Goal: Task Accomplishment & Management: Manage account settings

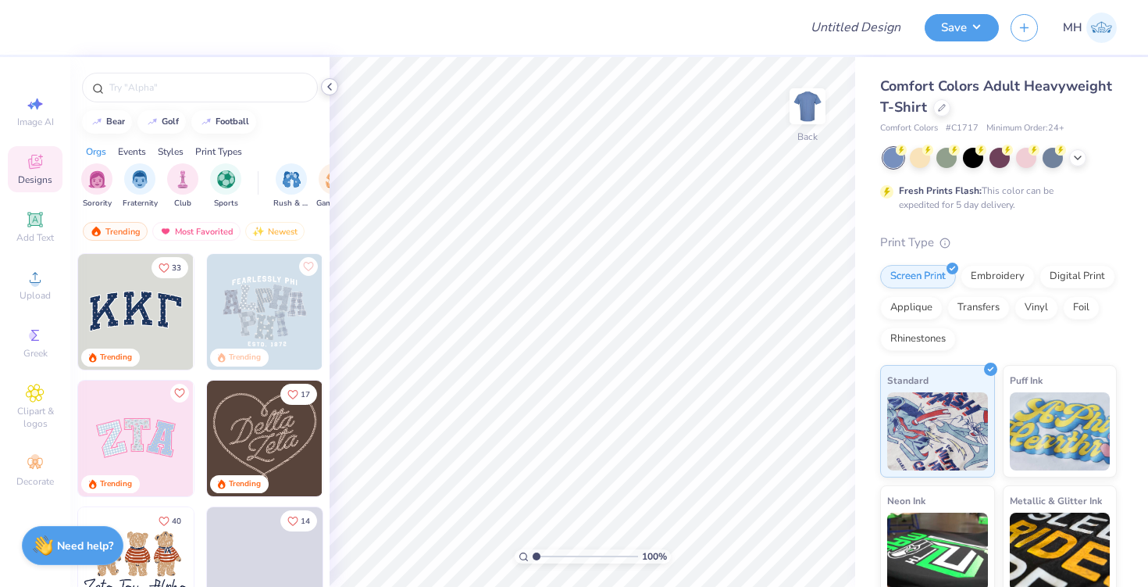
click at [329, 88] on icon at bounding box center [329, 86] width 12 height 12
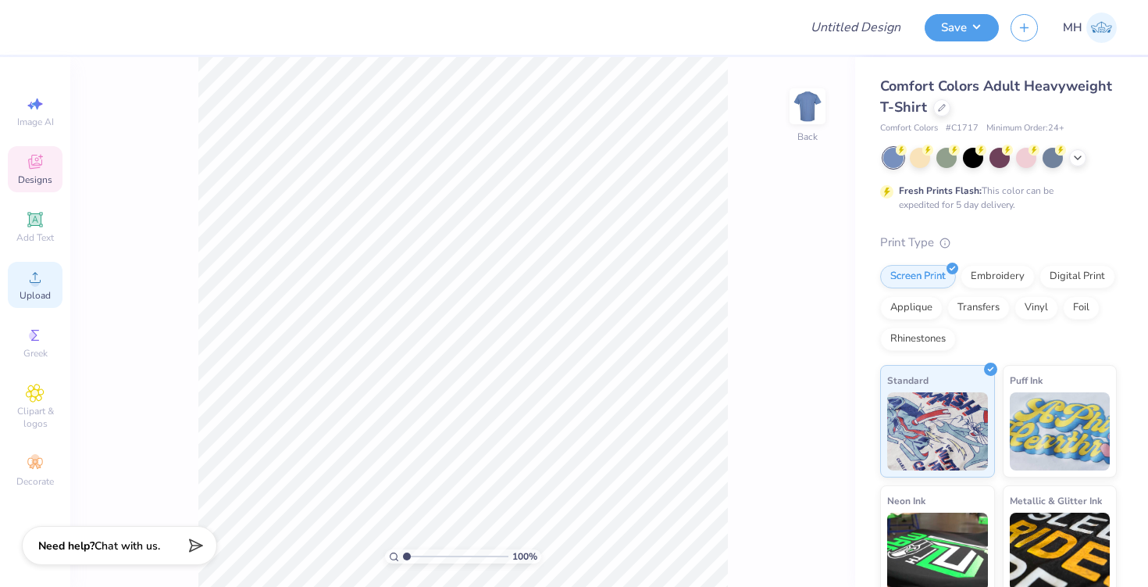
click at [48, 279] on div "Upload" at bounding box center [35, 285] width 55 height 46
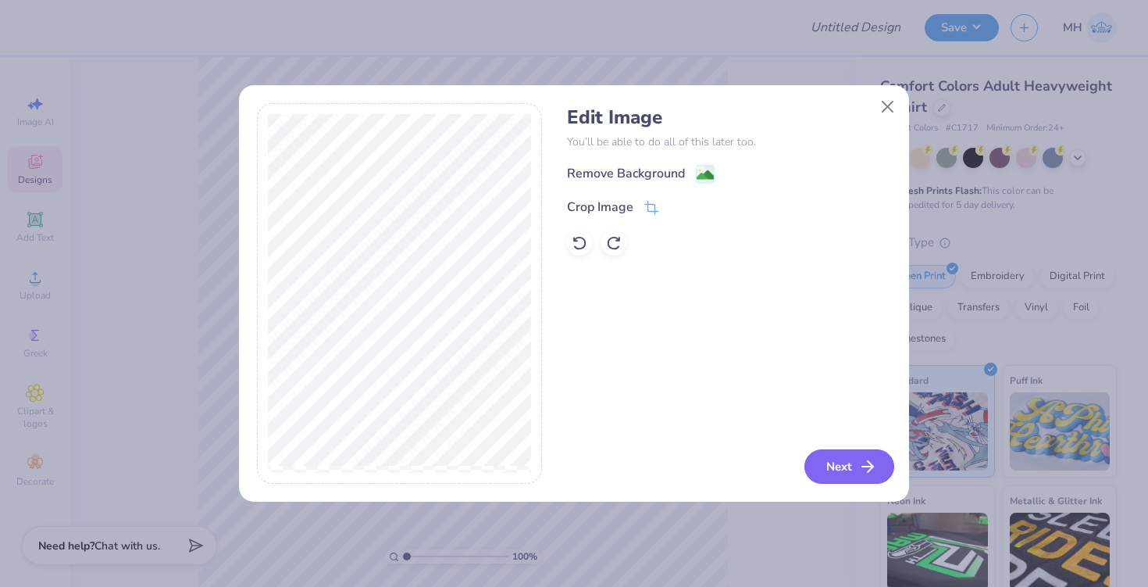
click at [823, 466] on button "Next" at bounding box center [850, 466] width 90 height 34
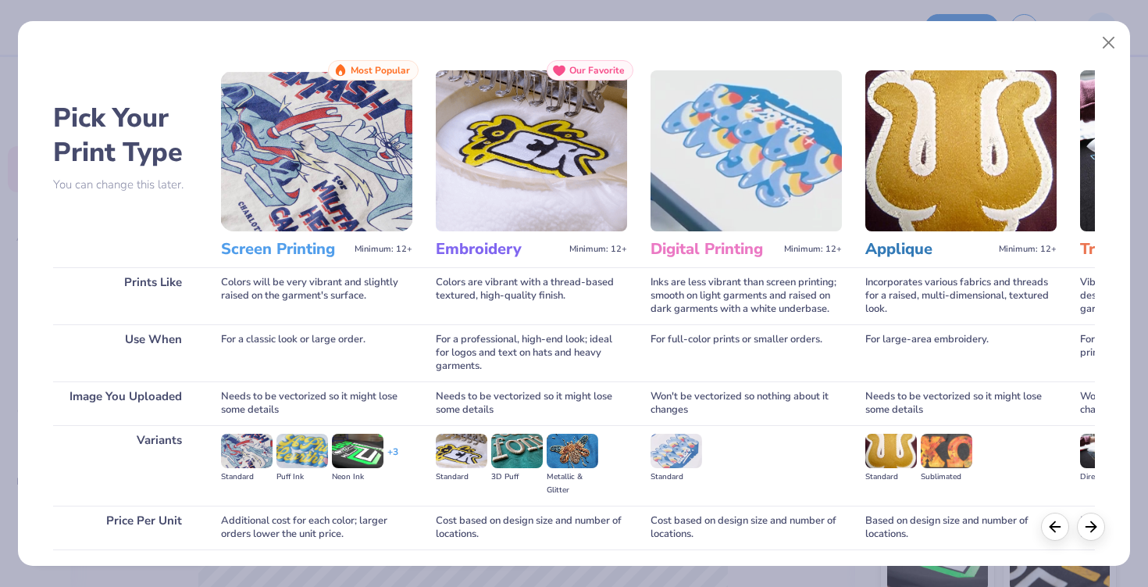
scroll to position [114, 0]
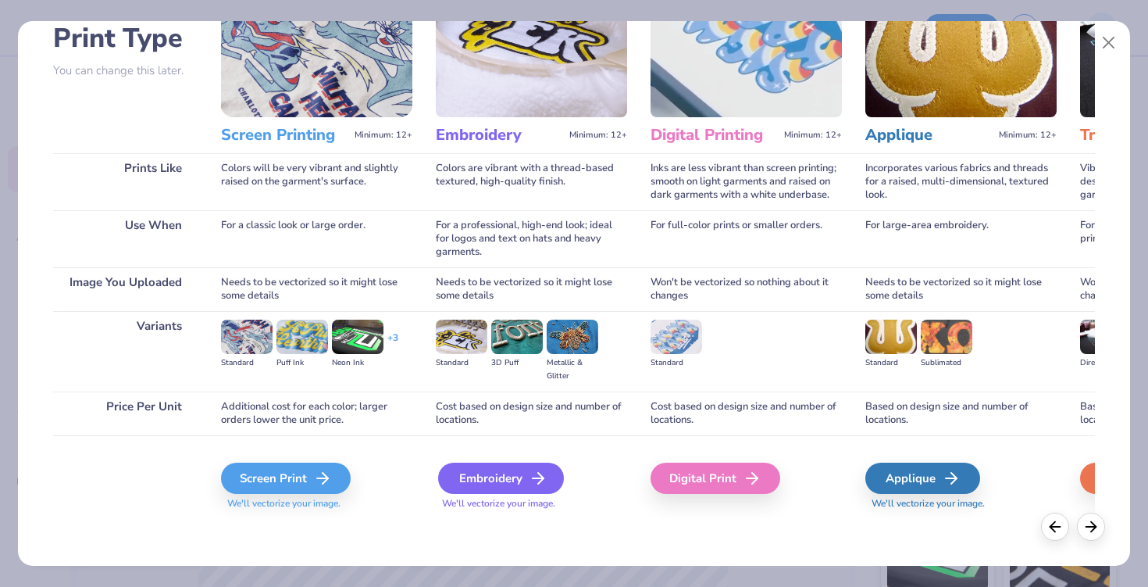
click at [477, 485] on div "Embroidery" at bounding box center [501, 477] width 126 height 31
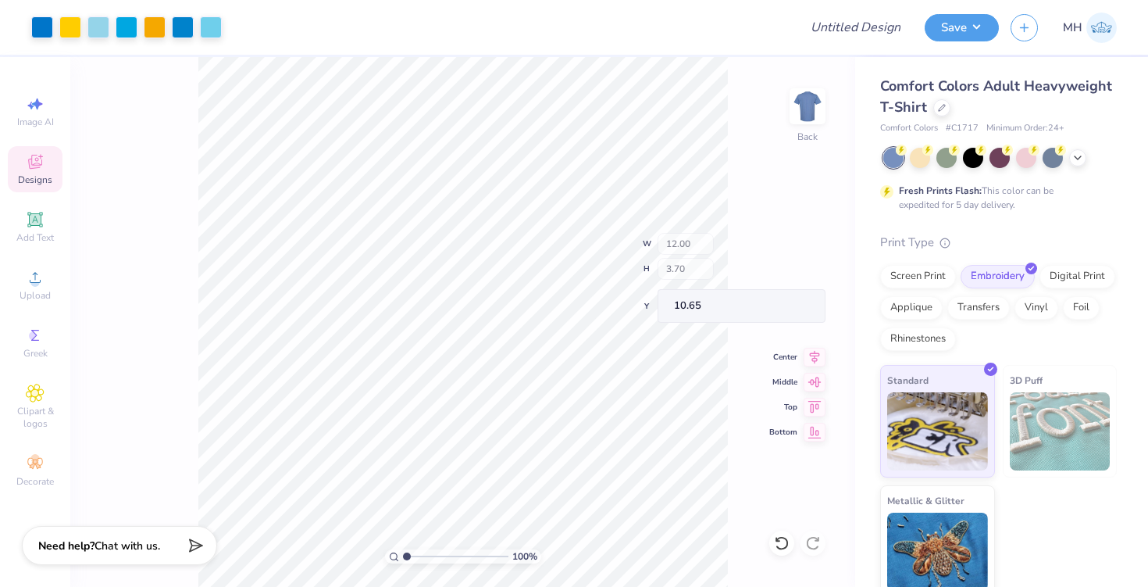
type input "1.01"
type input "1.31"
type input "11.35"
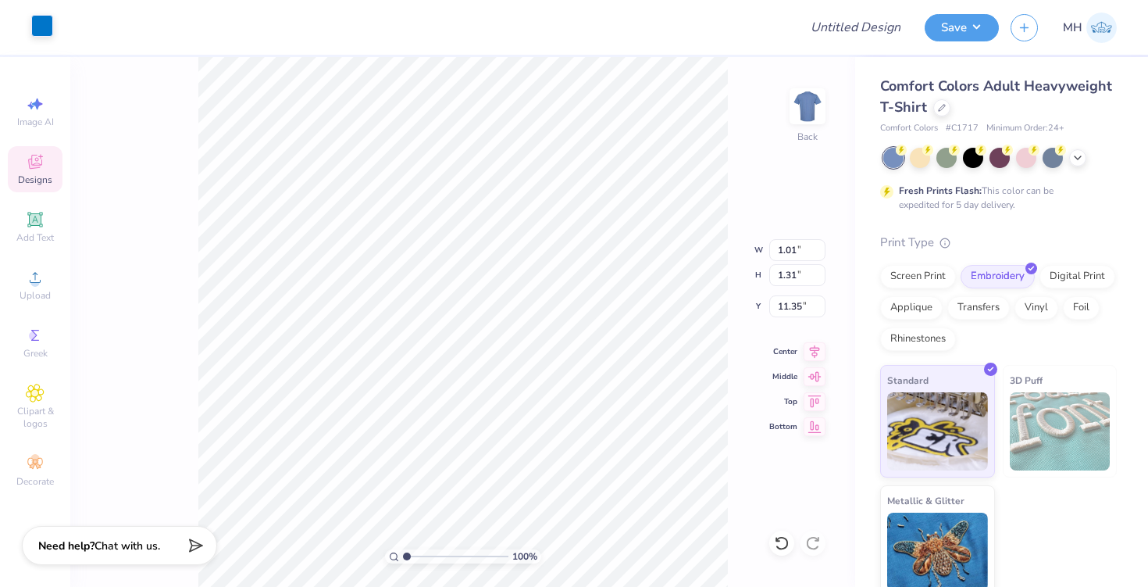
click at [47, 28] on div at bounding box center [42, 26] width 22 height 22
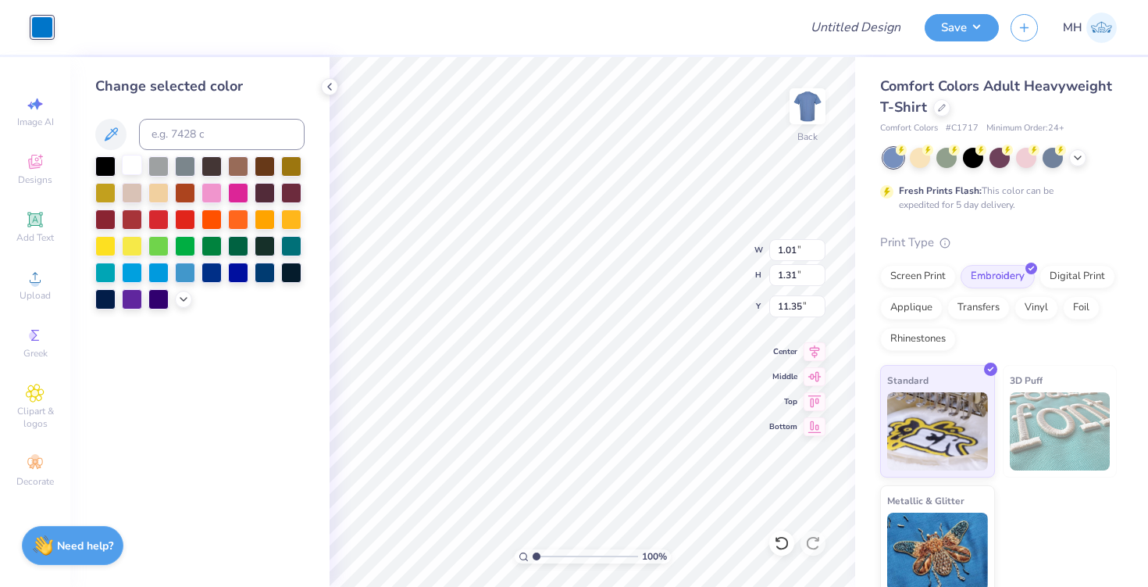
click at [133, 159] on div at bounding box center [132, 165] width 20 height 20
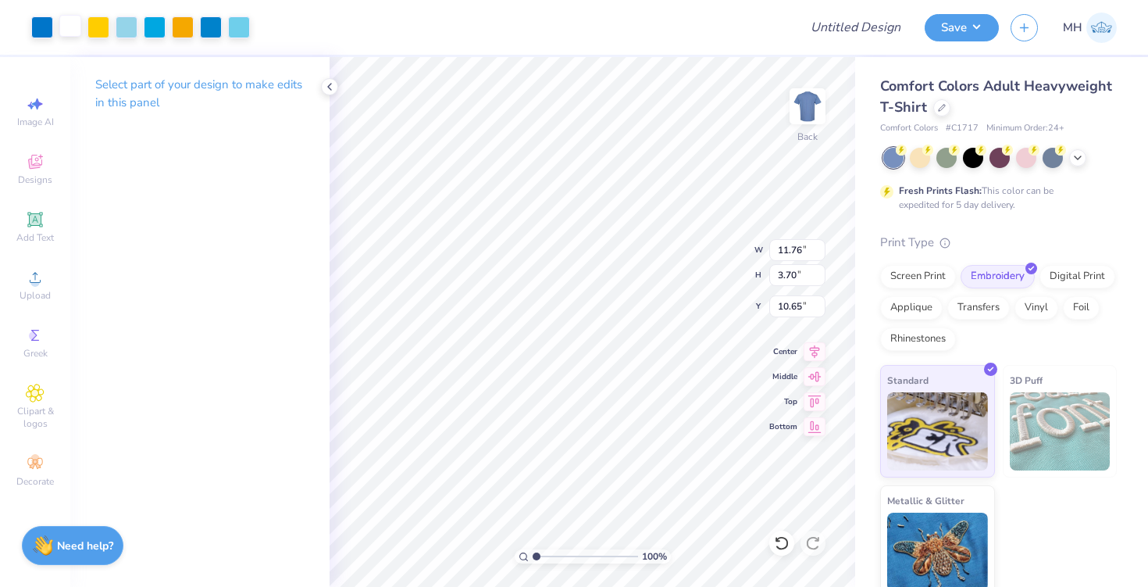
click at [72, 22] on div at bounding box center [70, 26] width 22 height 22
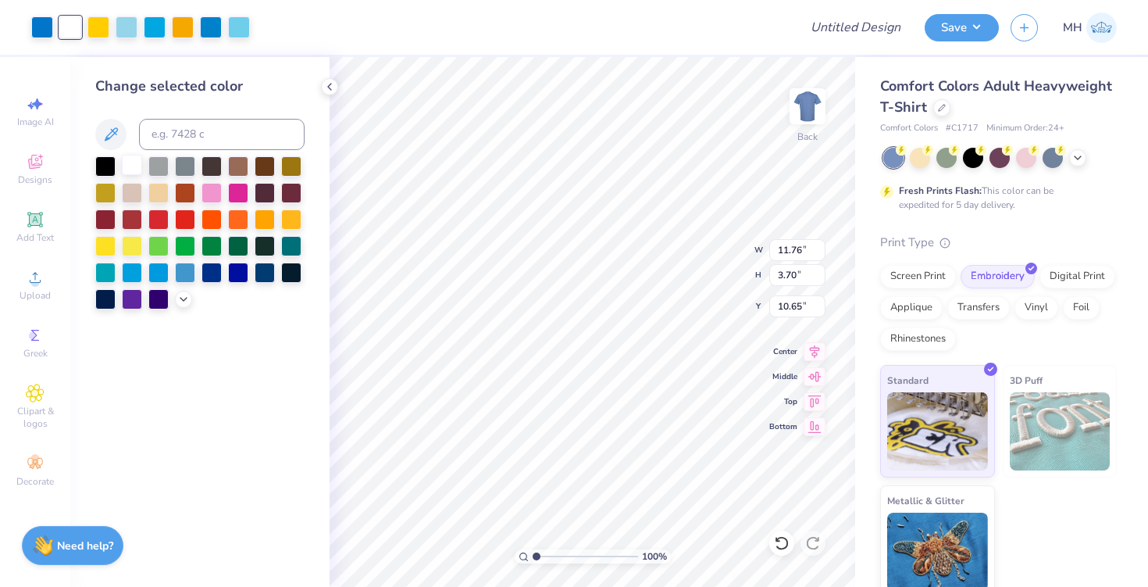
click at [136, 162] on div at bounding box center [132, 165] width 20 height 20
click at [91, 27] on div at bounding box center [98, 26] width 22 height 22
click at [130, 159] on div at bounding box center [132, 165] width 20 height 20
click at [100, 27] on div at bounding box center [98, 26] width 22 height 22
click at [128, 160] on div at bounding box center [132, 165] width 20 height 20
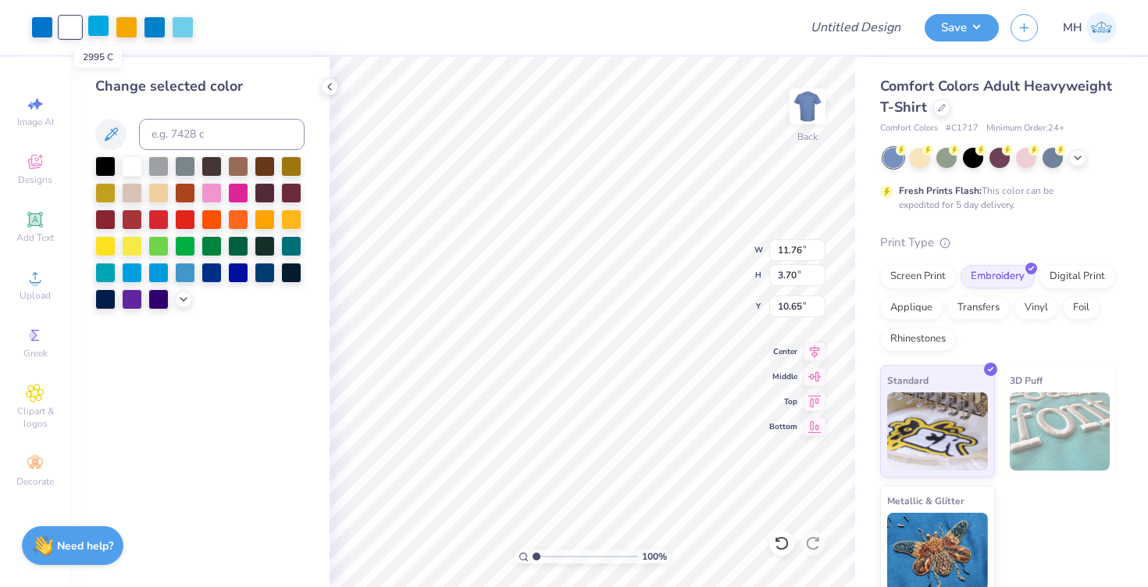
click at [100, 33] on div at bounding box center [98, 26] width 22 height 22
click at [134, 165] on div at bounding box center [132, 165] width 20 height 20
click at [101, 26] on div at bounding box center [98, 26] width 22 height 22
click at [134, 161] on div at bounding box center [132, 165] width 20 height 20
click at [102, 27] on div at bounding box center [98, 26] width 22 height 22
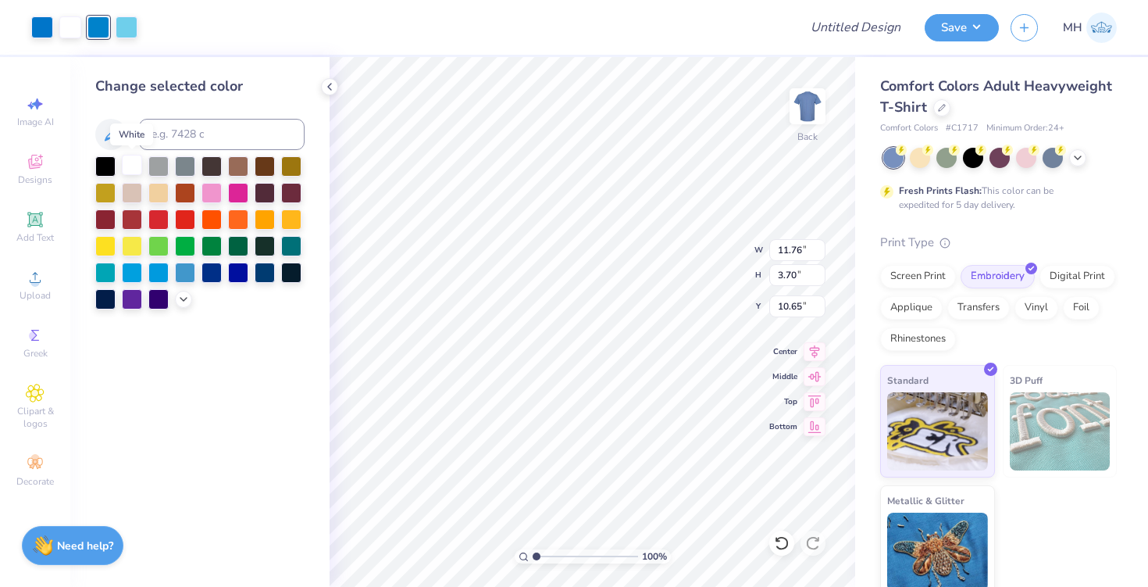
click at [138, 168] on div at bounding box center [132, 165] width 20 height 20
click at [100, 23] on div at bounding box center [98, 26] width 22 height 22
click at [127, 155] on div at bounding box center [132, 165] width 20 height 20
click at [51, 34] on div at bounding box center [42, 26] width 22 height 22
click at [135, 166] on div at bounding box center [132, 165] width 20 height 20
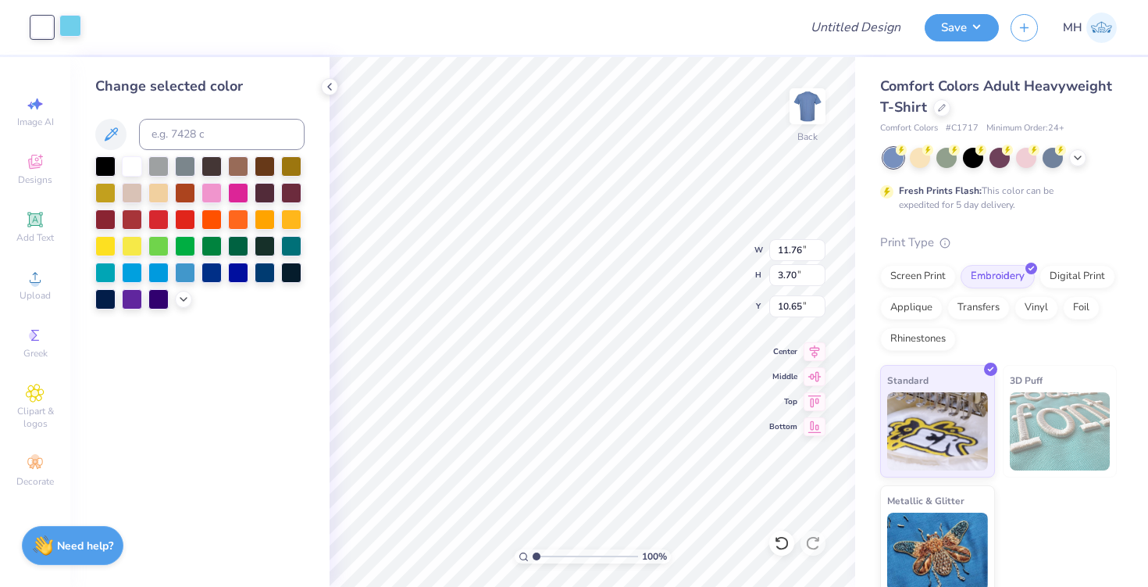
click at [66, 33] on div at bounding box center [70, 26] width 22 height 22
click at [127, 167] on div at bounding box center [132, 165] width 20 height 20
click at [325, 87] on icon at bounding box center [329, 86] width 12 height 12
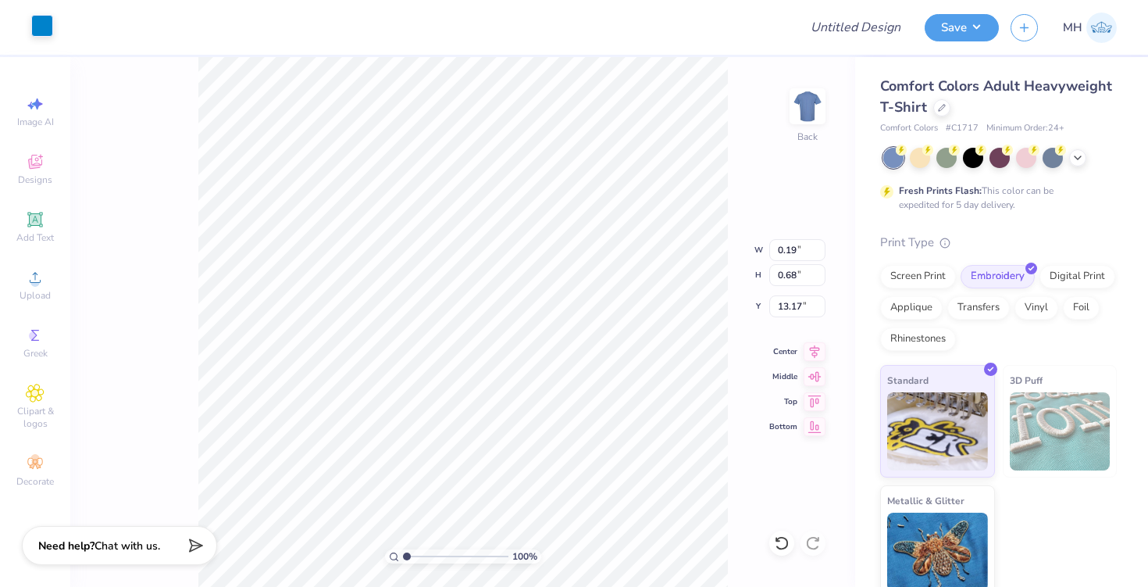
click at [44, 30] on div at bounding box center [42, 26] width 22 height 22
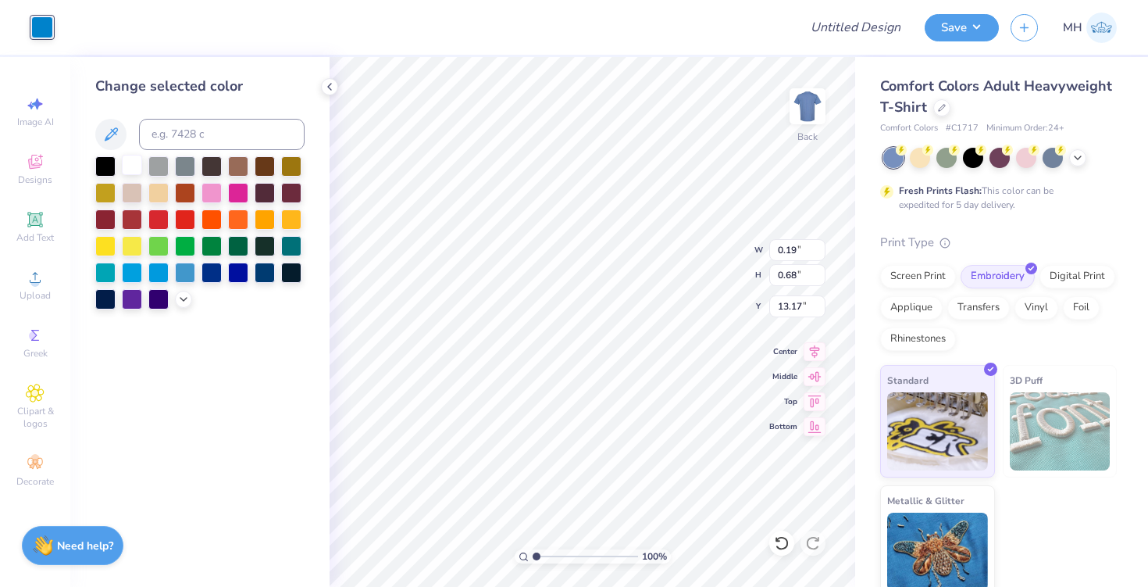
click at [137, 163] on div at bounding box center [132, 165] width 20 height 20
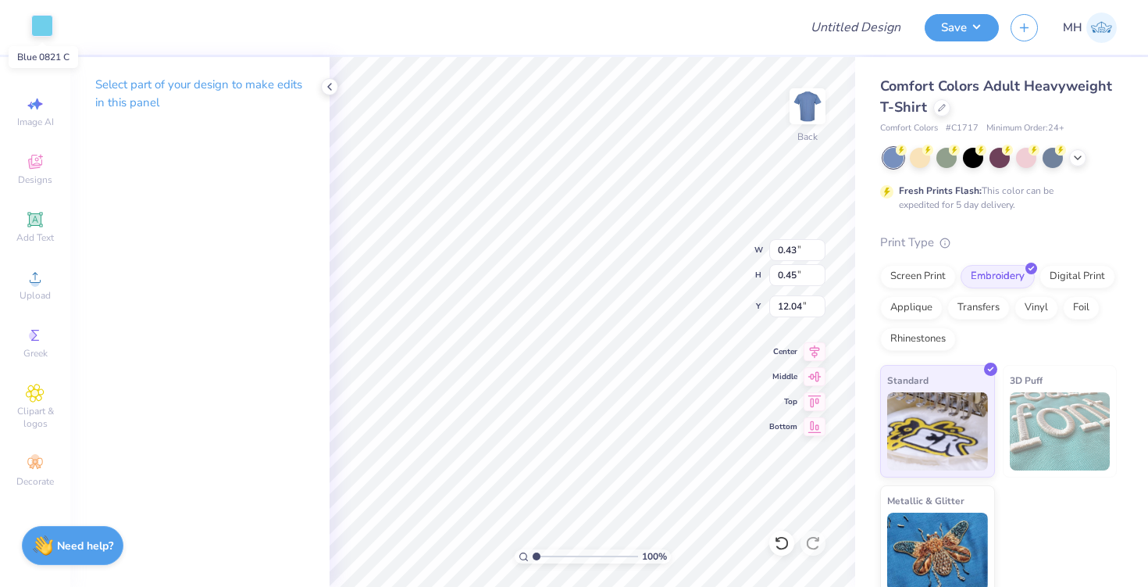
click at [52, 26] on div at bounding box center [42, 26] width 22 height 22
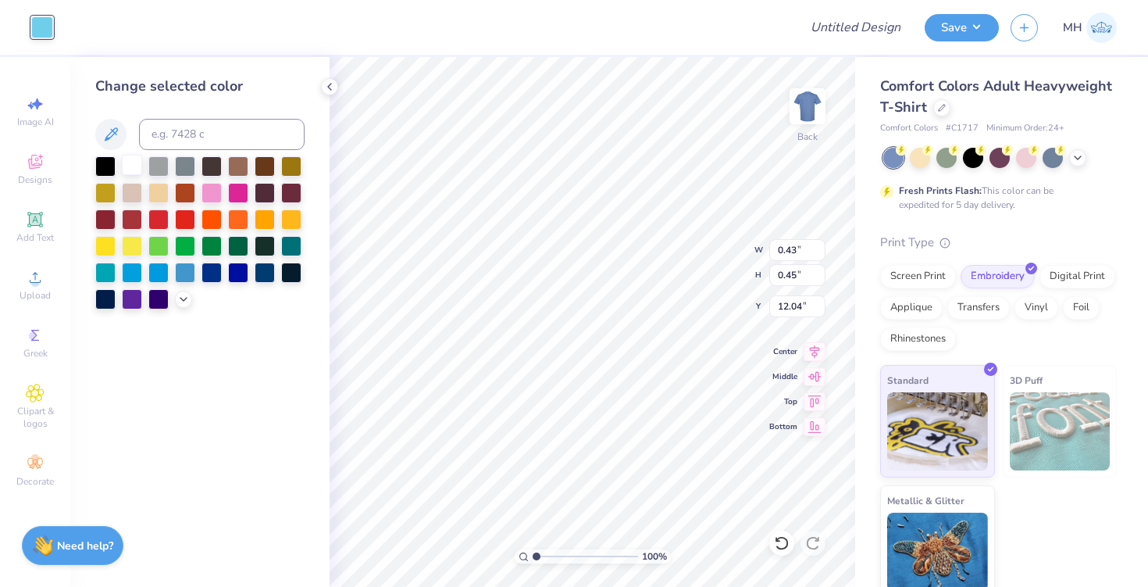
click at [131, 163] on div at bounding box center [132, 165] width 20 height 20
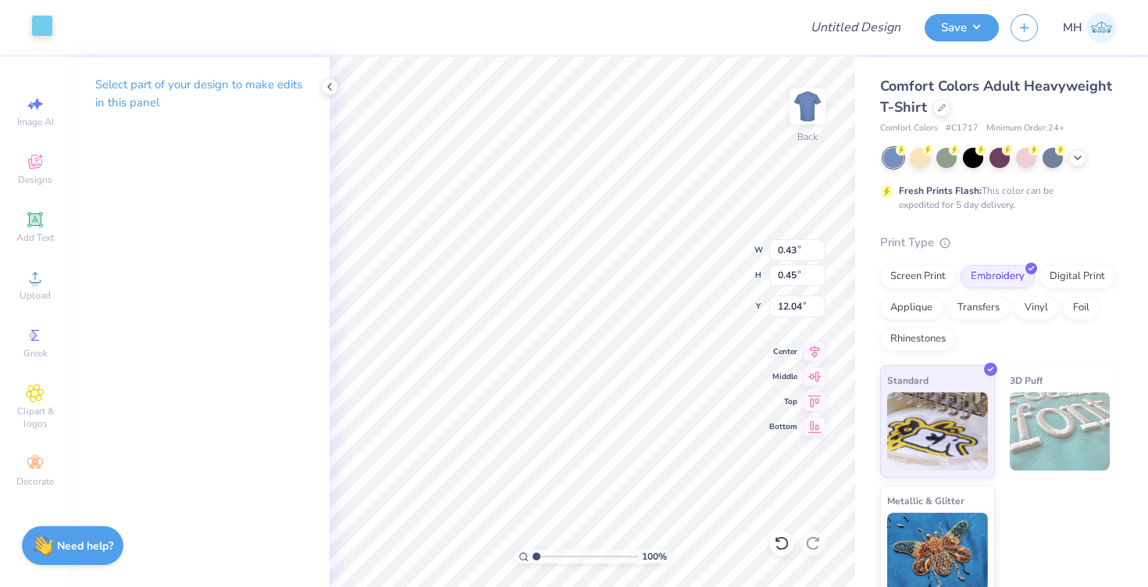
click at [38, 23] on div at bounding box center [42, 26] width 22 height 22
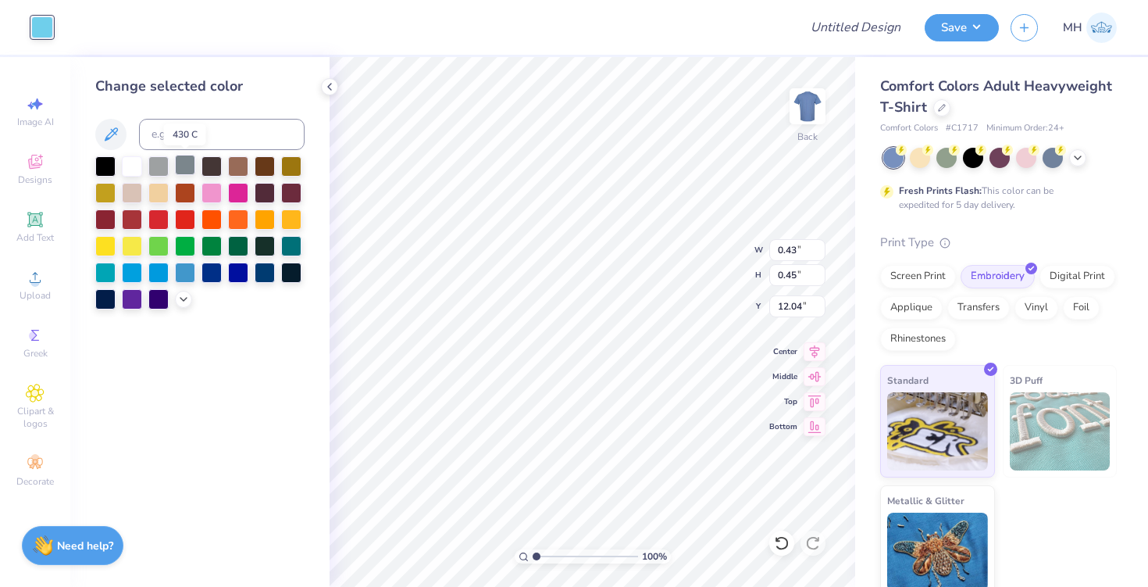
click at [186, 170] on div at bounding box center [185, 165] width 20 height 20
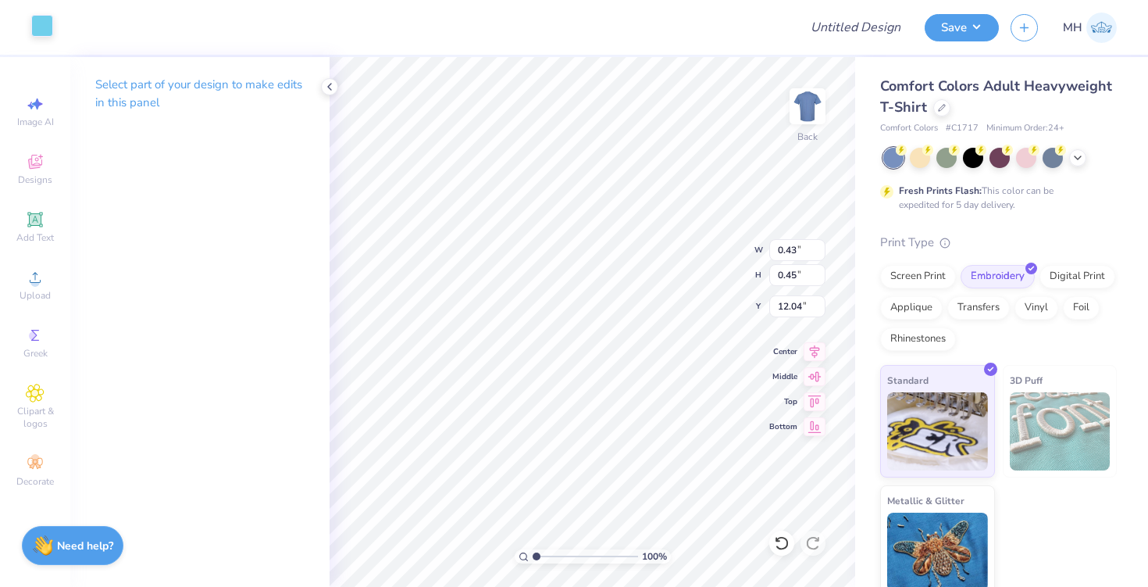
click at [36, 24] on div at bounding box center [42, 26] width 22 height 22
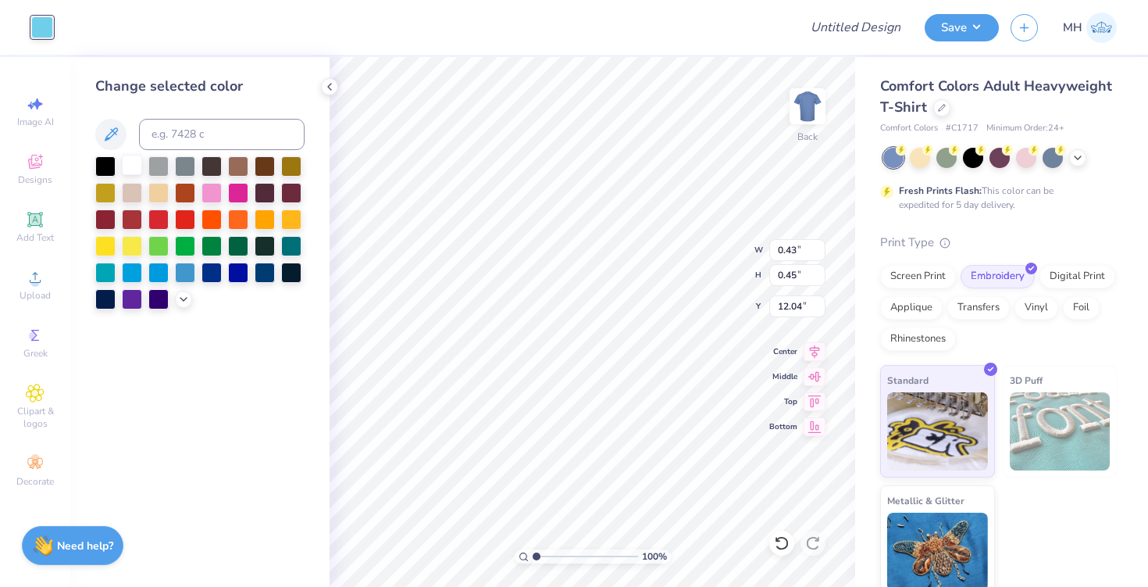
click at [131, 175] on div at bounding box center [132, 165] width 20 height 20
click at [131, 162] on div at bounding box center [132, 165] width 20 height 20
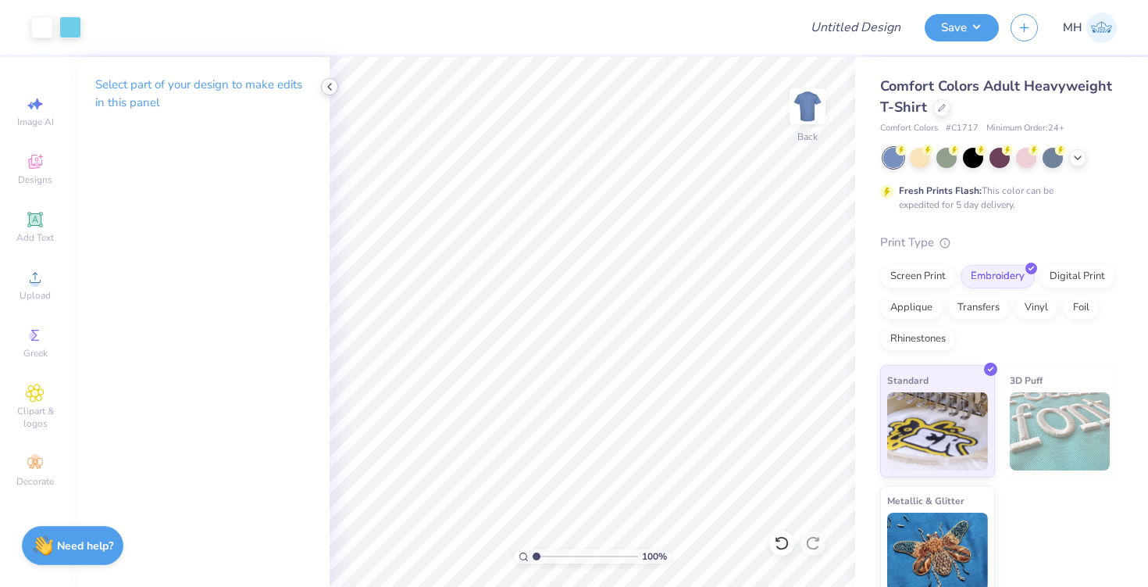
click at [330, 80] on icon at bounding box center [329, 86] width 12 height 12
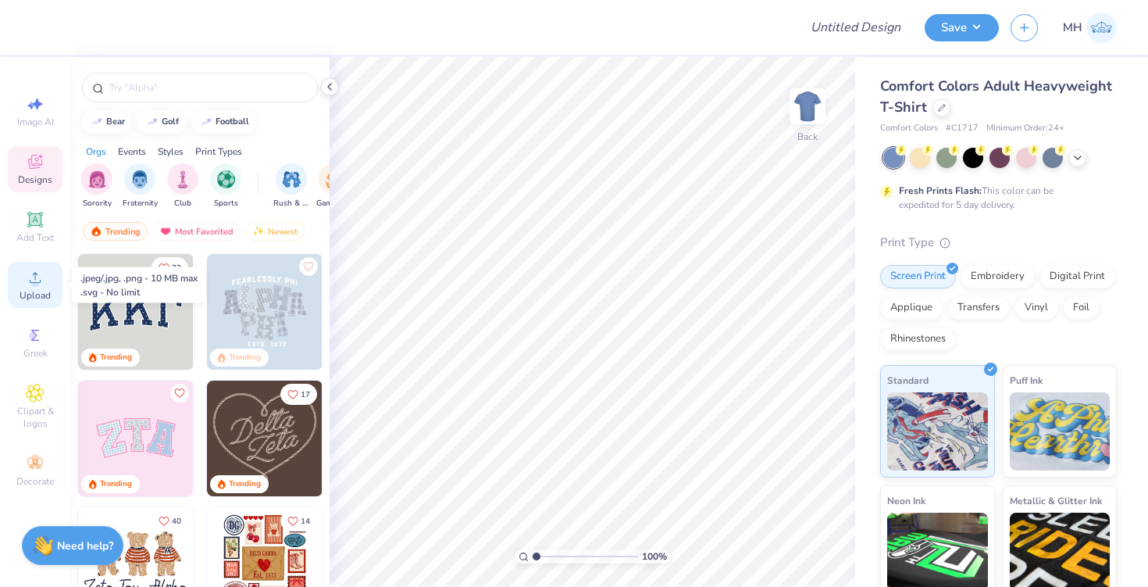
click at [26, 278] on icon at bounding box center [35, 277] width 19 height 19
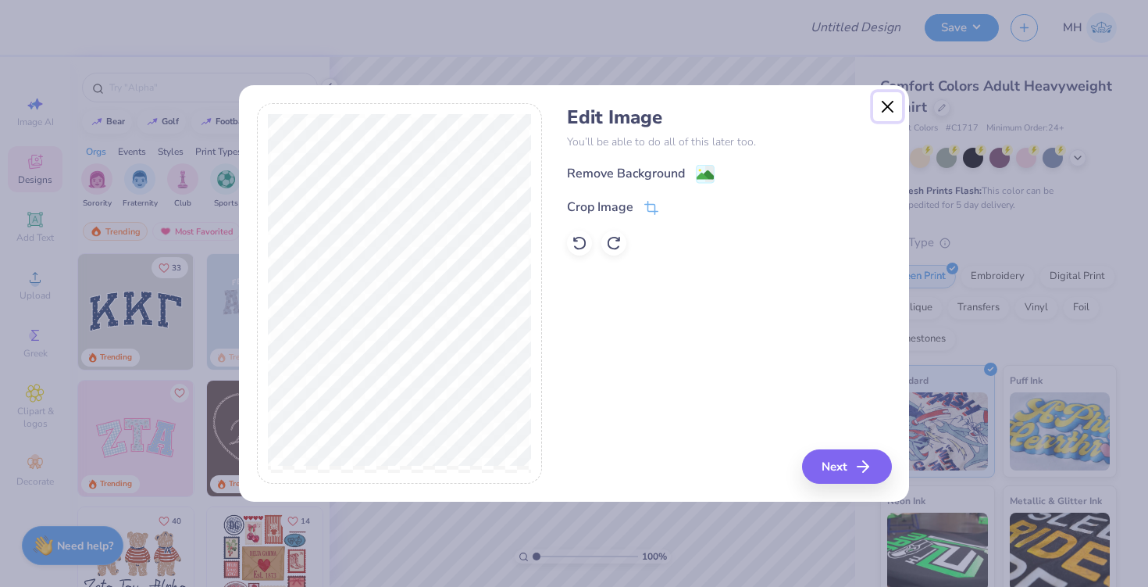
click at [891, 101] on button "Close" at bounding box center [888, 107] width 30 height 30
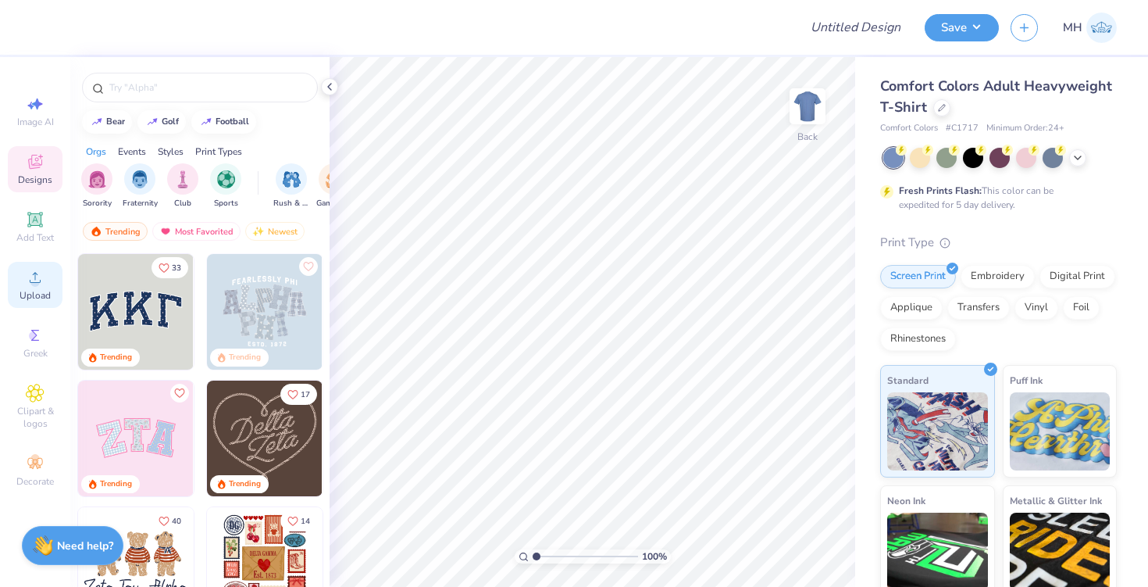
click at [41, 294] on span "Upload" at bounding box center [35, 295] width 31 height 12
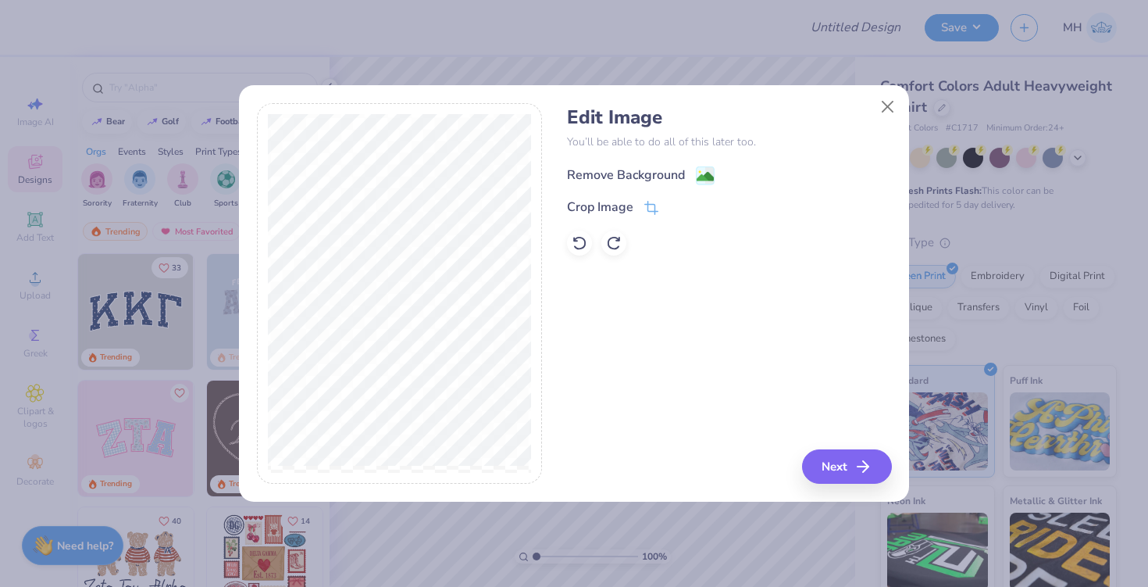
click at [706, 166] on g at bounding box center [706, 175] width 19 height 19
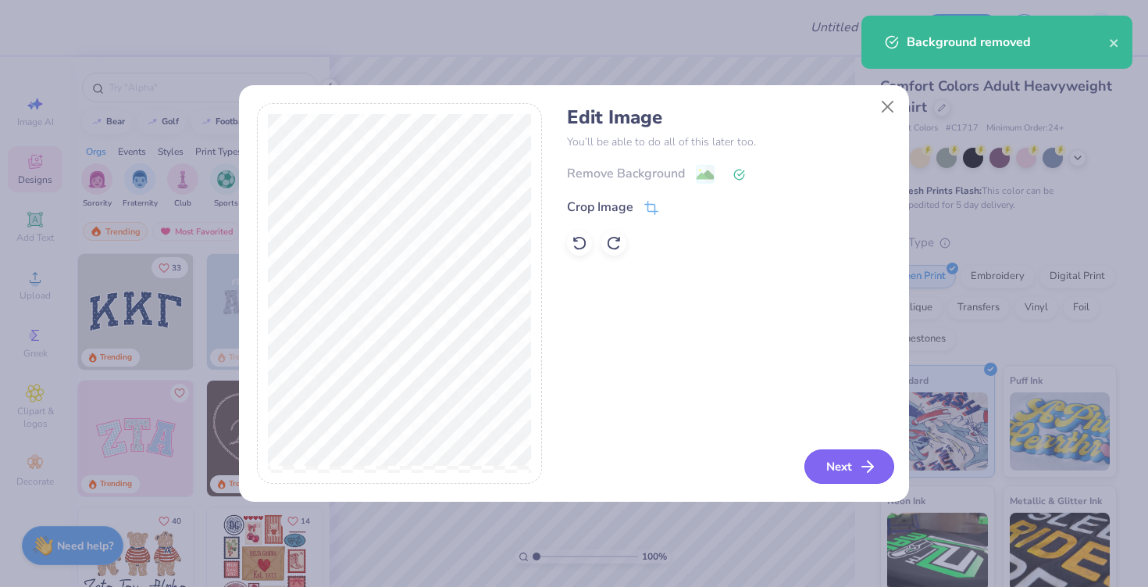
click at [834, 459] on button "Next" at bounding box center [850, 466] width 90 height 34
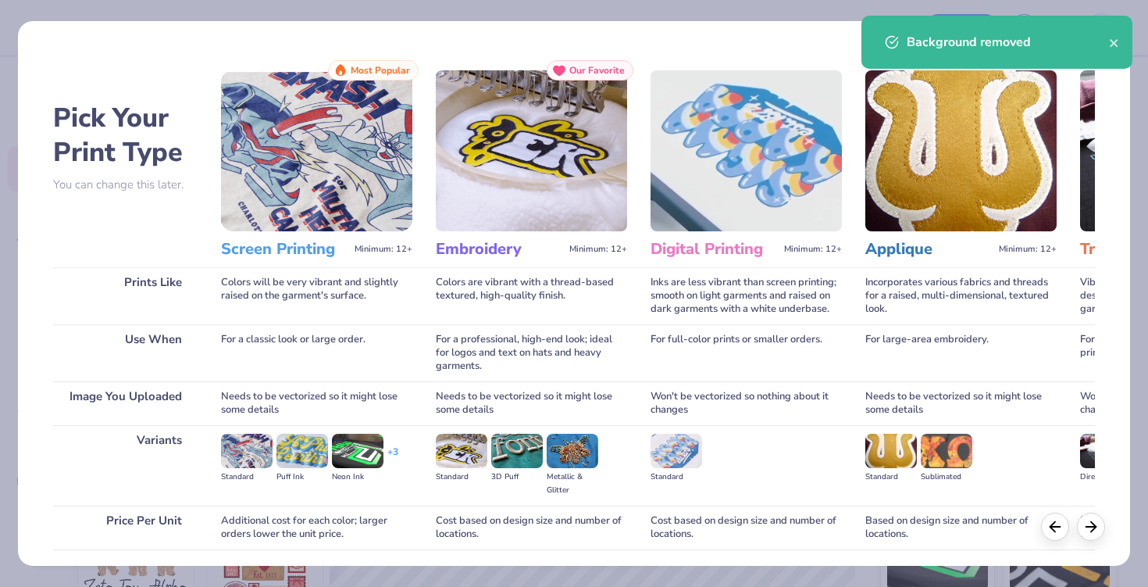
scroll to position [114, 0]
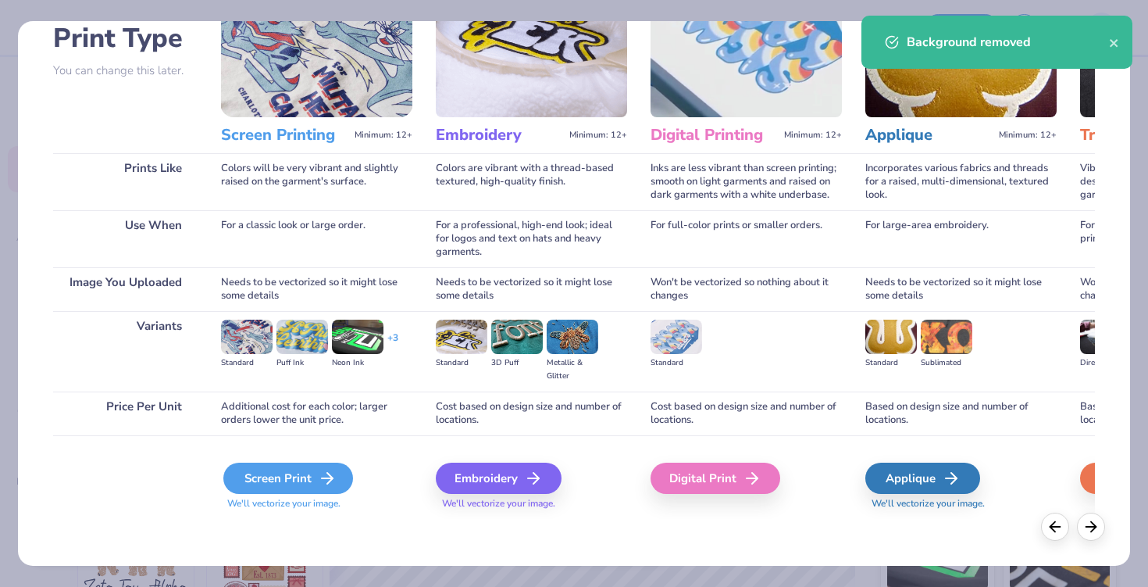
click at [321, 477] on icon at bounding box center [327, 478] width 19 height 19
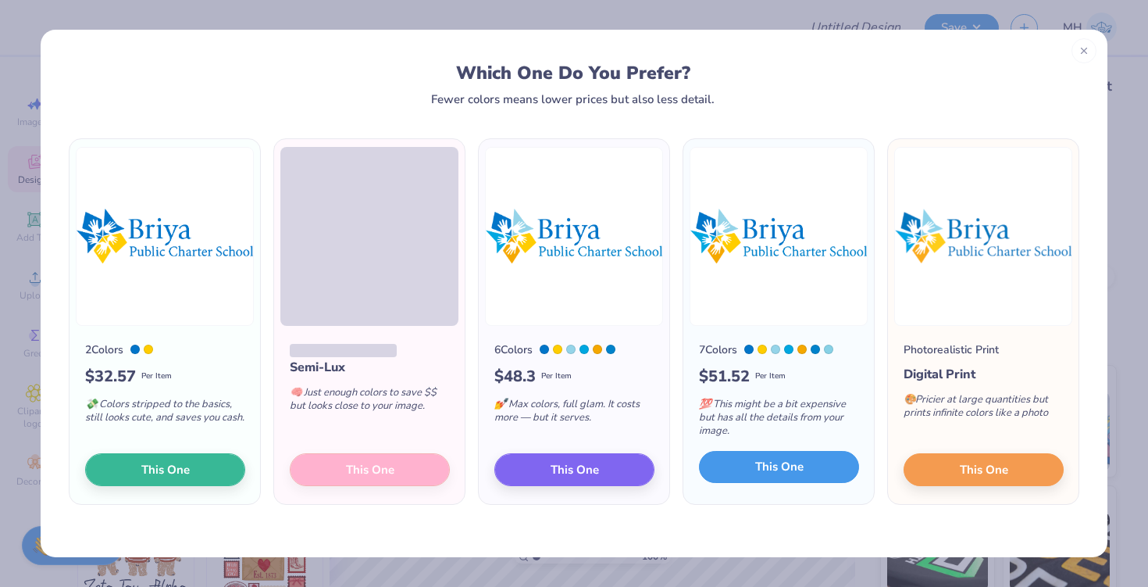
click at [767, 476] on button "This One" at bounding box center [779, 467] width 160 height 33
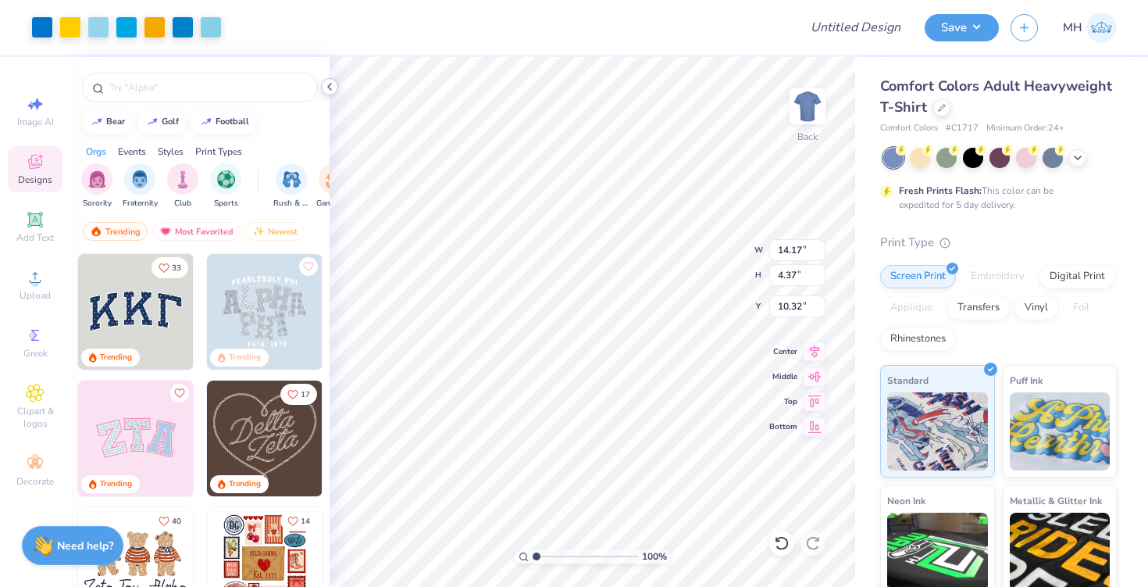
click at [333, 91] on icon at bounding box center [329, 86] width 12 height 12
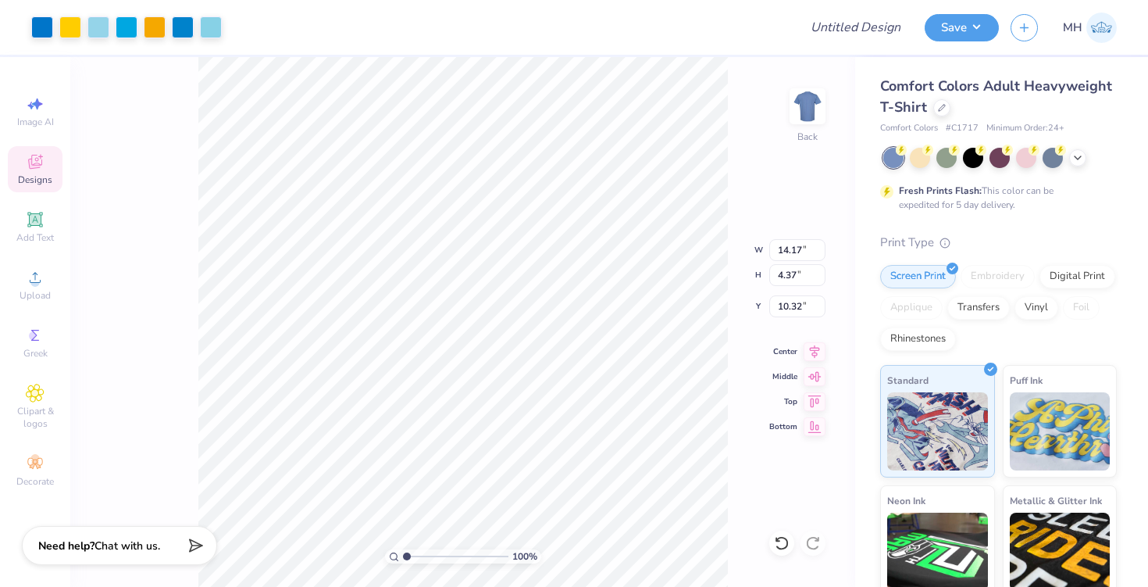
click at [27, 9] on div "Art colors" at bounding box center [111, 27] width 222 height 55
click at [34, 25] on div at bounding box center [42, 26] width 22 height 22
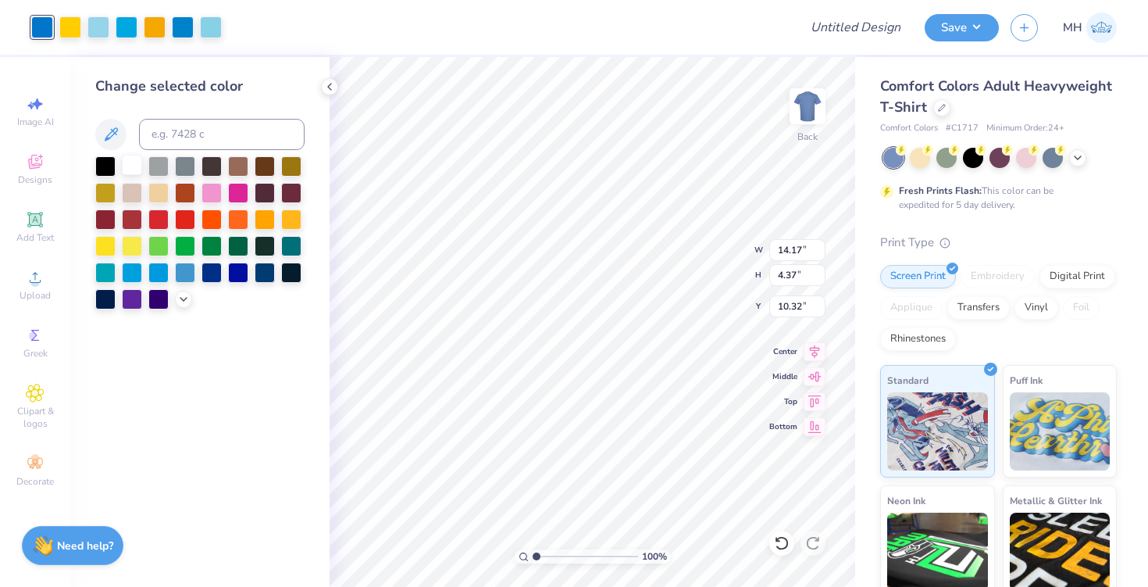
click at [137, 159] on div at bounding box center [132, 165] width 20 height 20
click at [75, 21] on div at bounding box center [70, 26] width 22 height 22
click at [136, 175] on div at bounding box center [132, 165] width 20 height 20
click at [66, 31] on div at bounding box center [70, 26] width 22 height 22
click at [134, 170] on div at bounding box center [132, 165] width 20 height 20
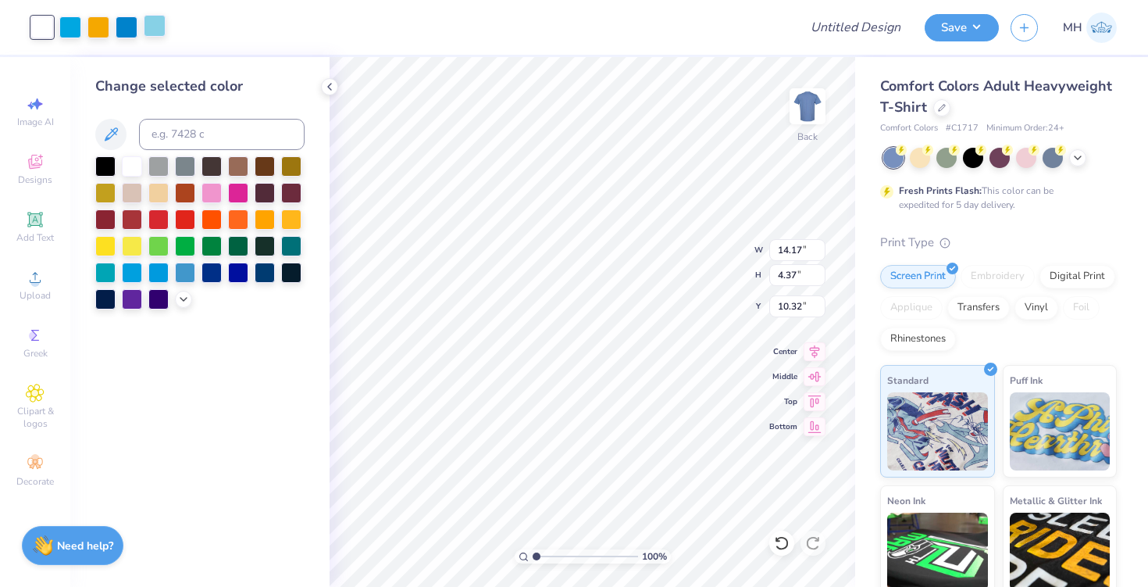
click at [153, 21] on div at bounding box center [155, 26] width 22 height 22
click at [130, 171] on div at bounding box center [132, 165] width 20 height 20
click at [153, 37] on div at bounding box center [155, 26] width 22 height 22
click at [132, 159] on div at bounding box center [132, 165] width 20 height 20
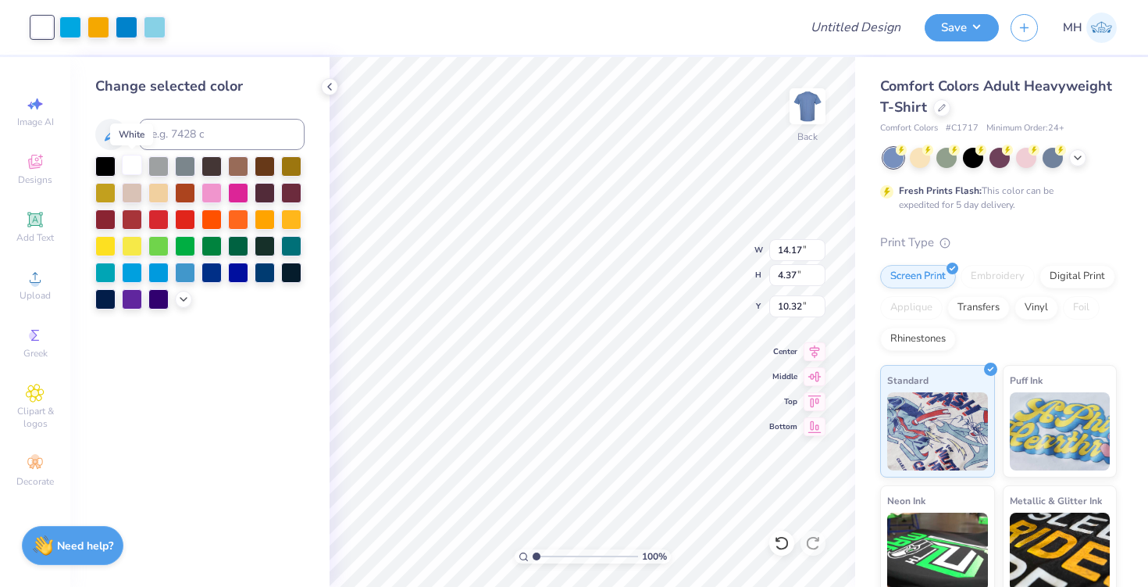
click at [132, 159] on div at bounding box center [132, 165] width 20 height 20
click at [131, 28] on div at bounding box center [127, 26] width 22 height 22
click at [135, 162] on div at bounding box center [132, 165] width 20 height 20
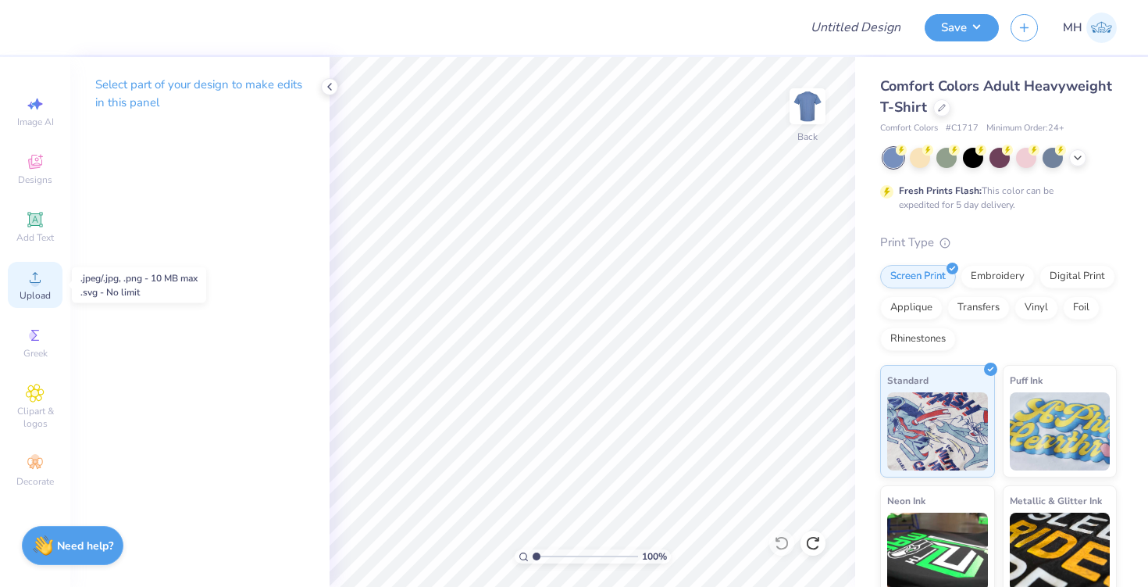
click at [49, 279] on div "Upload" at bounding box center [35, 285] width 55 height 46
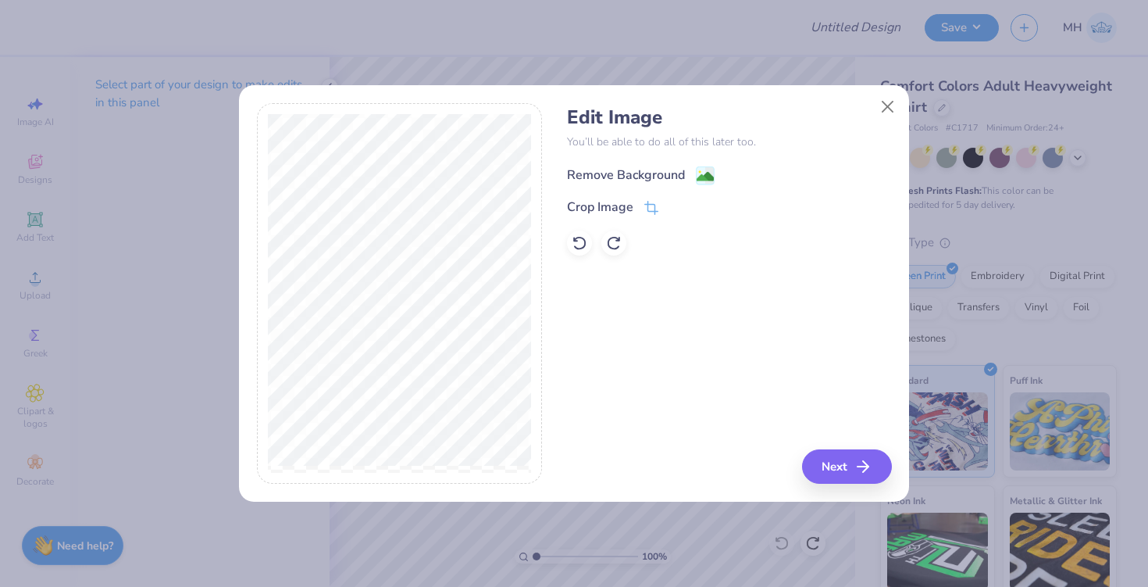
click at [707, 179] on image at bounding box center [705, 176] width 17 height 17
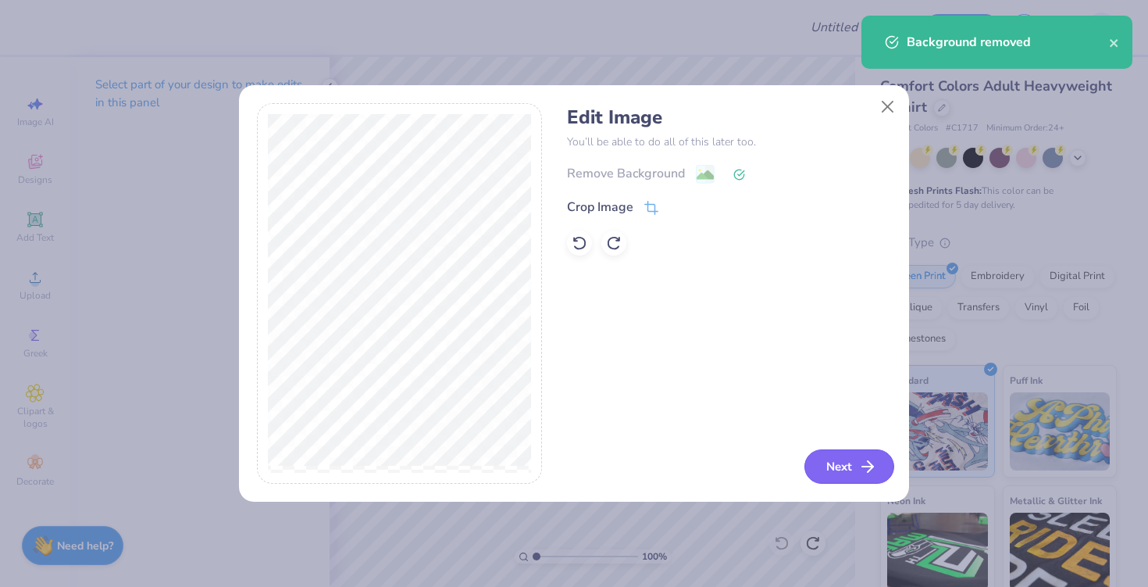
click at [836, 467] on button "Next" at bounding box center [850, 466] width 90 height 34
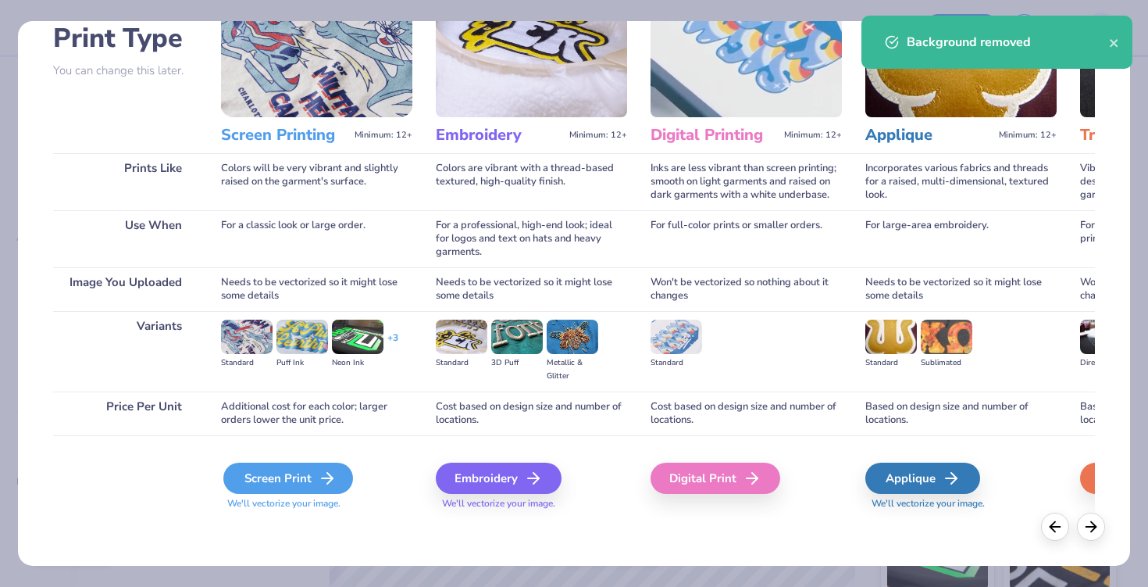
click at [329, 484] on icon at bounding box center [327, 478] width 19 height 19
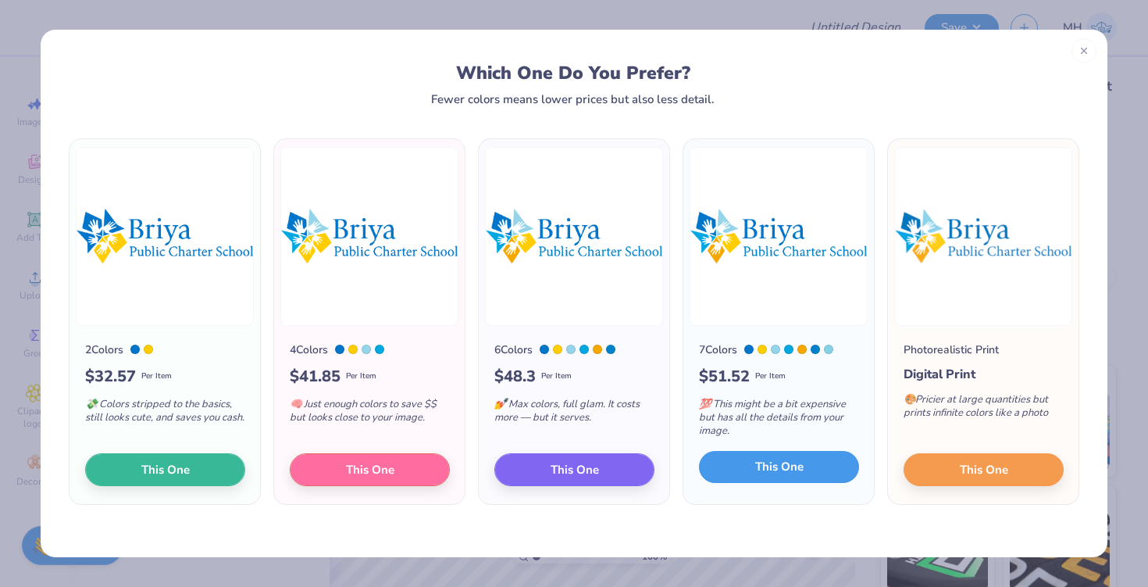
click at [767, 465] on span "This One" at bounding box center [779, 467] width 48 height 18
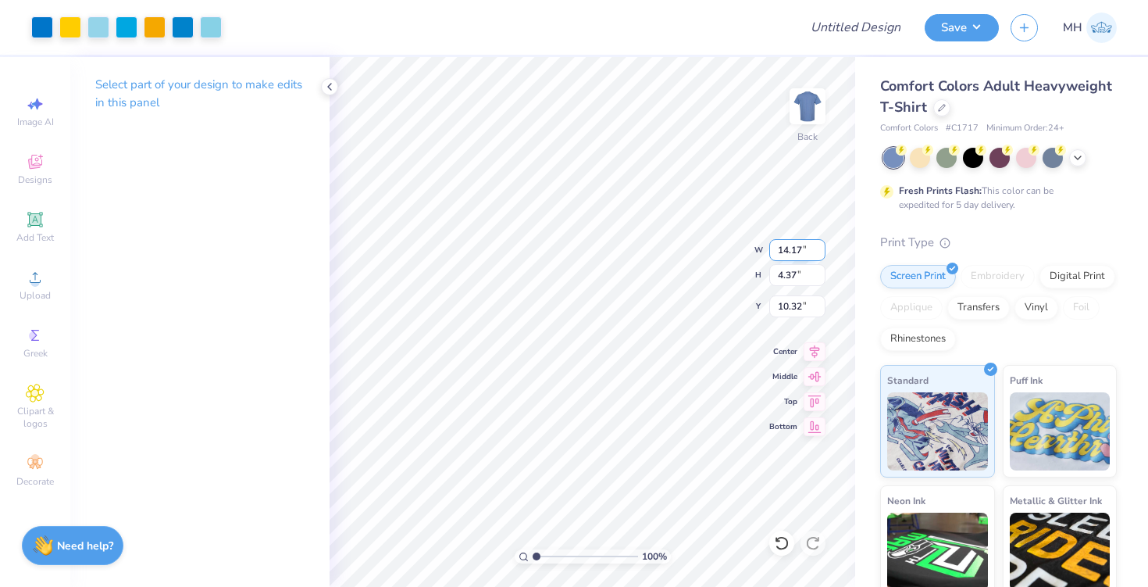
type input "11.35"
type input "3.50"
type input "11.19"
type input "11.08"
click at [48, 26] on div at bounding box center [42, 26] width 22 height 22
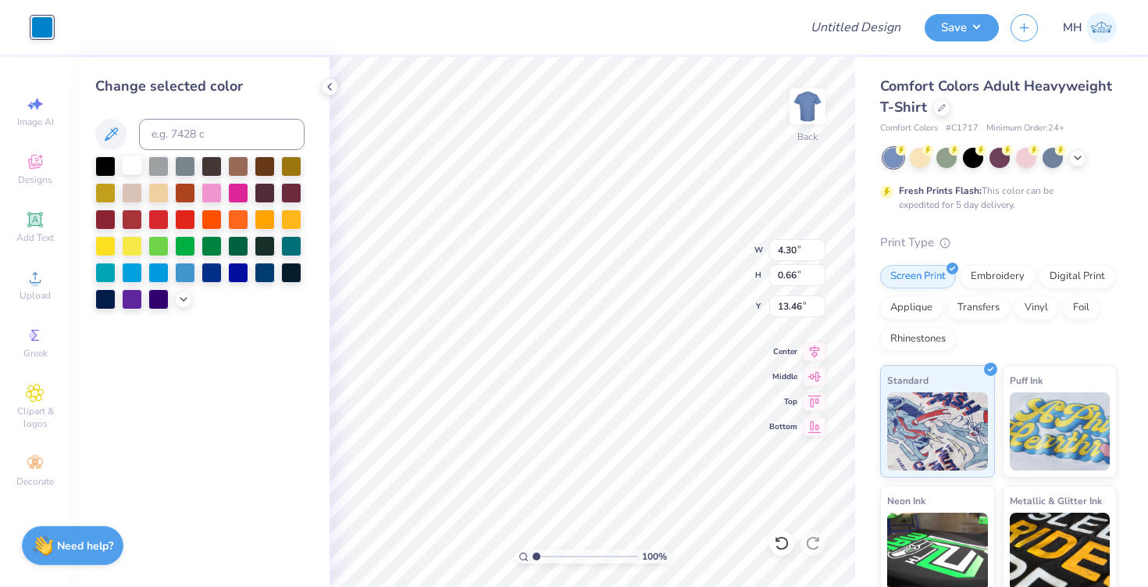
click at [134, 164] on div at bounding box center [132, 165] width 20 height 20
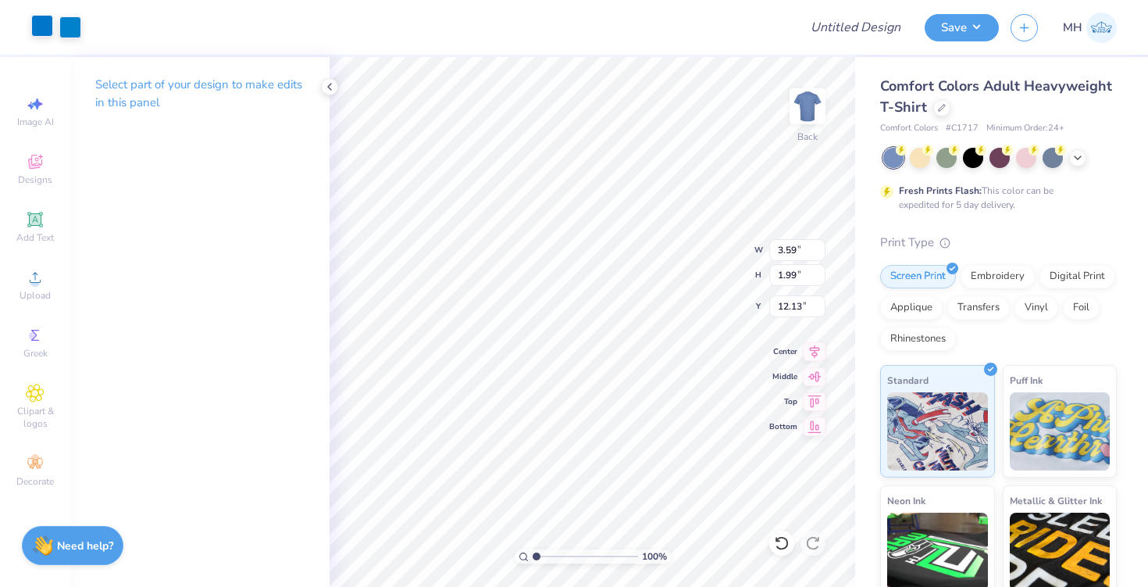
click at [48, 23] on div at bounding box center [42, 26] width 22 height 22
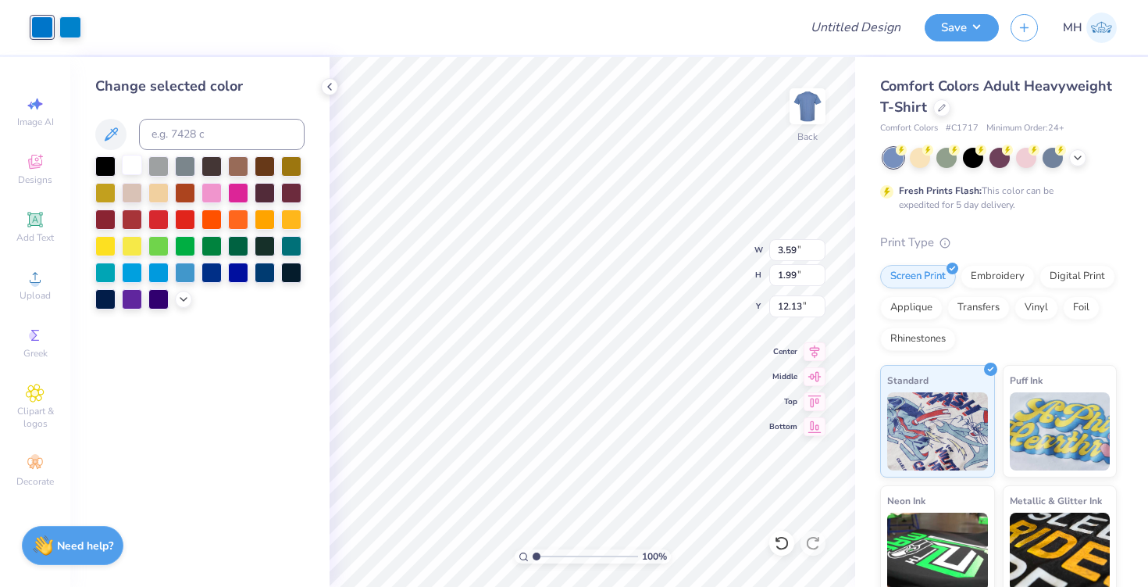
click at [132, 161] on div at bounding box center [132, 165] width 20 height 20
click at [77, 44] on div "Art colors" at bounding box center [40, 27] width 81 height 55
click at [76, 34] on div at bounding box center [70, 26] width 22 height 22
click at [134, 165] on div at bounding box center [132, 165] width 20 height 20
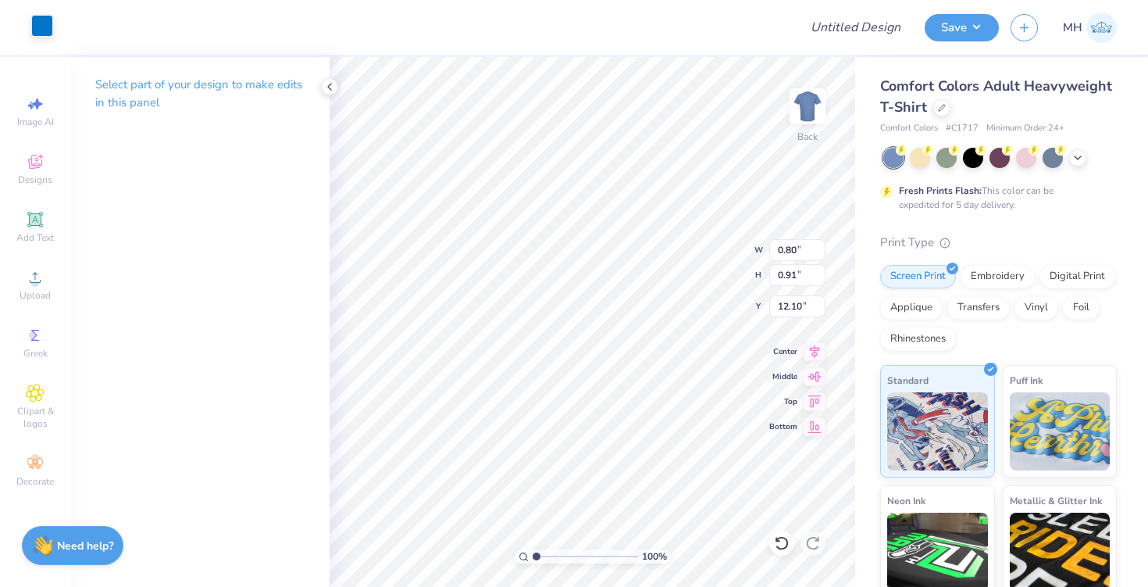
click at [48, 24] on div at bounding box center [42, 26] width 22 height 22
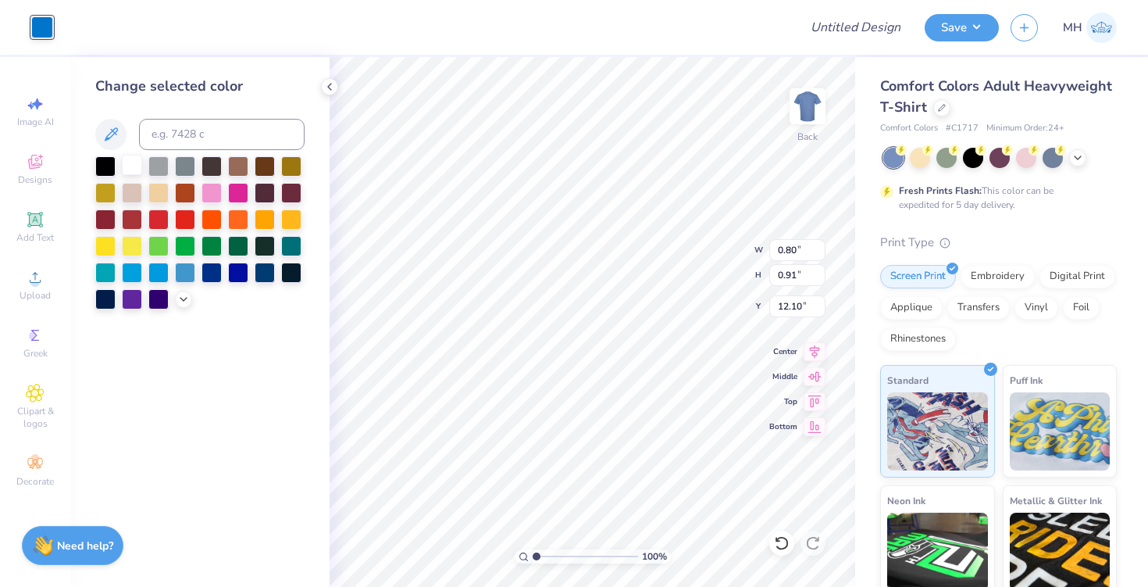
click at [136, 163] on div at bounding box center [132, 165] width 20 height 20
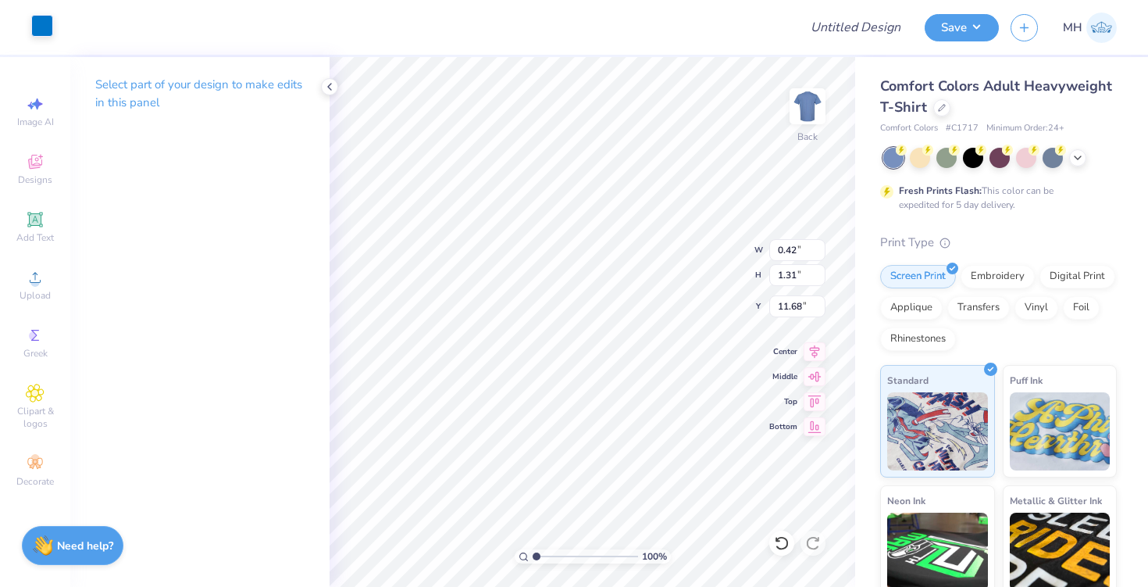
click at [41, 34] on div at bounding box center [42, 26] width 22 height 22
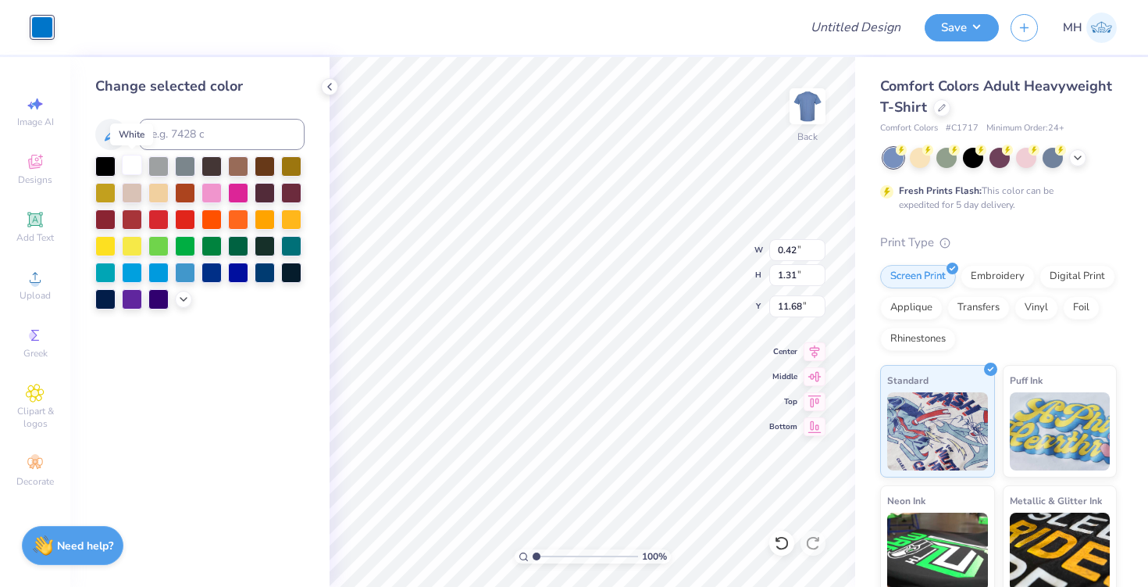
click at [128, 166] on div at bounding box center [132, 165] width 20 height 20
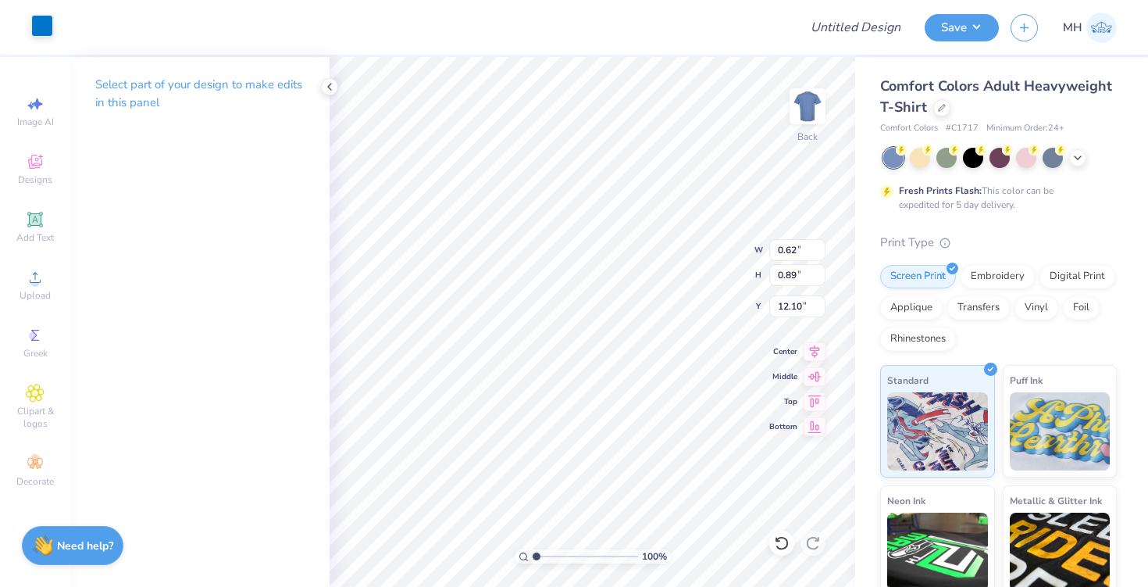
click at [48, 28] on div at bounding box center [42, 26] width 22 height 22
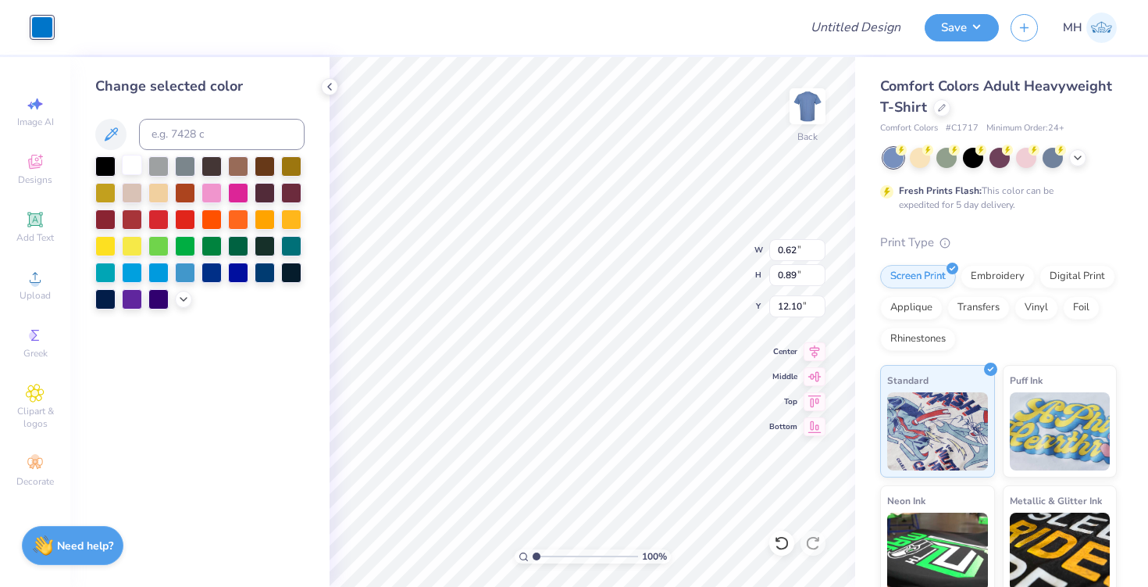
click at [134, 162] on div at bounding box center [132, 165] width 20 height 20
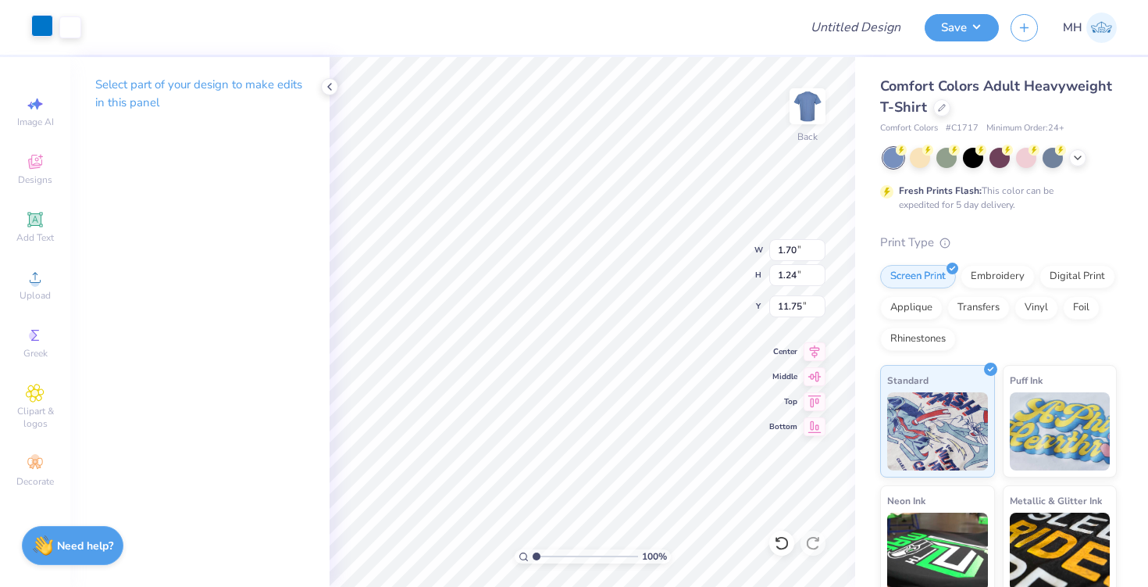
click at [47, 25] on div at bounding box center [42, 26] width 22 height 22
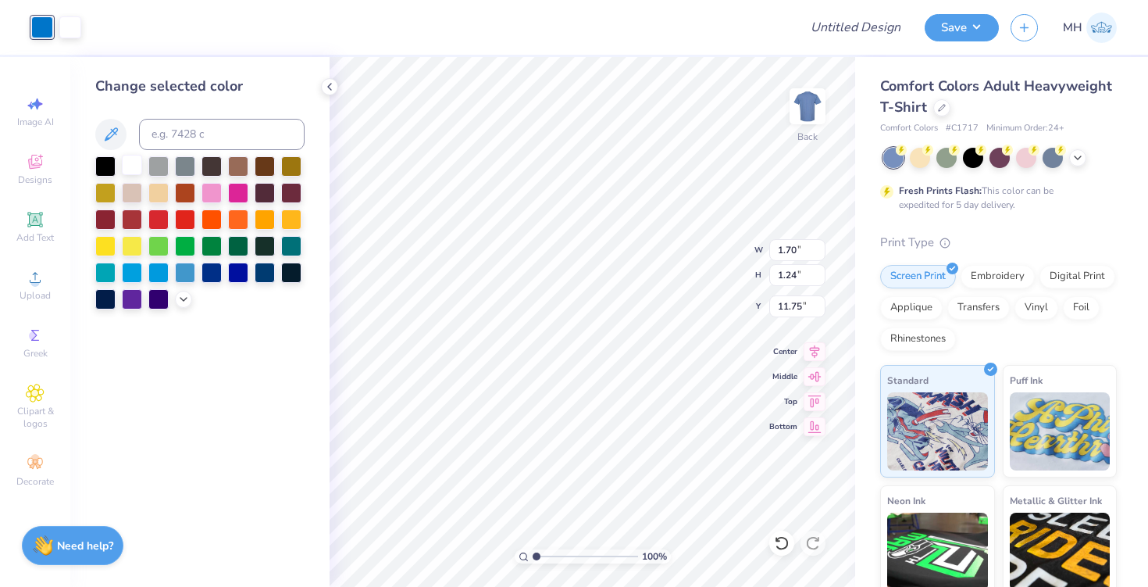
click at [130, 162] on div at bounding box center [132, 165] width 20 height 20
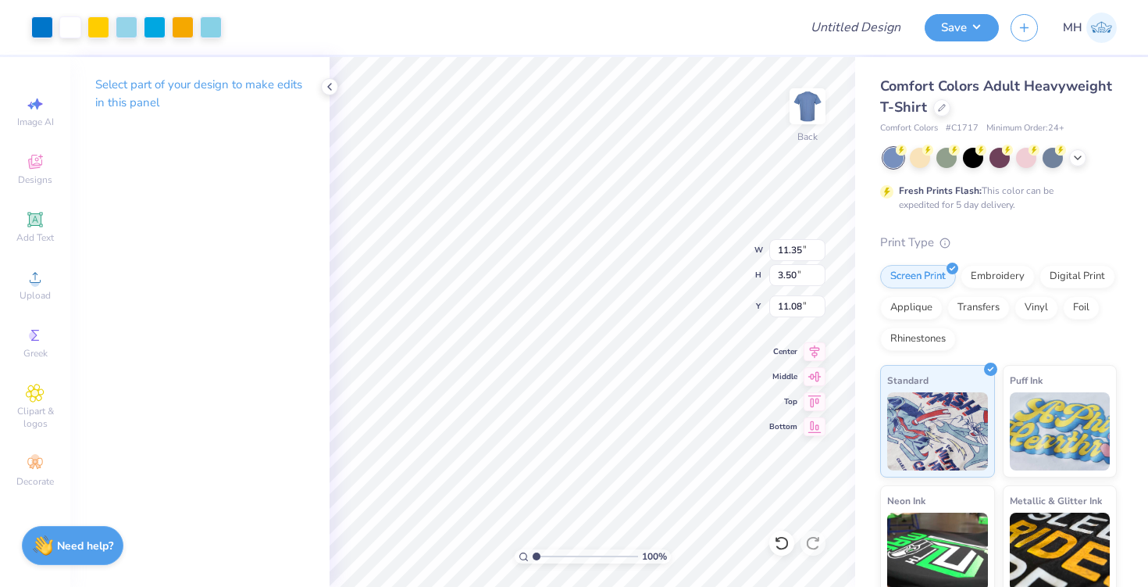
type input "9.61"
type input "2.96"
type input "3.00"
click at [1080, 159] on icon at bounding box center [1078, 156] width 12 height 12
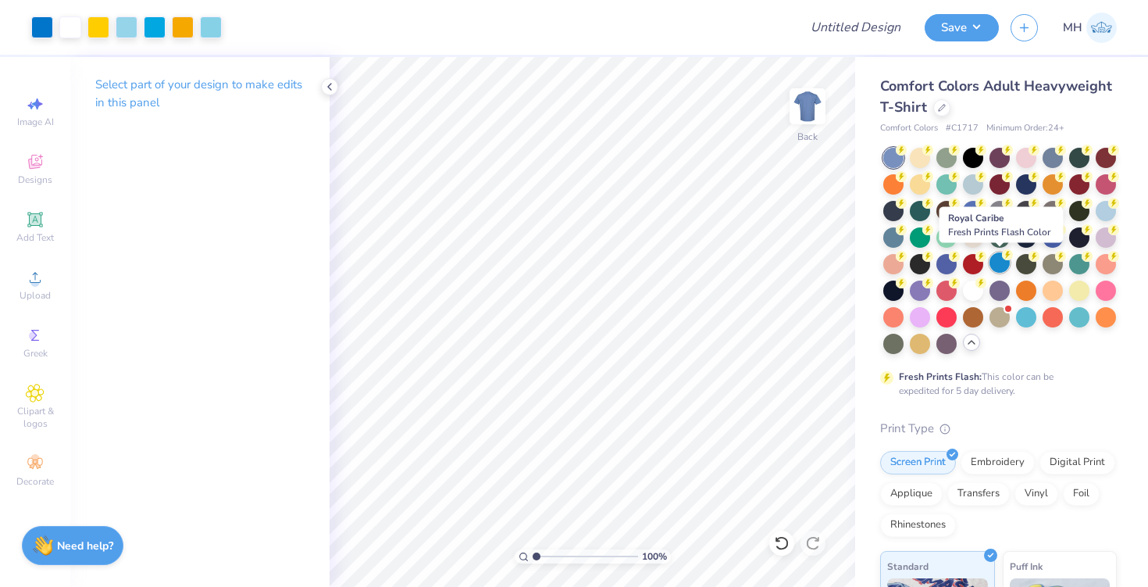
click at [994, 257] on div at bounding box center [1000, 262] width 20 height 20
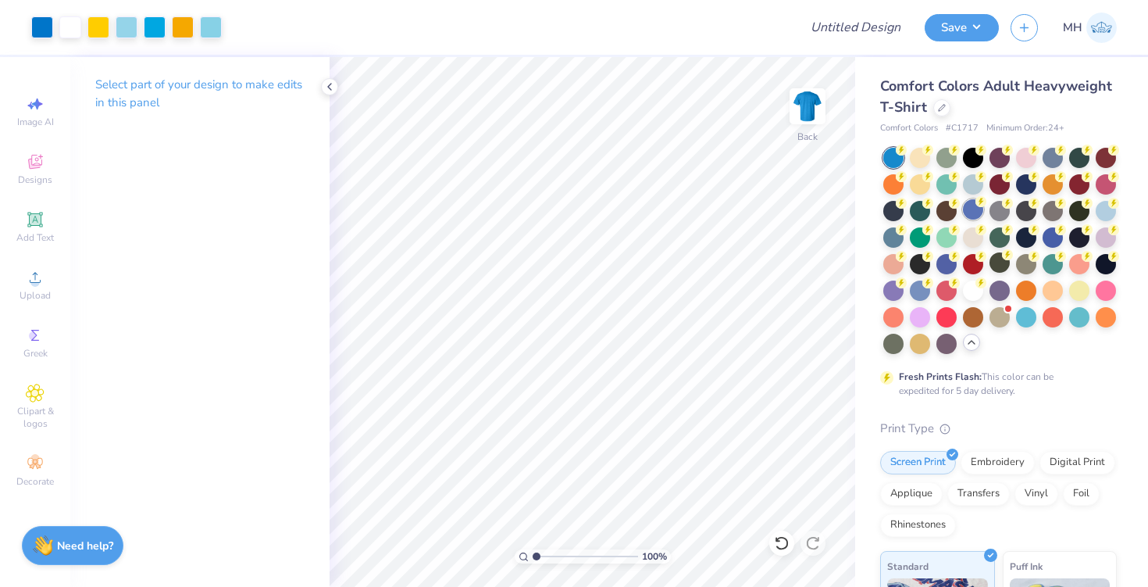
click at [973, 207] on div at bounding box center [973, 209] width 20 height 20
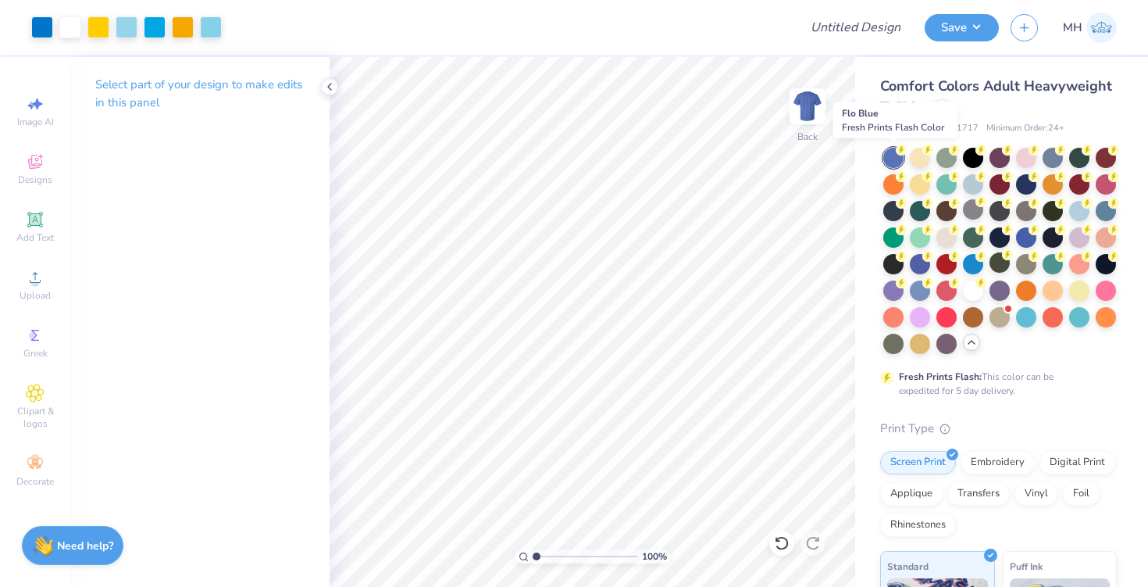
click at [896, 164] on div at bounding box center [894, 158] width 20 height 20
click at [894, 162] on div at bounding box center [894, 158] width 20 height 20
click at [894, 160] on div at bounding box center [894, 158] width 20 height 20
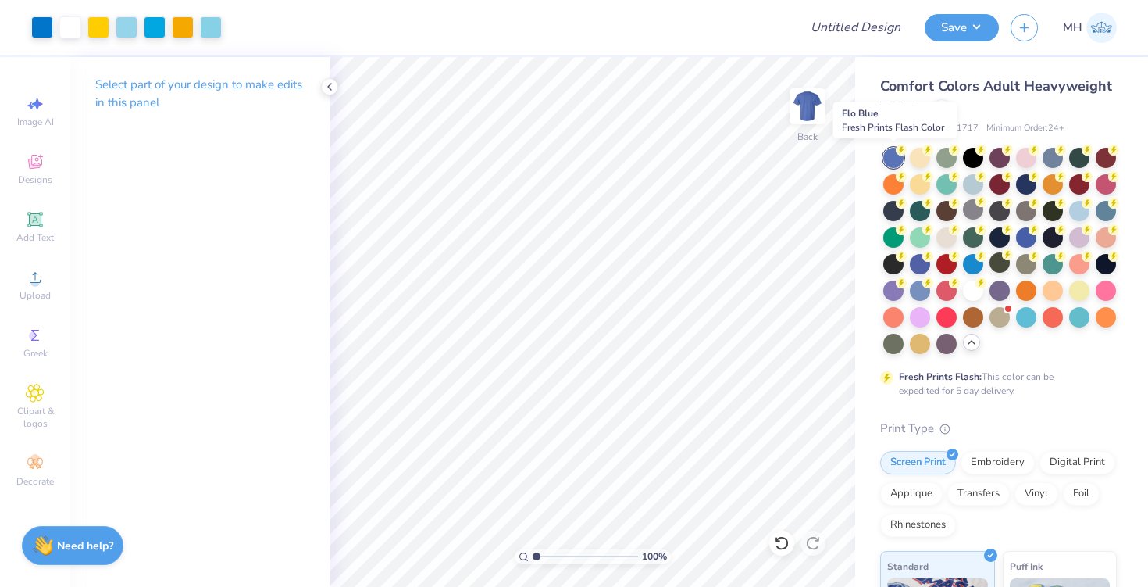
click at [894, 160] on div at bounding box center [894, 158] width 20 height 20
click at [891, 159] on div at bounding box center [894, 158] width 20 height 20
click at [893, 159] on div at bounding box center [894, 158] width 20 height 20
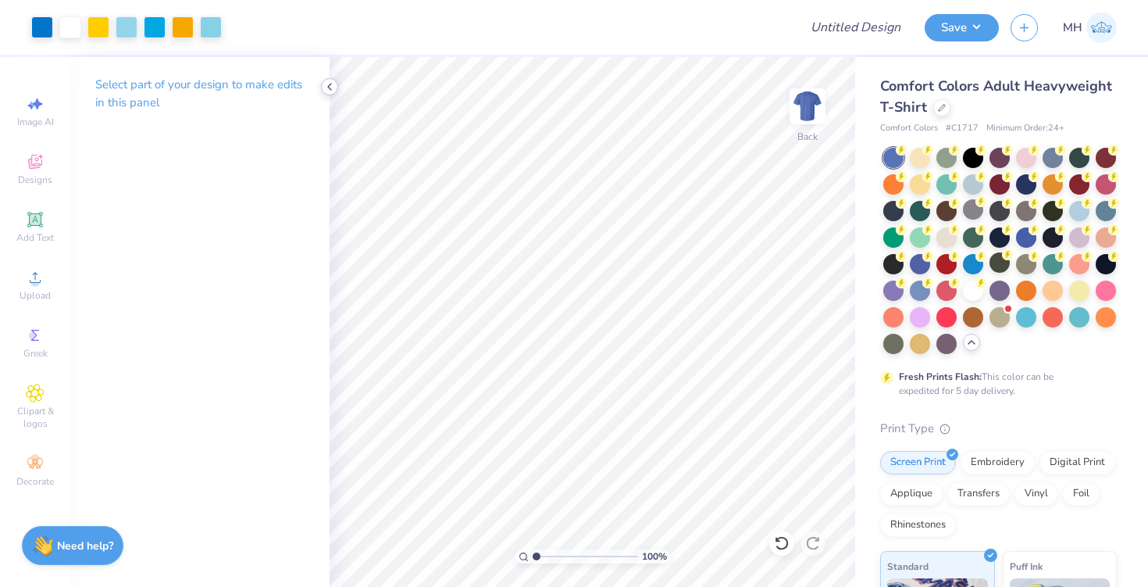
click at [334, 86] on icon at bounding box center [329, 86] width 12 height 12
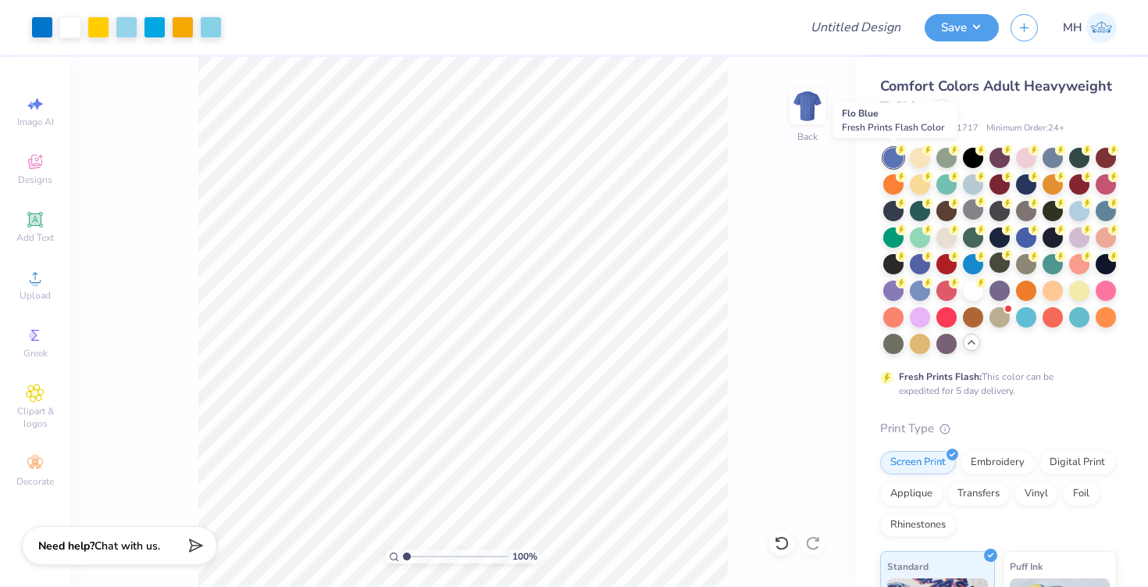
click at [900, 156] on div at bounding box center [894, 158] width 20 height 20
type input "11.13"
type input "3.43"
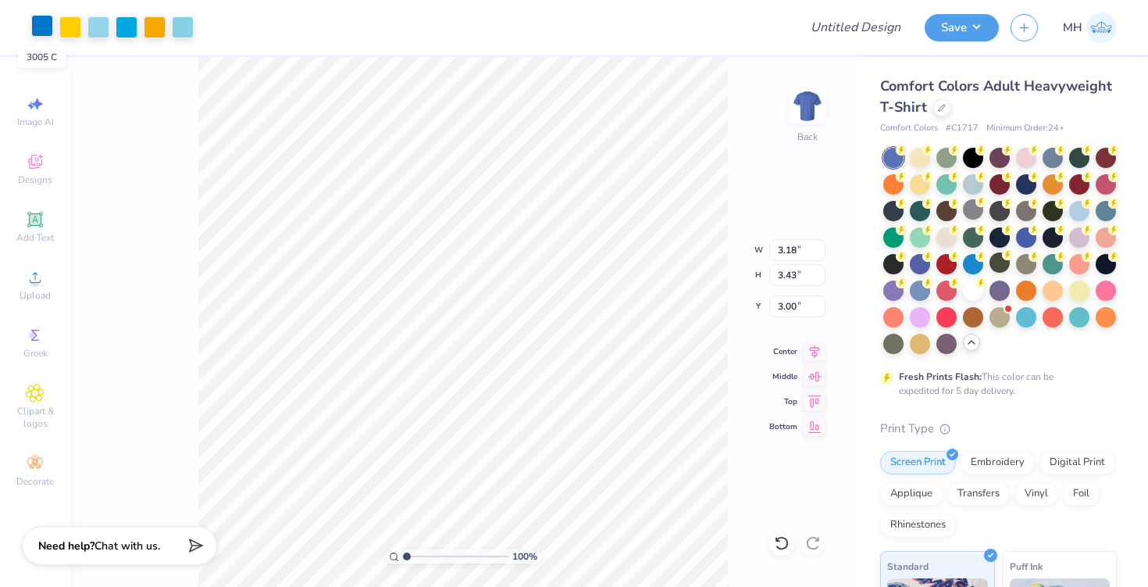
click at [46, 26] on div at bounding box center [42, 26] width 22 height 22
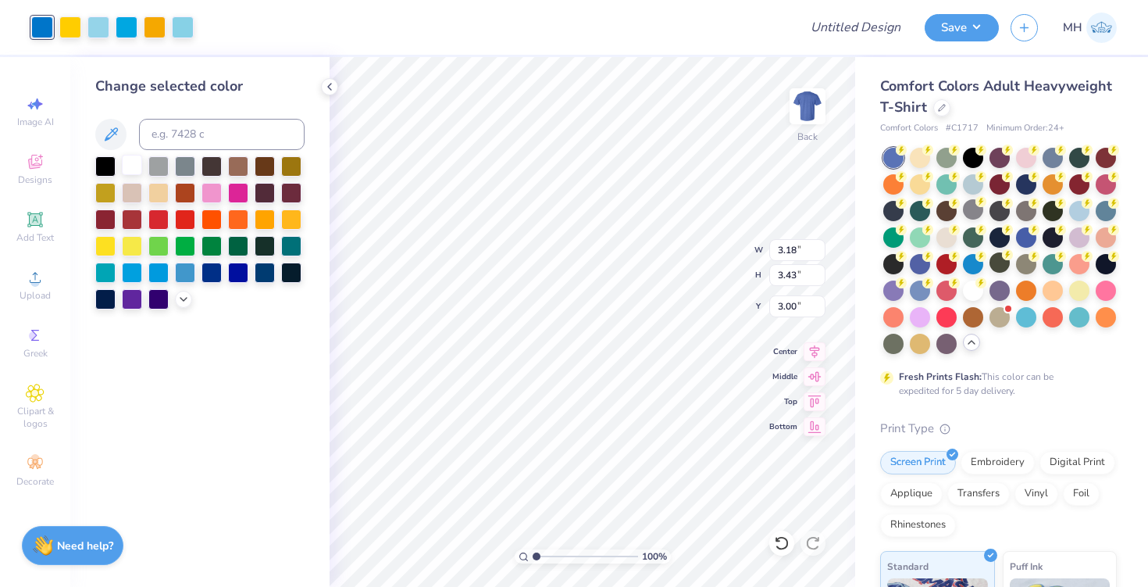
click at [128, 157] on div at bounding box center [132, 165] width 20 height 20
click at [102, 22] on div at bounding box center [98, 26] width 22 height 22
click at [182, 34] on div at bounding box center [183, 26] width 22 height 22
click at [137, 162] on div at bounding box center [132, 165] width 20 height 20
click at [327, 86] on icon at bounding box center [329, 86] width 12 height 12
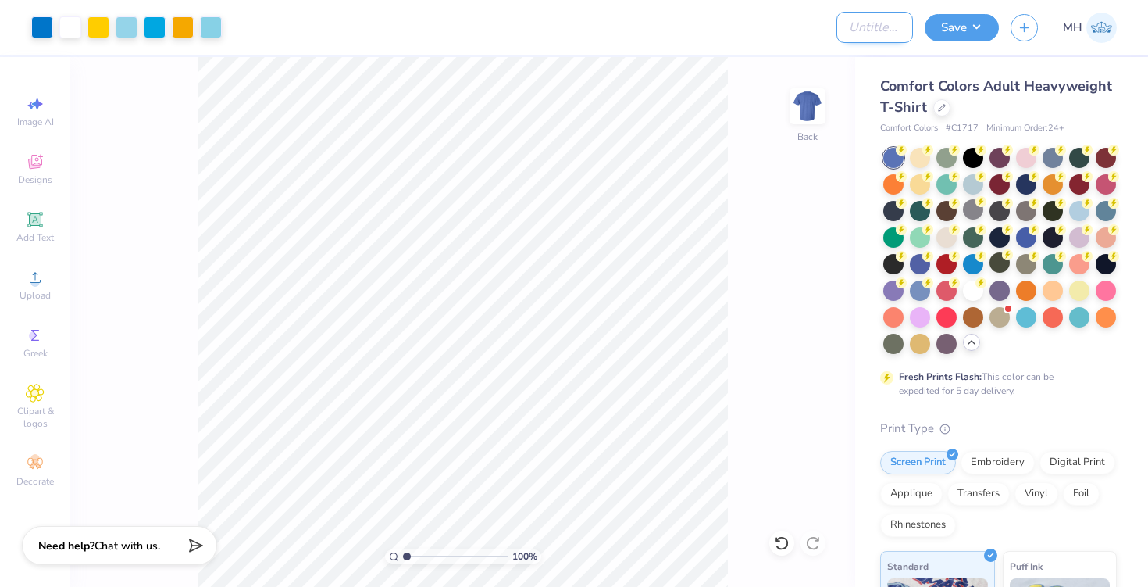
click at [885, 37] on input "Design Title" at bounding box center [875, 27] width 77 height 31
type input "Briya PCS"
click at [1024, 241] on div at bounding box center [1026, 236] width 20 height 20
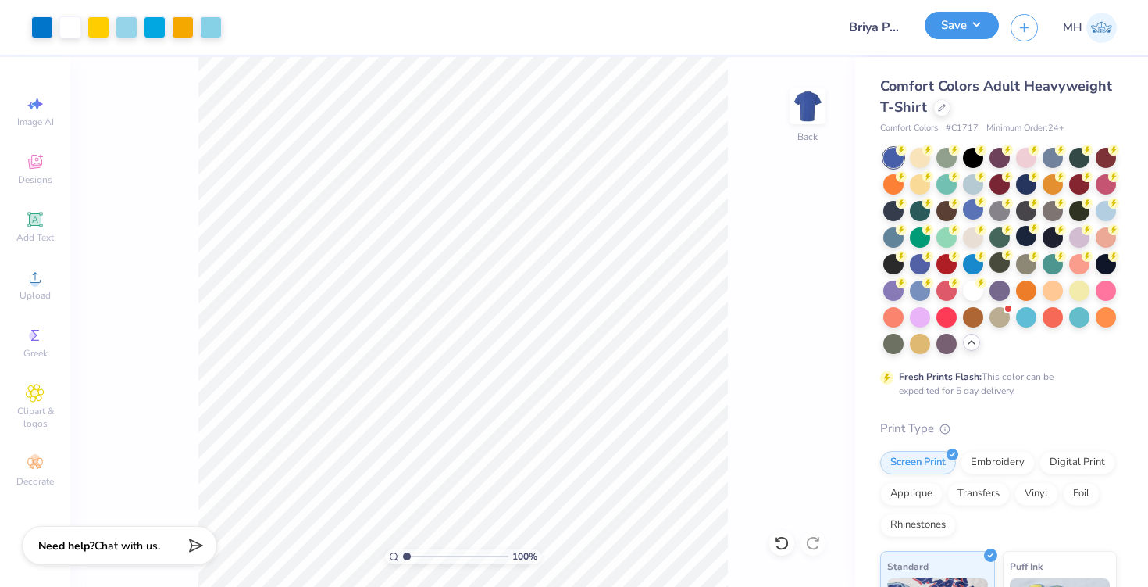
click at [946, 35] on button "Save" at bounding box center [962, 25] width 74 height 27
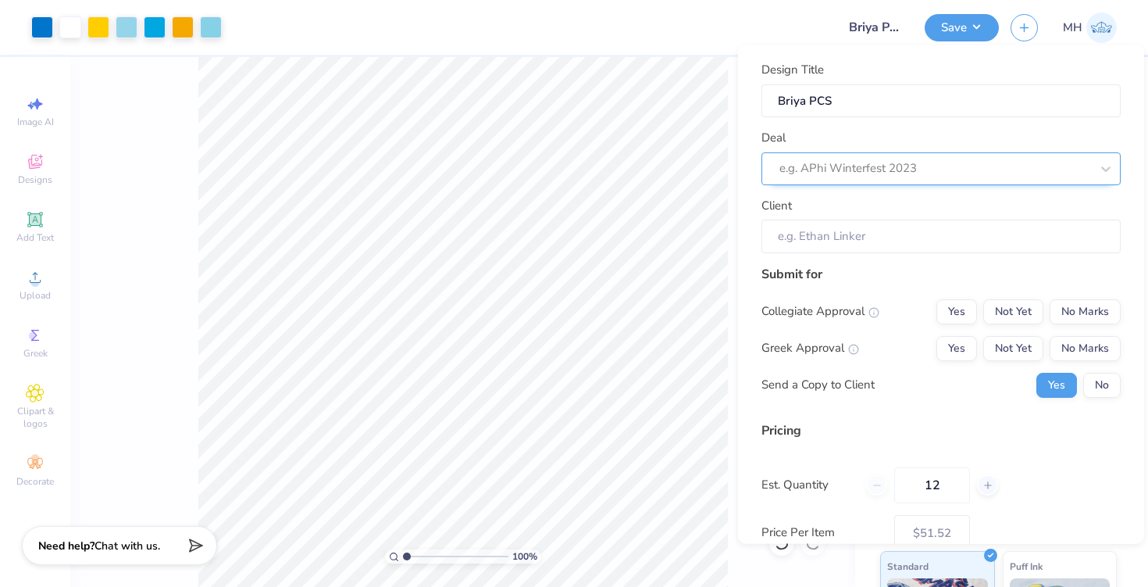
click at [1034, 167] on div at bounding box center [935, 168] width 311 height 21
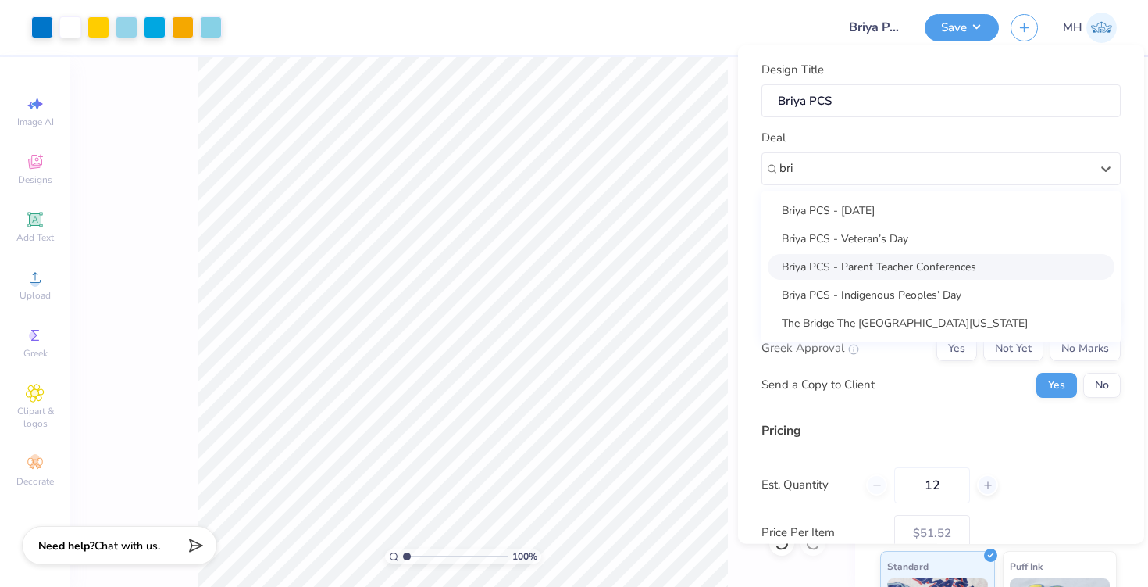
click at [939, 273] on div "Briya PCS - Parent Teacher Conferences" at bounding box center [941, 266] width 347 height 26
type input "bri"
type input "Seghen Abebe"
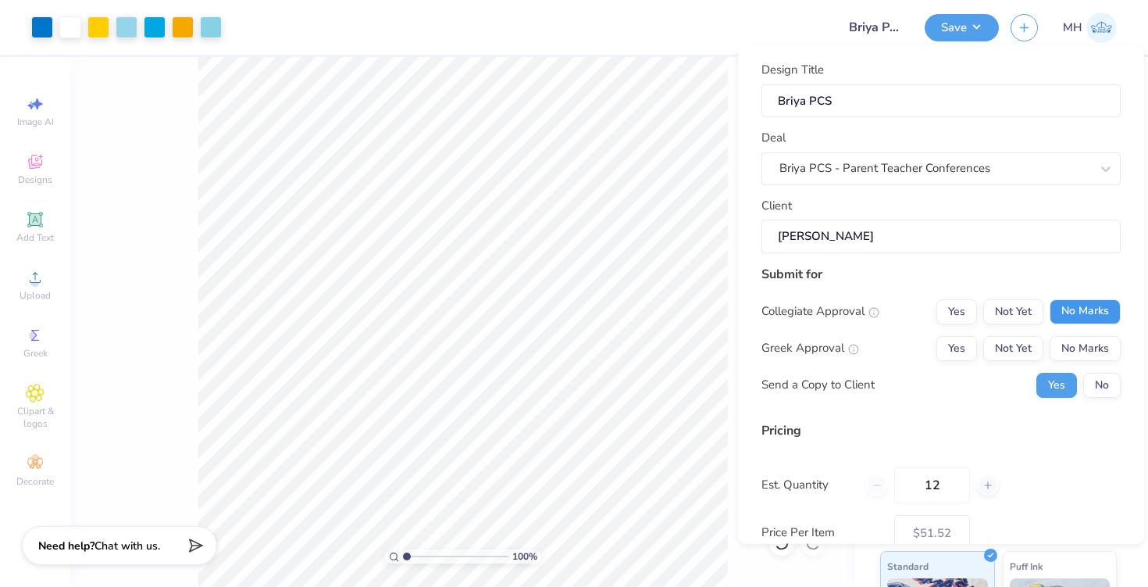
click at [1074, 312] on button "No Marks" at bounding box center [1085, 310] width 71 height 25
click at [1091, 347] on button "No Marks" at bounding box center [1085, 347] width 71 height 25
click at [1104, 389] on button "No" at bounding box center [1102, 384] width 37 height 25
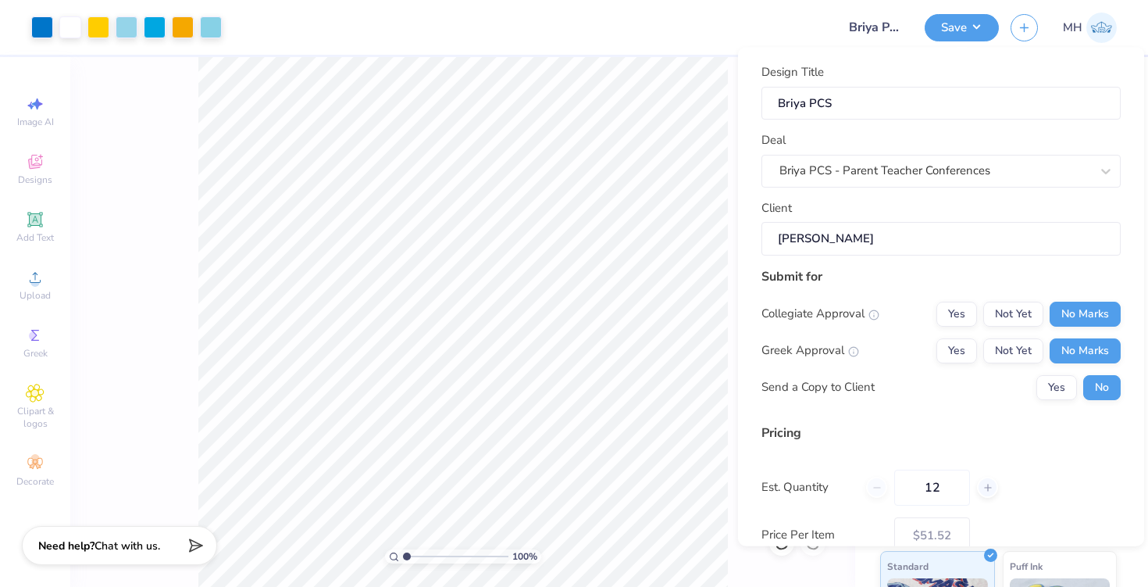
scroll to position [130, 0]
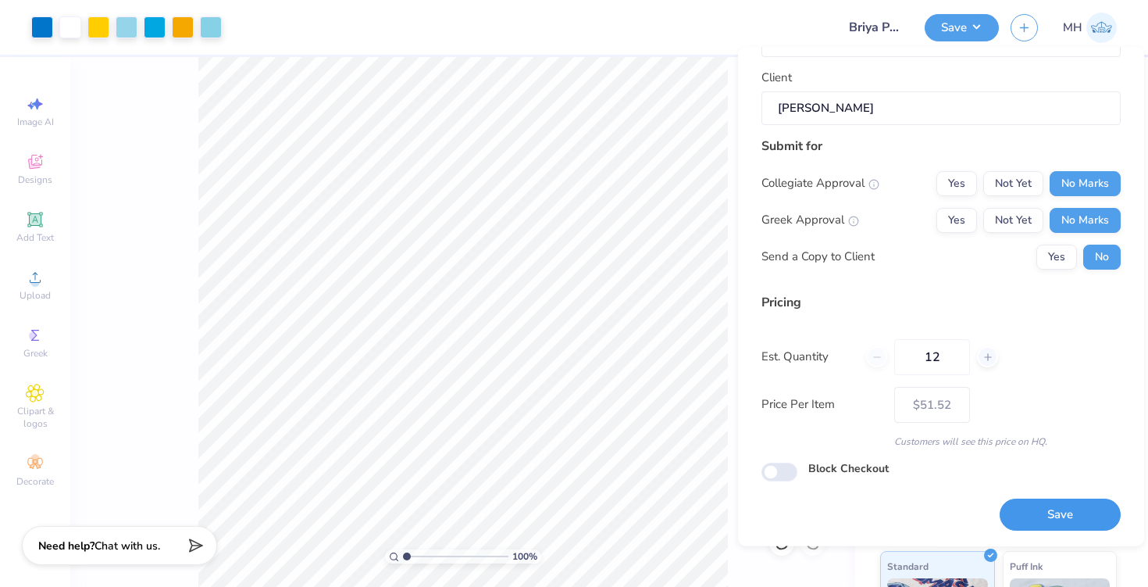
click at [1028, 512] on button "Save" at bounding box center [1060, 515] width 121 height 32
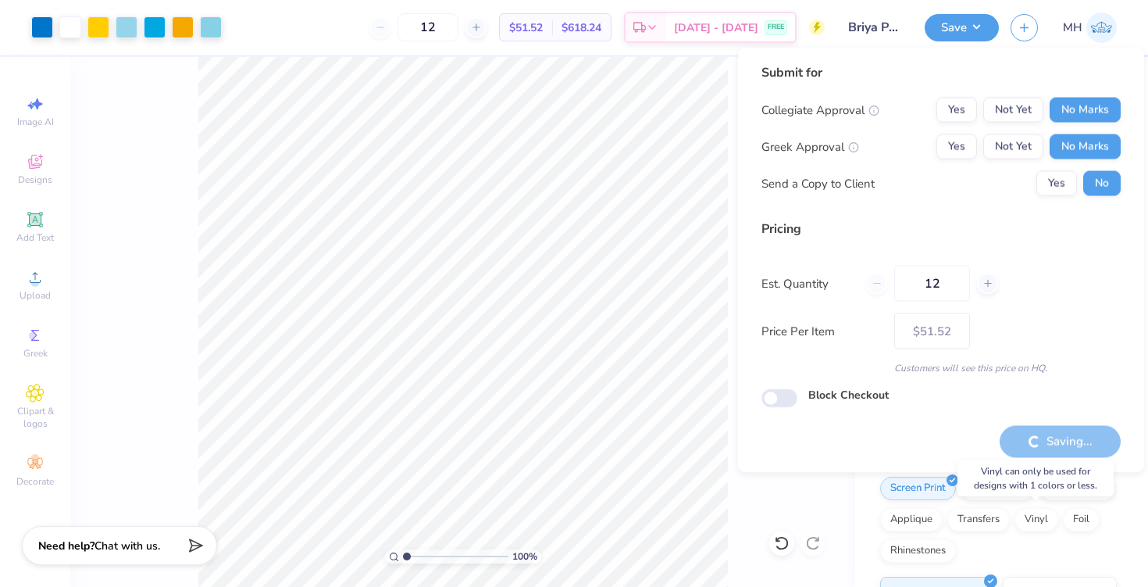
type input "– –"
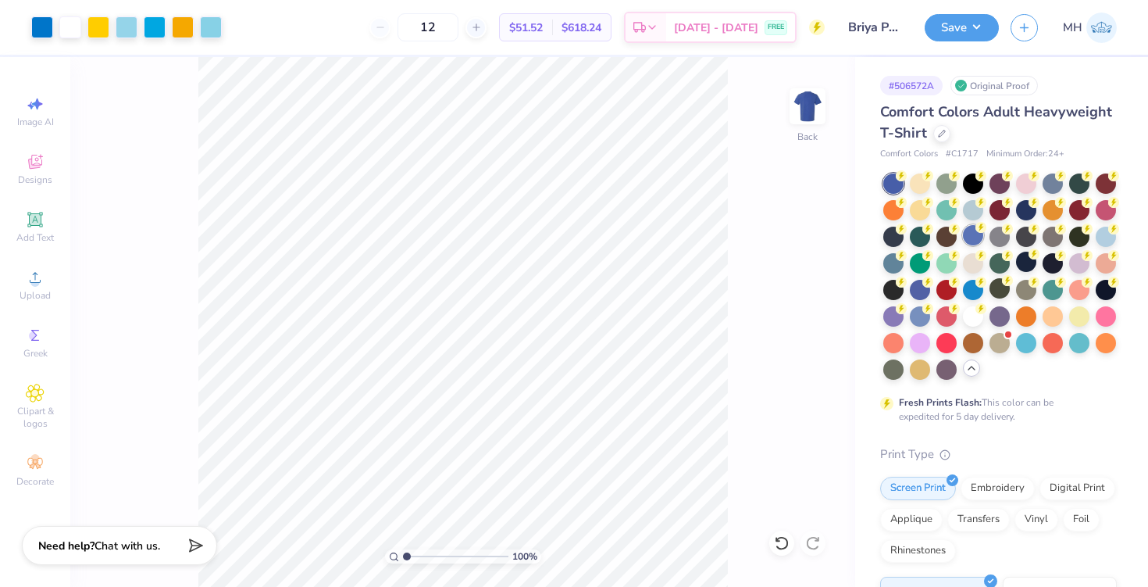
click at [972, 243] on div at bounding box center [973, 235] width 20 height 20
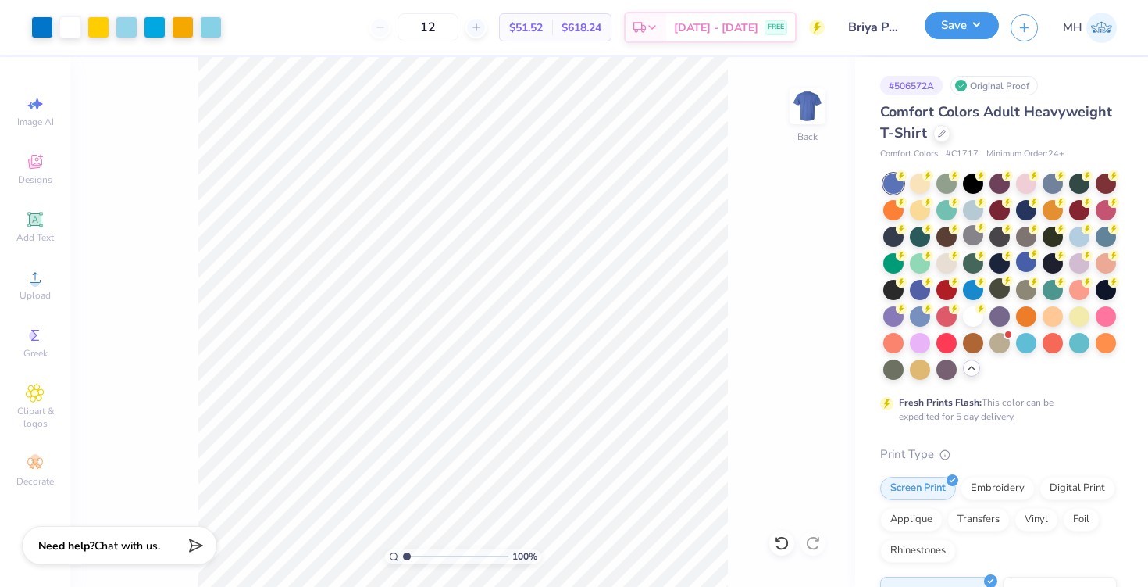
click at [937, 25] on button "Save" at bounding box center [962, 25] width 74 height 27
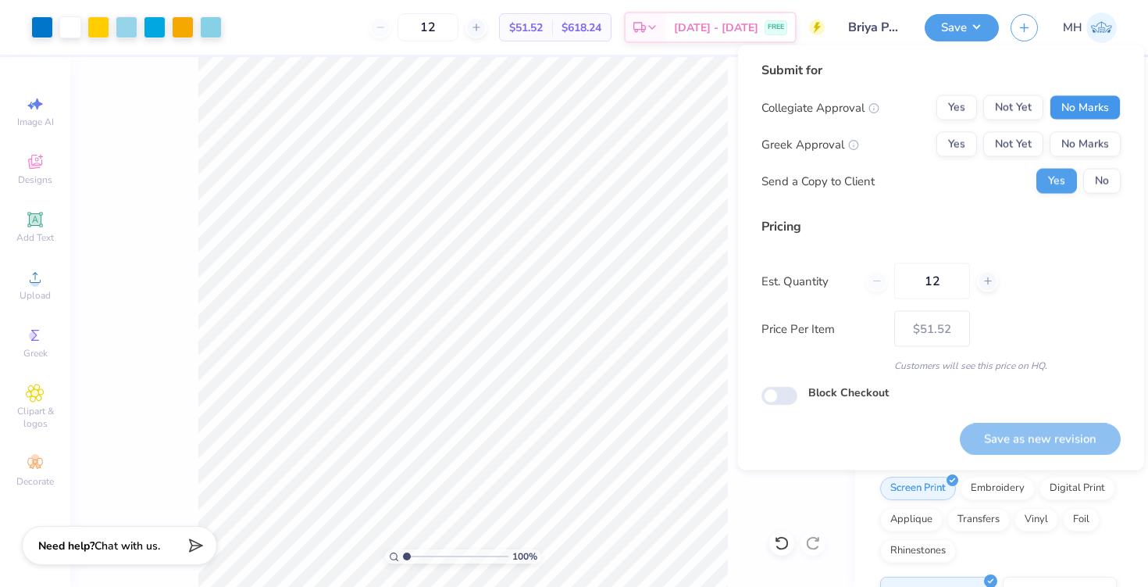
click at [1085, 114] on button "No Marks" at bounding box center [1085, 107] width 71 height 25
click at [1091, 146] on button "No Marks" at bounding box center [1085, 144] width 71 height 25
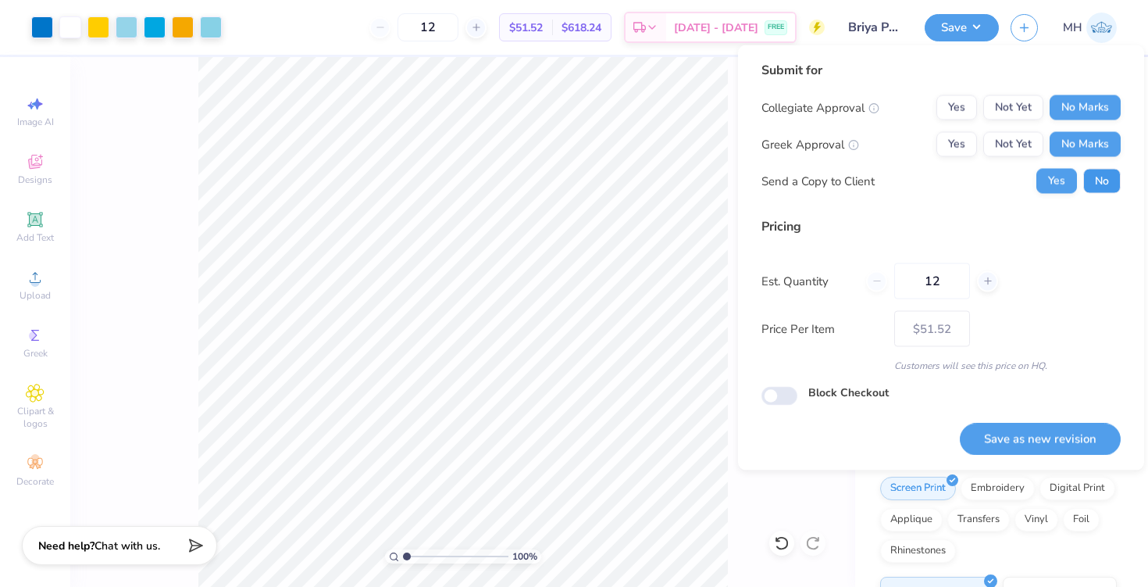
click at [1097, 177] on button "No" at bounding box center [1102, 181] width 37 height 25
click at [1045, 439] on button "Save as new revision" at bounding box center [1040, 439] width 161 height 32
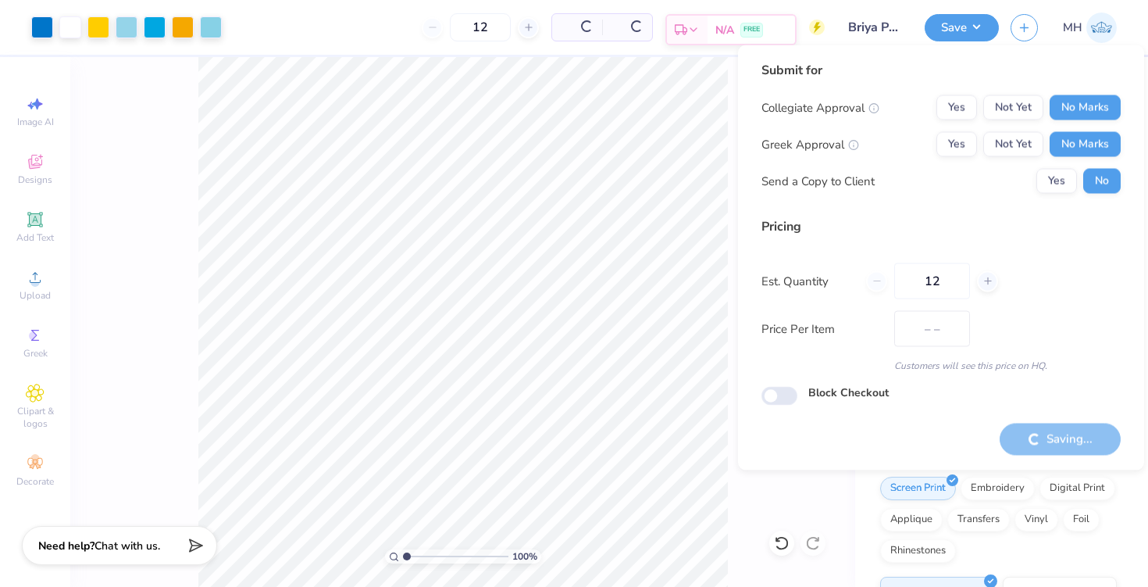
type input "$51.52"
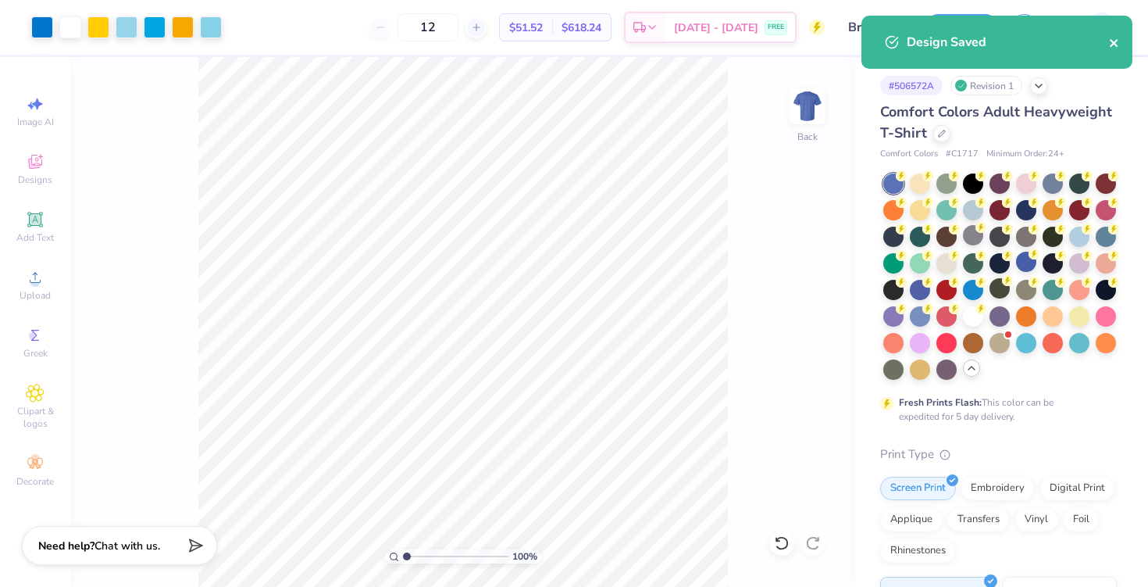
click at [1117, 46] on icon "close" at bounding box center [1114, 43] width 11 height 12
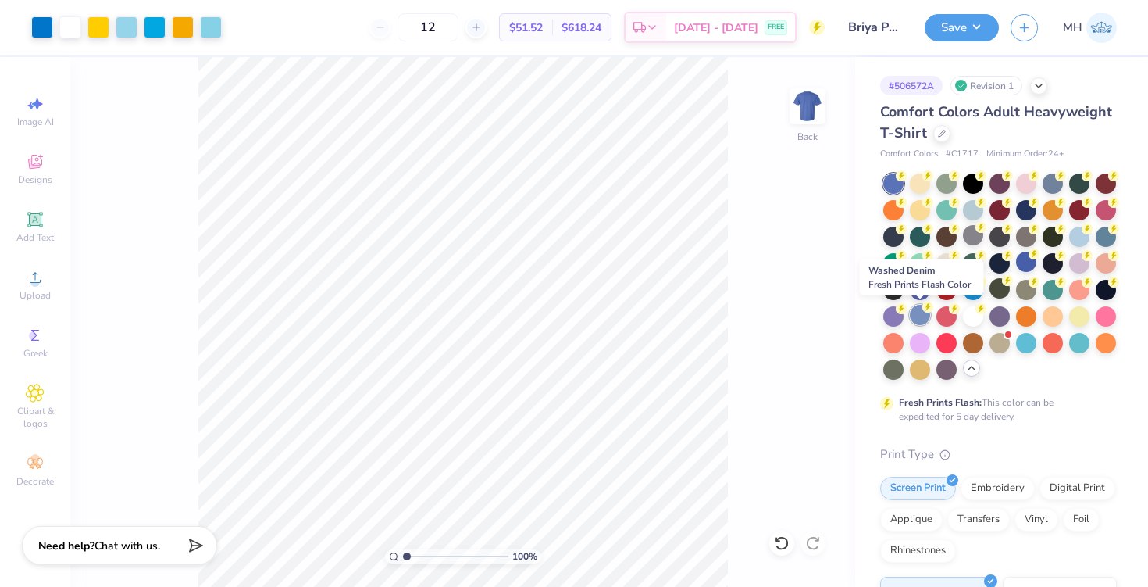
click at [924, 311] on icon at bounding box center [928, 307] width 11 height 11
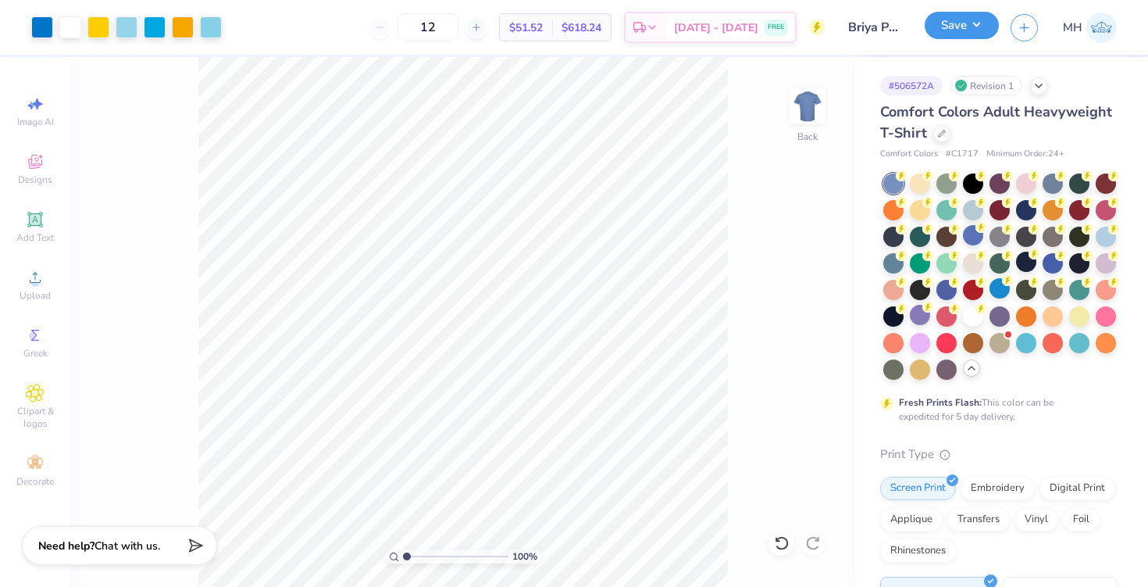
click at [945, 30] on button "Save" at bounding box center [962, 25] width 74 height 27
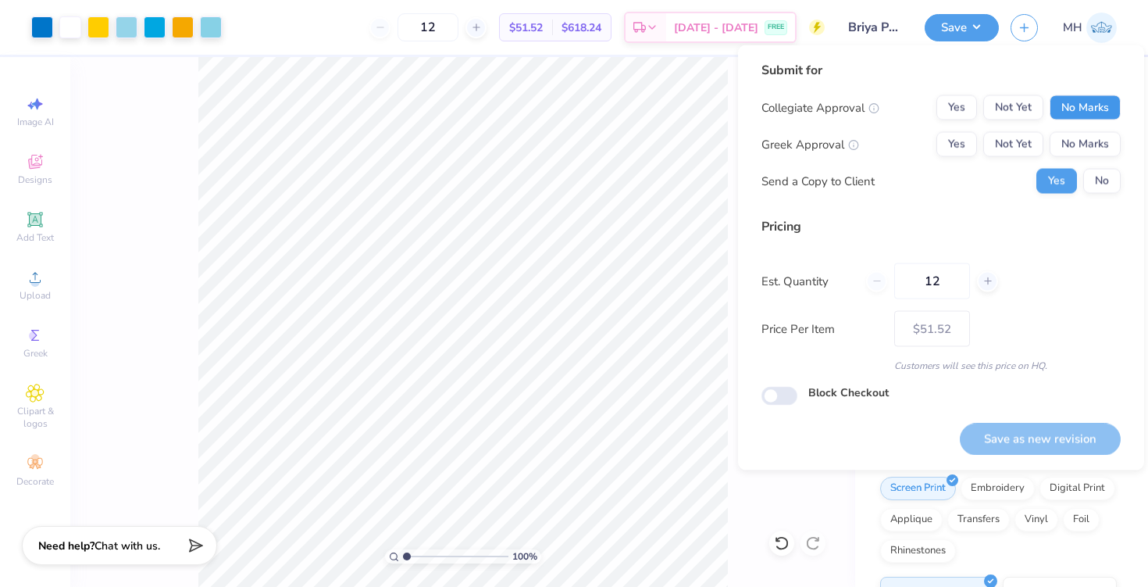
click at [1062, 106] on button "No Marks" at bounding box center [1085, 107] width 71 height 25
click at [1073, 129] on div "Collegiate Approval Yes Not Yet No Marks Greek Approval Yes Not Yet No Marks Se…" at bounding box center [941, 144] width 359 height 98
click at [1076, 137] on button "No Marks" at bounding box center [1085, 144] width 71 height 25
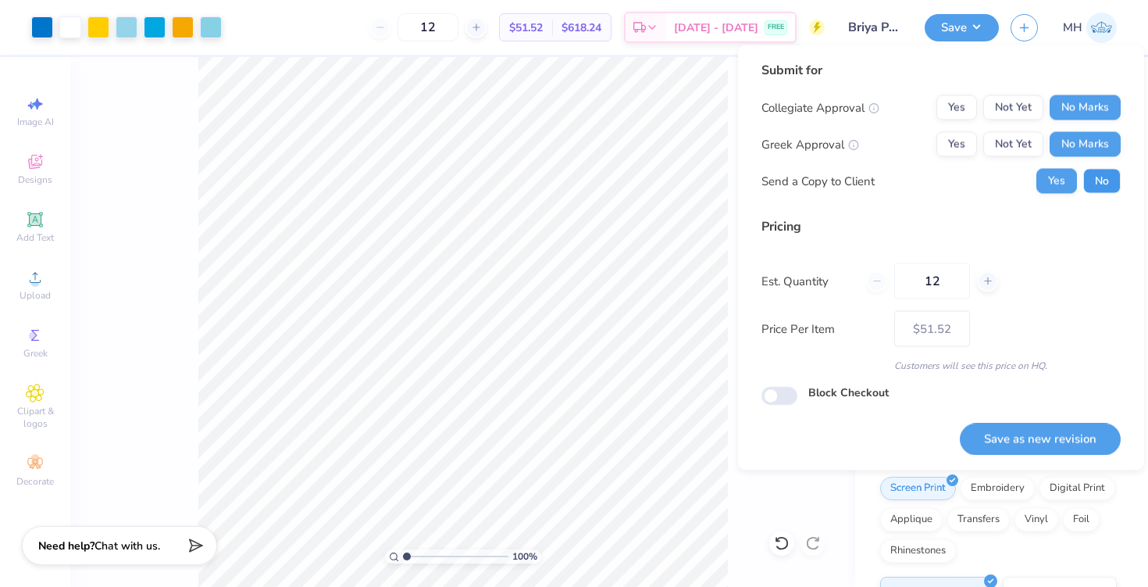
click at [1103, 189] on button "No" at bounding box center [1102, 181] width 37 height 25
click at [1027, 464] on div "Submit for Collegiate Approval Yes Not Yet No Marks Greek Approval Yes Not Yet …" at bounding box center [941, 257] width 406 height 425
click at [1026, 452] on button "Save as new revision" at bounding box center [1040, 439] width 161 height 32
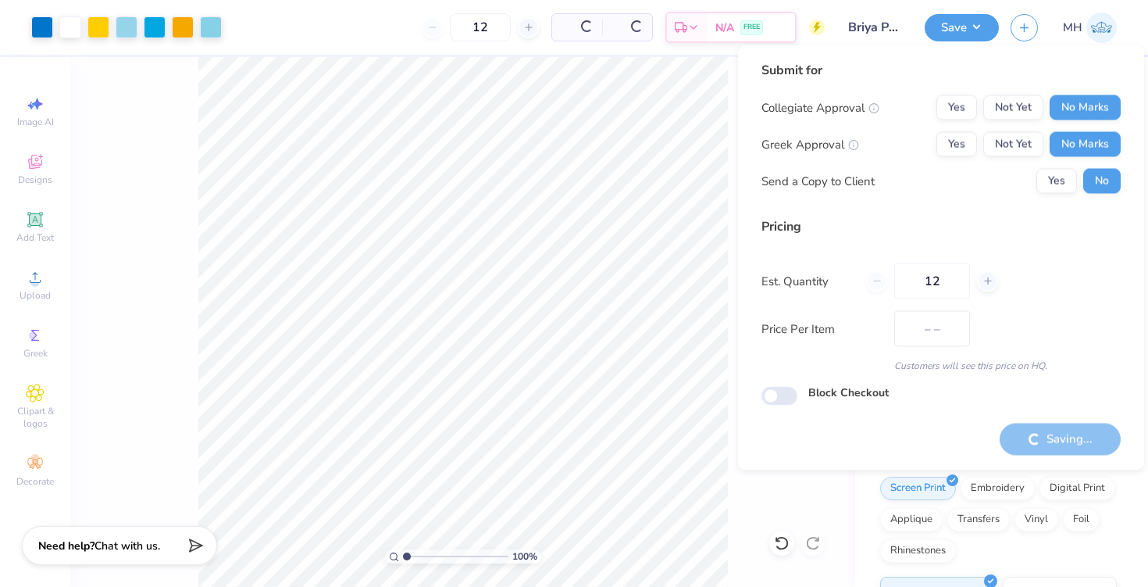
type input "$51.52"
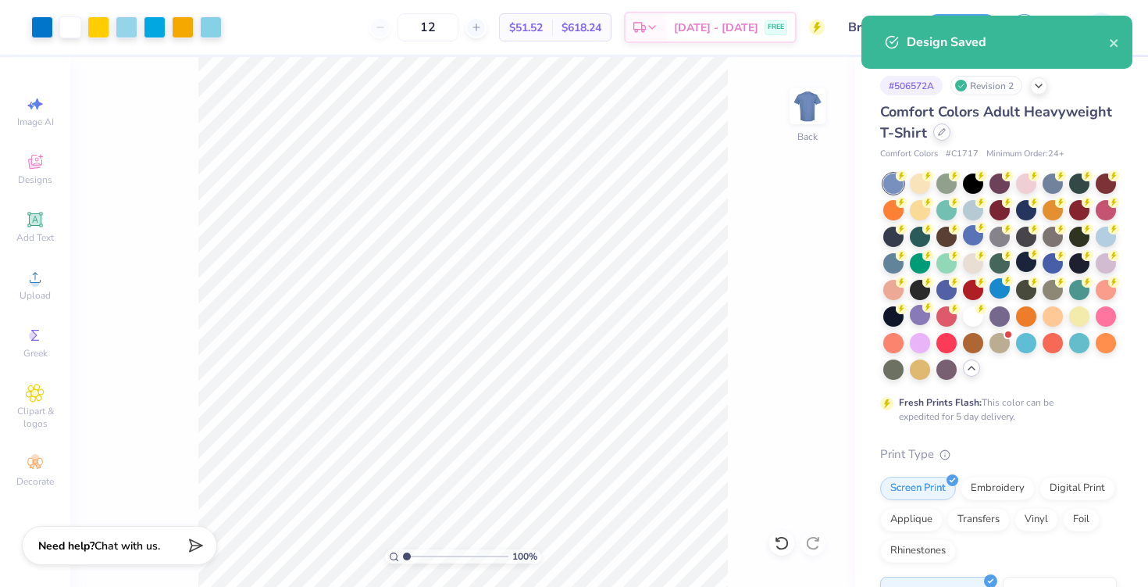
click at [940, 129] on icon at bounding box center [942, 132] width 8 height 8
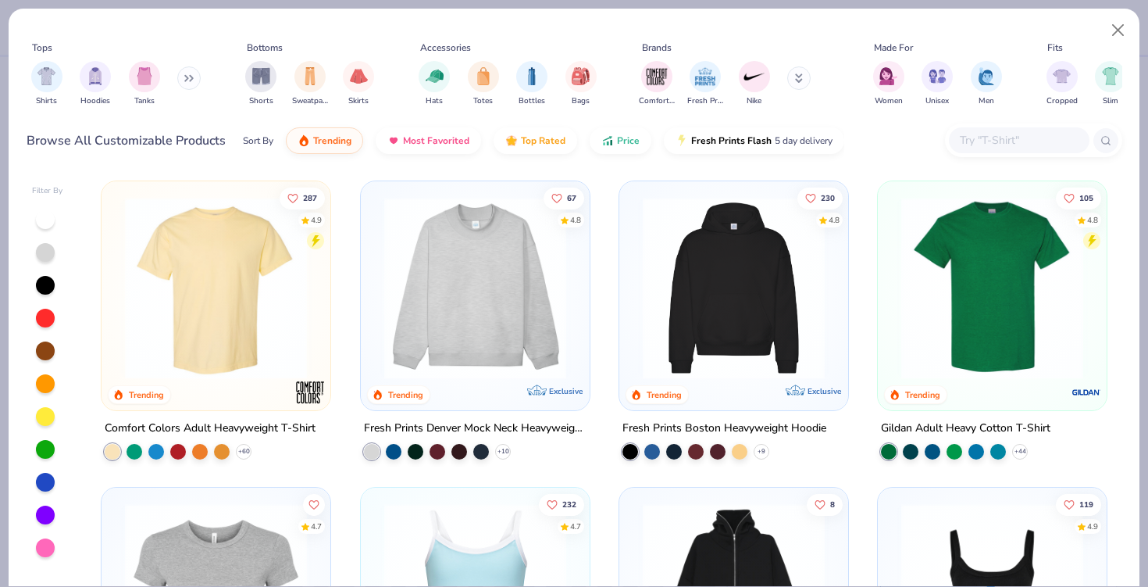
click at [730, 264] on img at bounding box center [734, 288] width 198 height 182
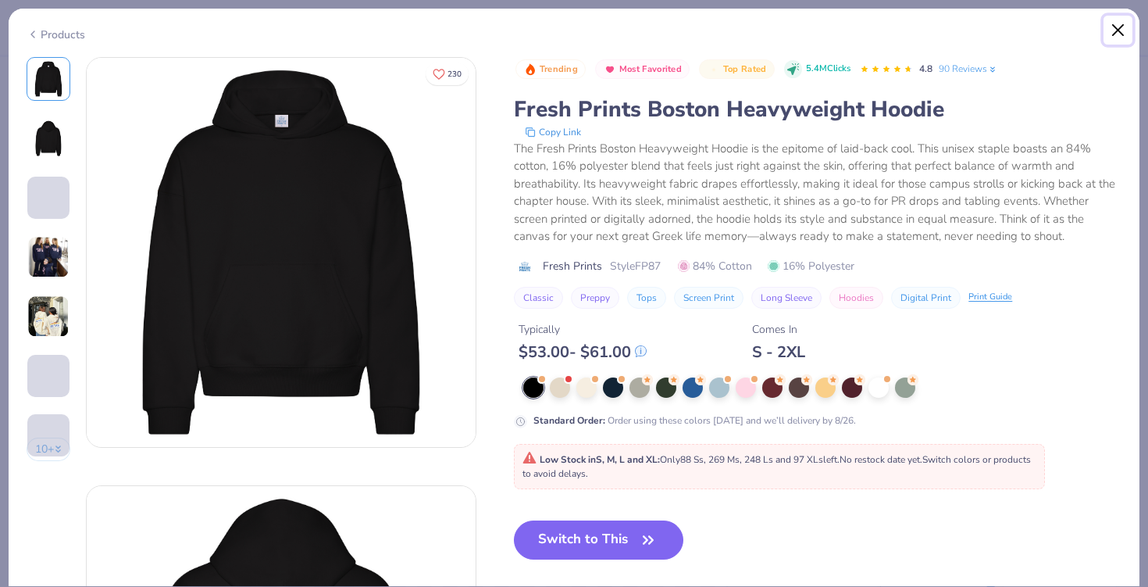
click at [1118, 34] on button "Close" at bounding box center [1119, 31] width 30 height 30
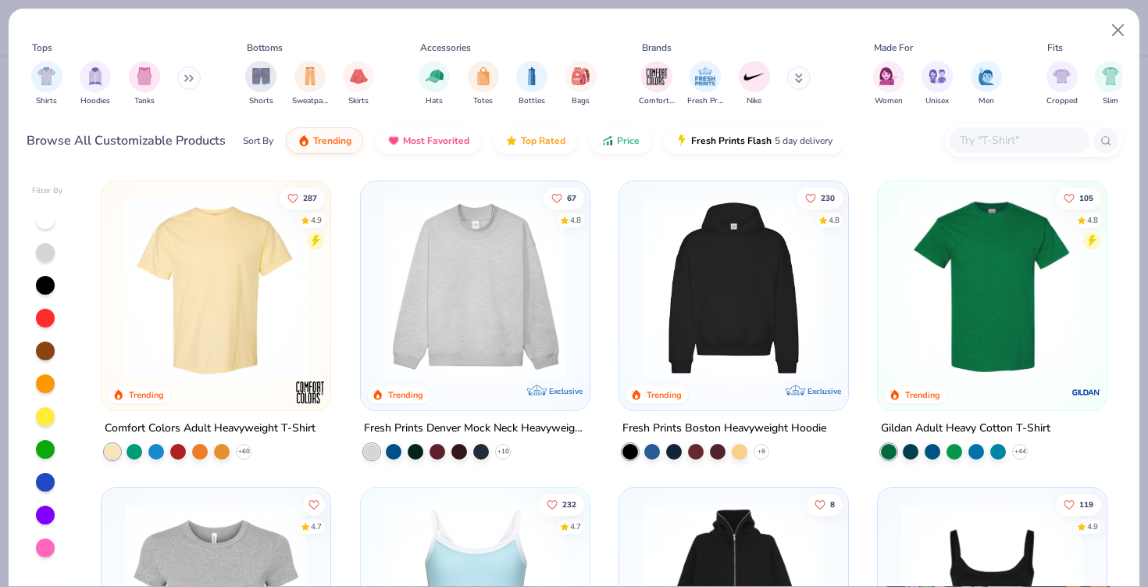
click at [187, 78] on icon at bounding box center [186, 78] width 2 height 5
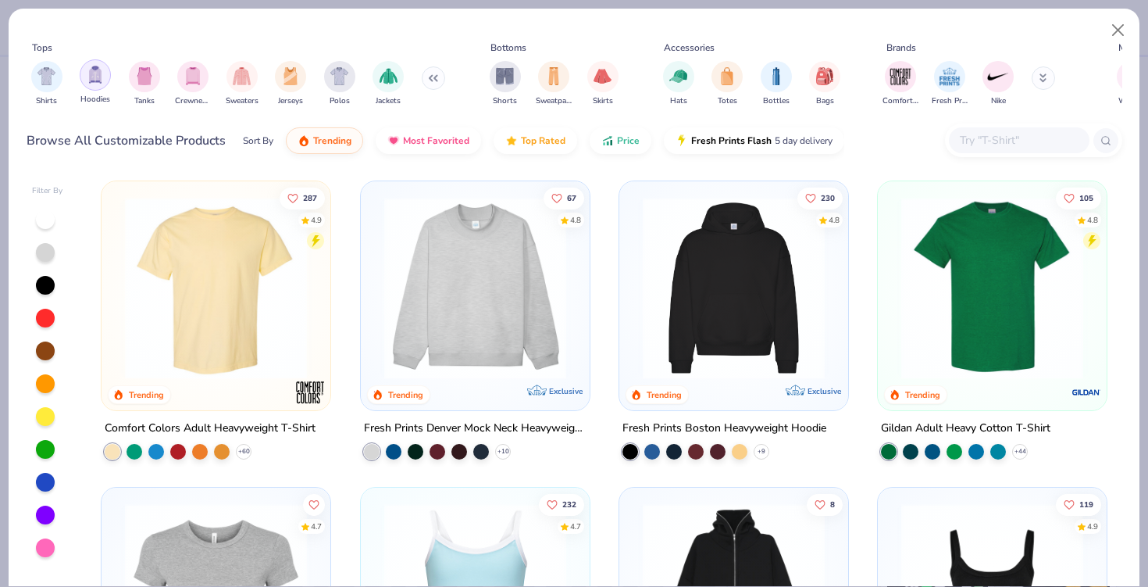
click at [88, 82] on img "filter for Hoodies" at bounding box center [95, 75] width 17 height 18
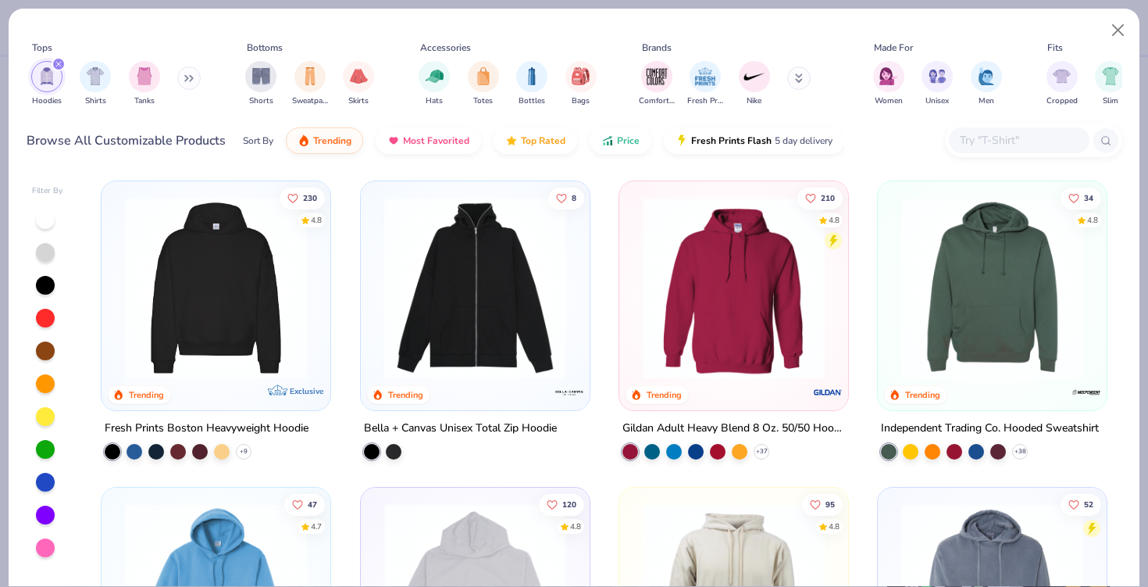
click at [694, 374] on img at bounding box center [734, 288] width 198 height 182
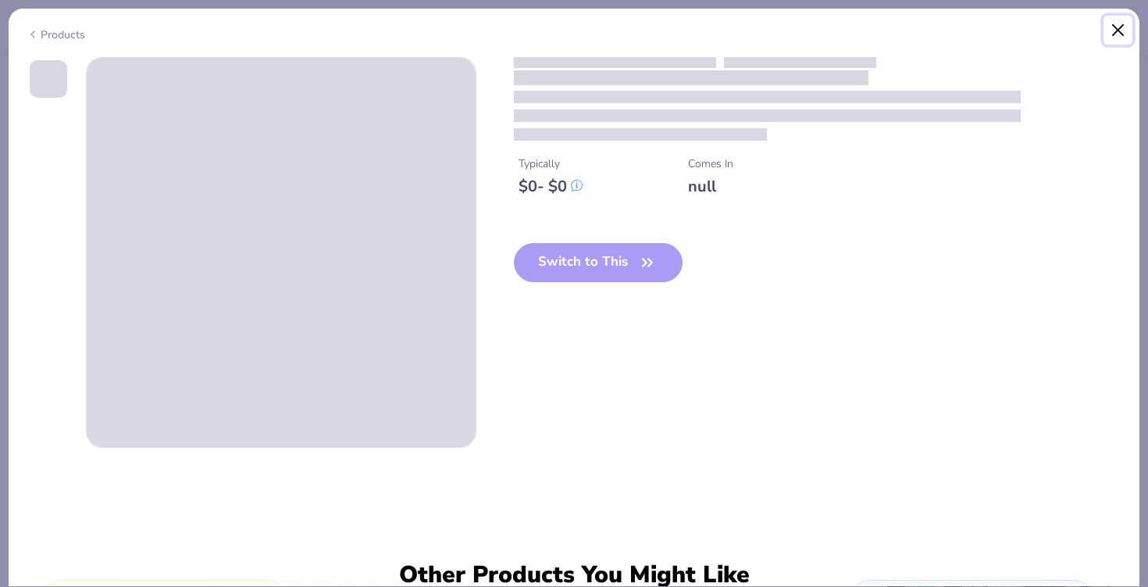
click at [1112, 26] on button "Close" at bounding box center [1119, 31] width 30 height 30
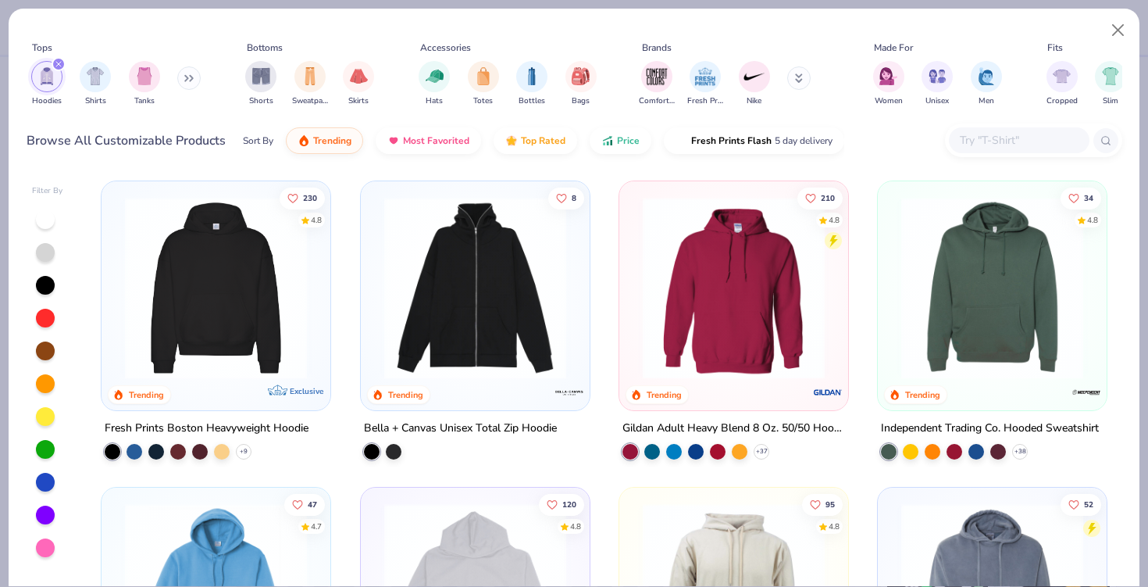
click at [905, 344] on img at bounding box center [993, 288] width 198 height 182
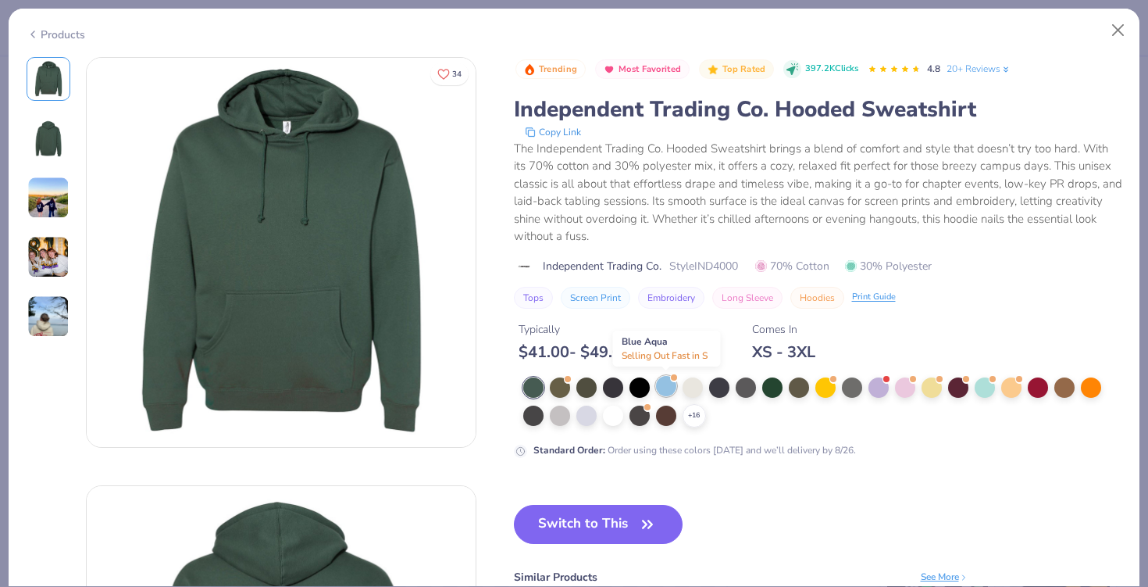
click at [665, 383] on div at bounding box center [666, 386] width 20 height 20
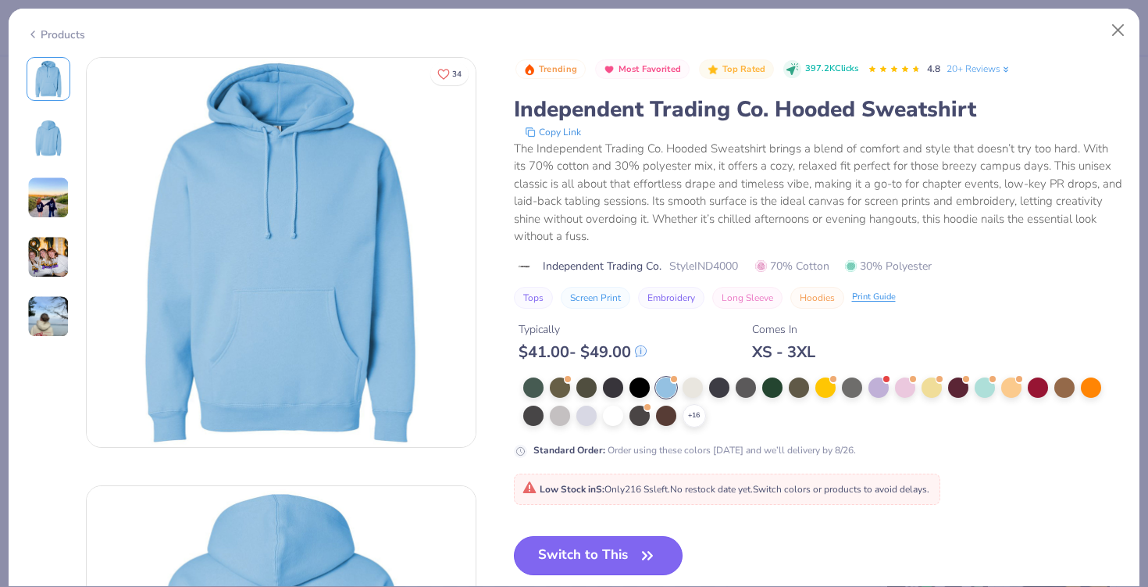
click at [605, 547] on button "Switch to This" at bounding box center [599, 555] width 170 height 39
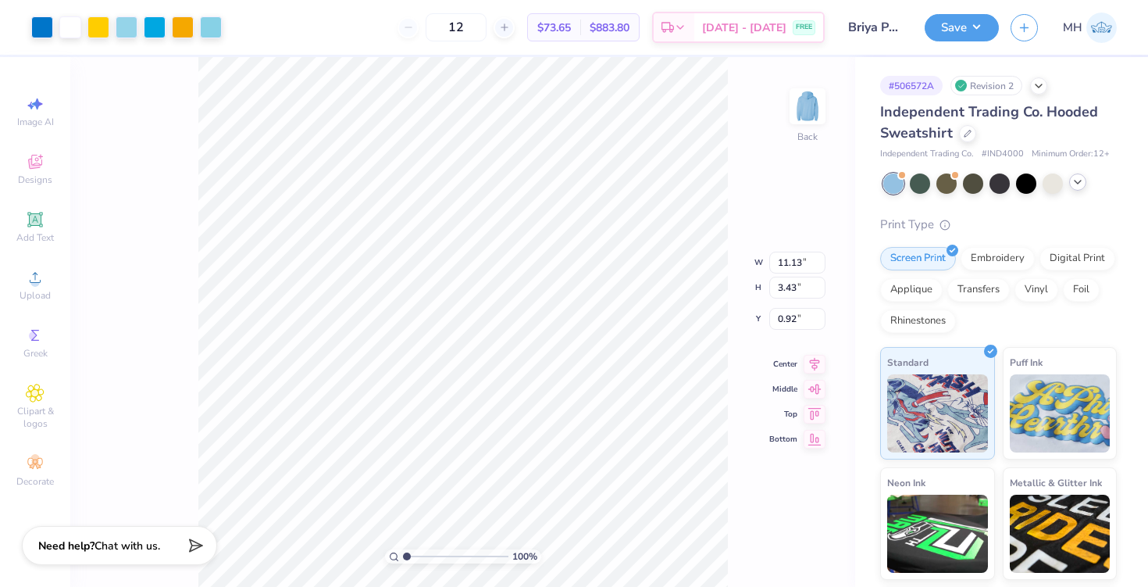
type input "4.10"
click at [980, 20] on button "Save" at bounding box center [962, 25] width 74 height 27
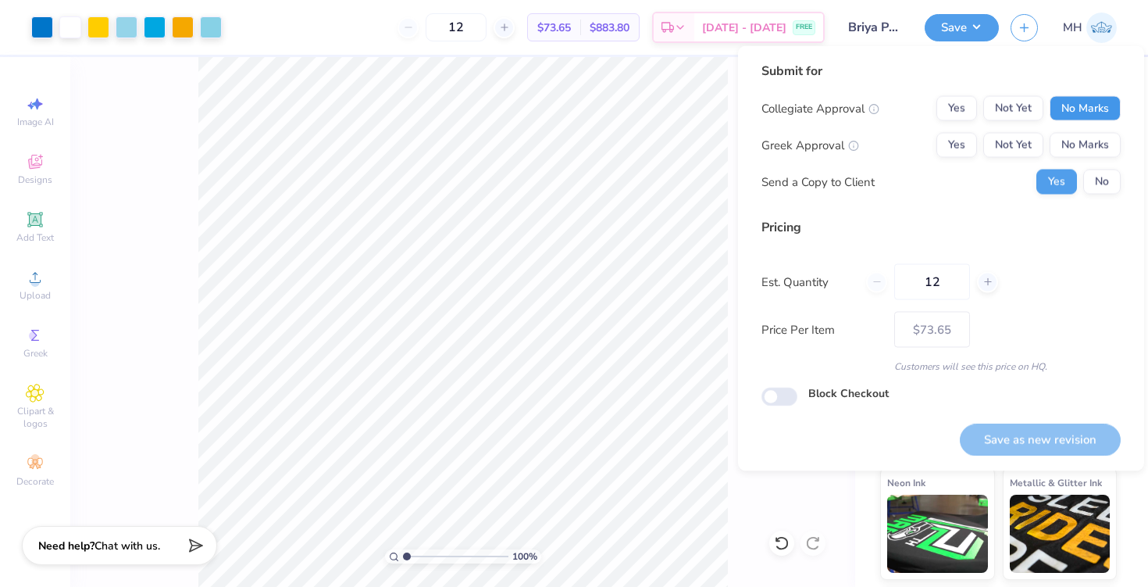
click at [1093, 103] on button "No Marks" at bounding box center [1085, 108] width 71 height 25
click at [1094, 136] on button "No Marks" at bounding box center [1085, 145] width 71 height 25
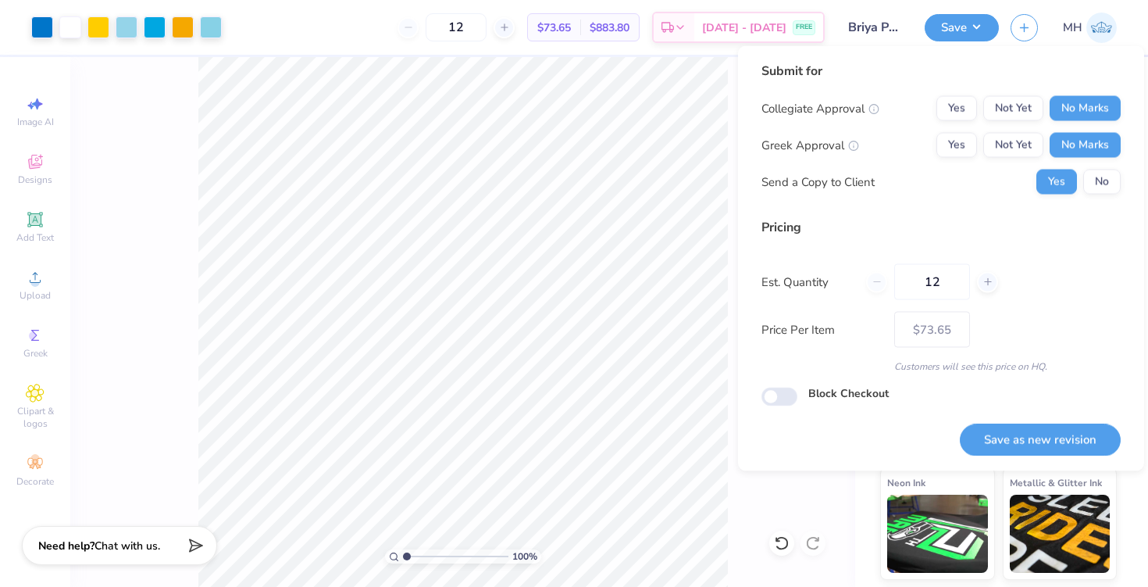
click at [1100, 161] on div "Collegiate Approval Yes Not Yet No Marks Greek Approval Yes Not Yet No Marks Se…" at bounding box center [941, 145] width 359 height 98
click at [1100, 177] on button "No" at bounding box center [1102, 182] width 37 height 25
click at [1051, 434] on button "Save as new revision" at bounding box center [1040, 439] width 161 height 32
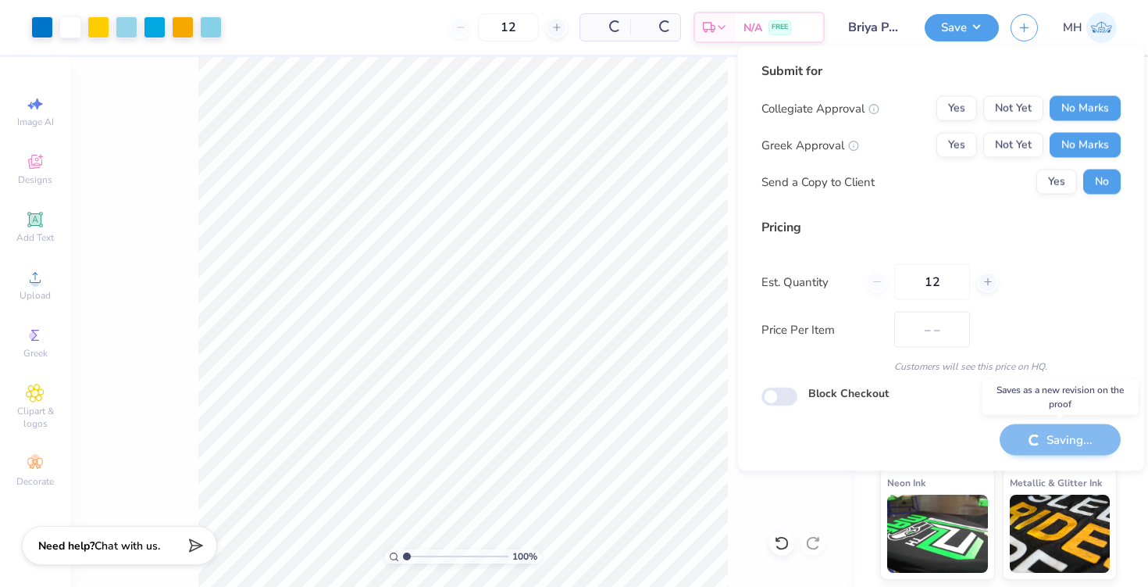
type input "$73.65"
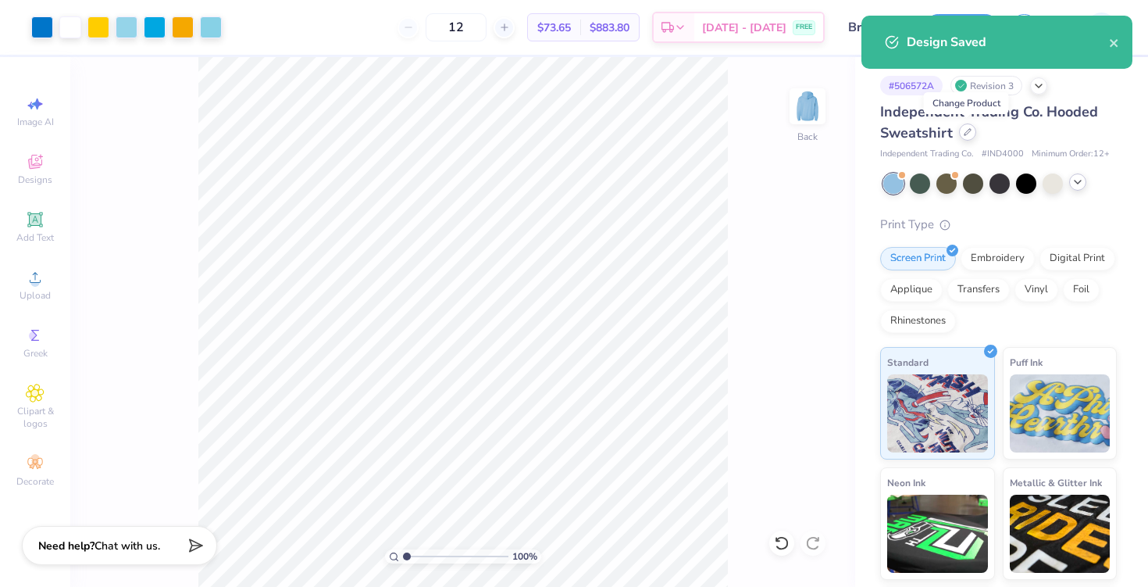
click at [965, 136] on div at bounding box center [967, 131] width 17 height 17
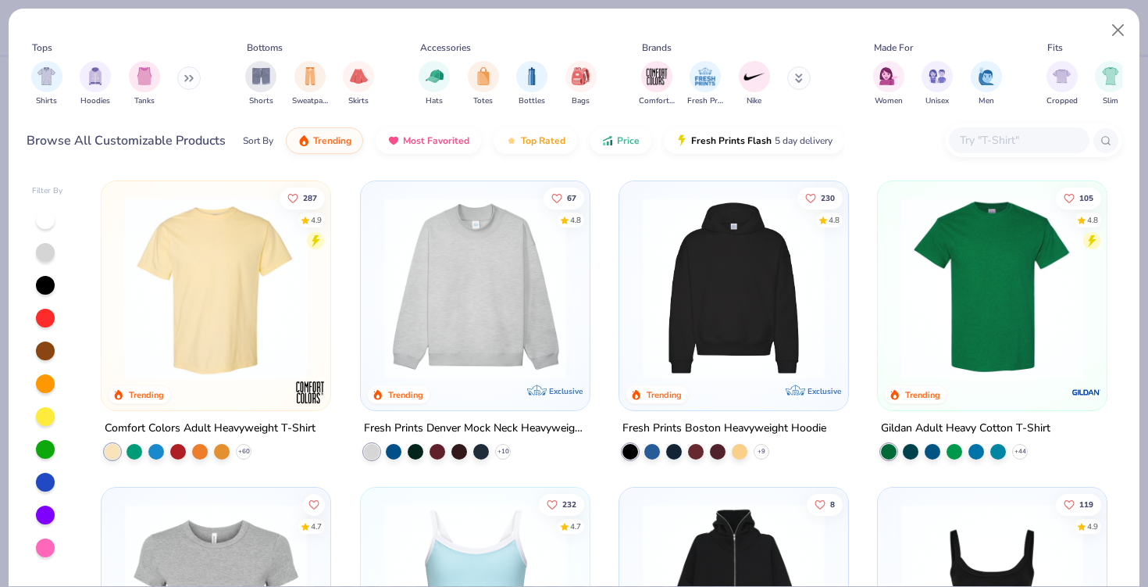
click at [179, 82] on div "Shirts Hoodies Tanks" at bounding box center [117, 84] width 180 height 58
click at [187, 77] on icon at bounding box center [186, 78] width 2 height 5
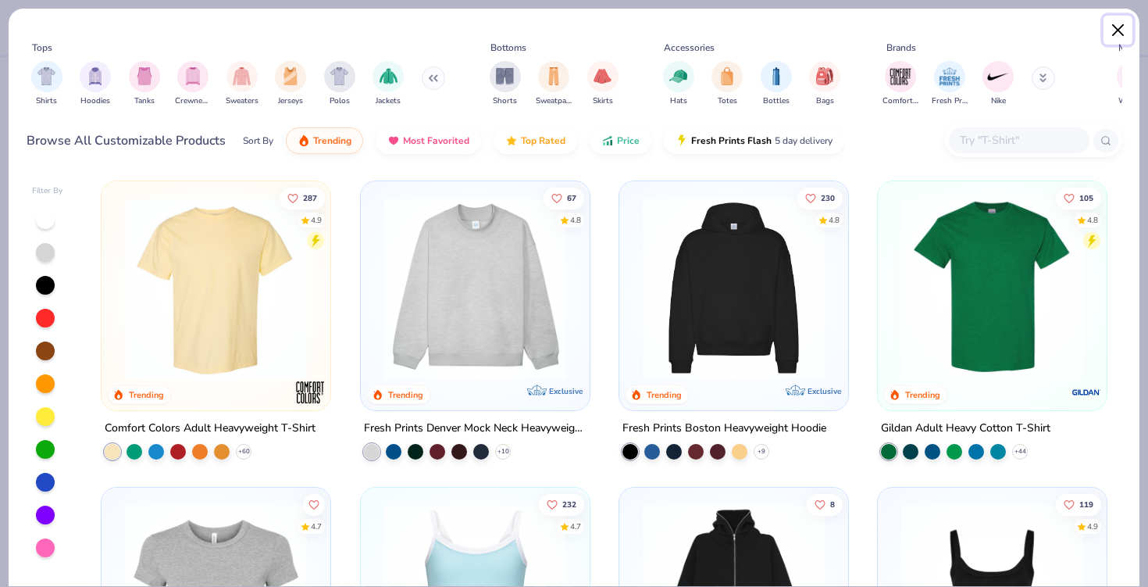
click at [1119, 26] on button "Close" at bounding box center [1119, 31] width 30 height 30
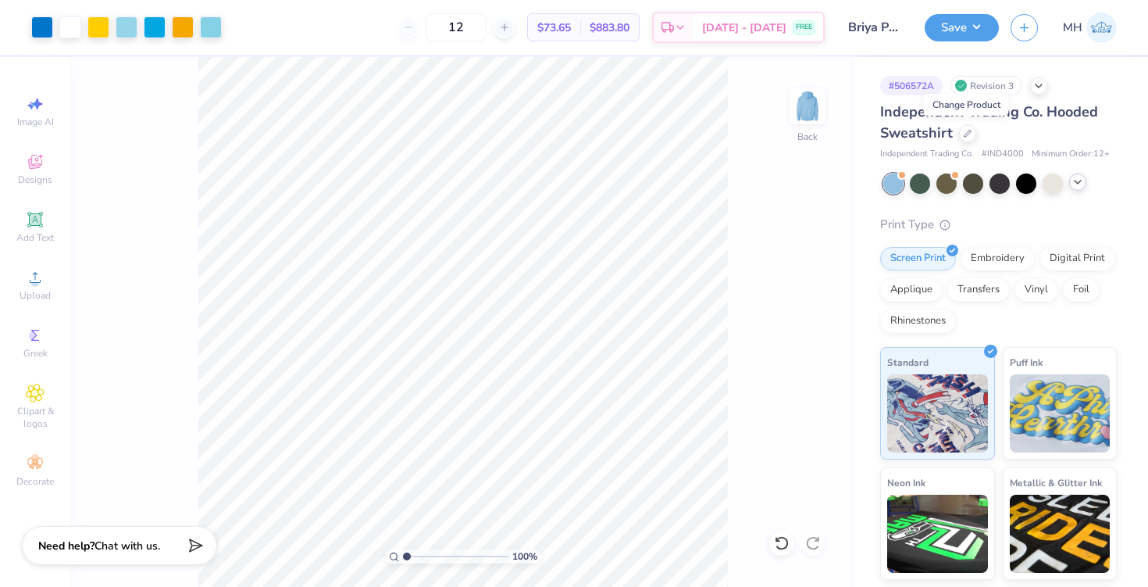
click at [1074, 180] on icon at bounding box center [1078, 182] width 12 height 12
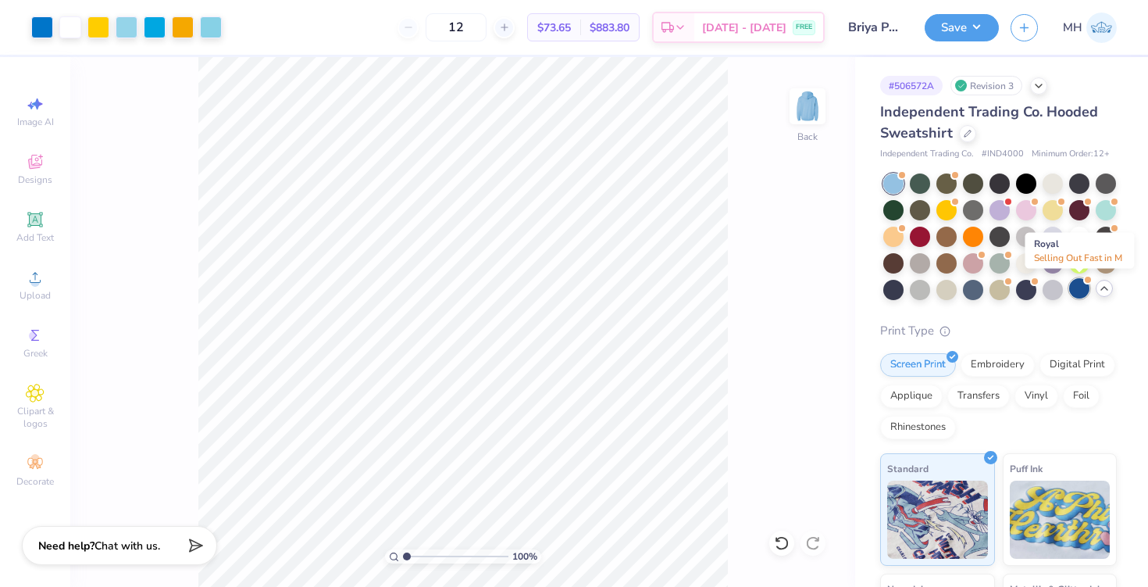
click at [1078, 289] on div at bounding box center [1079, 288] width 20 height 20
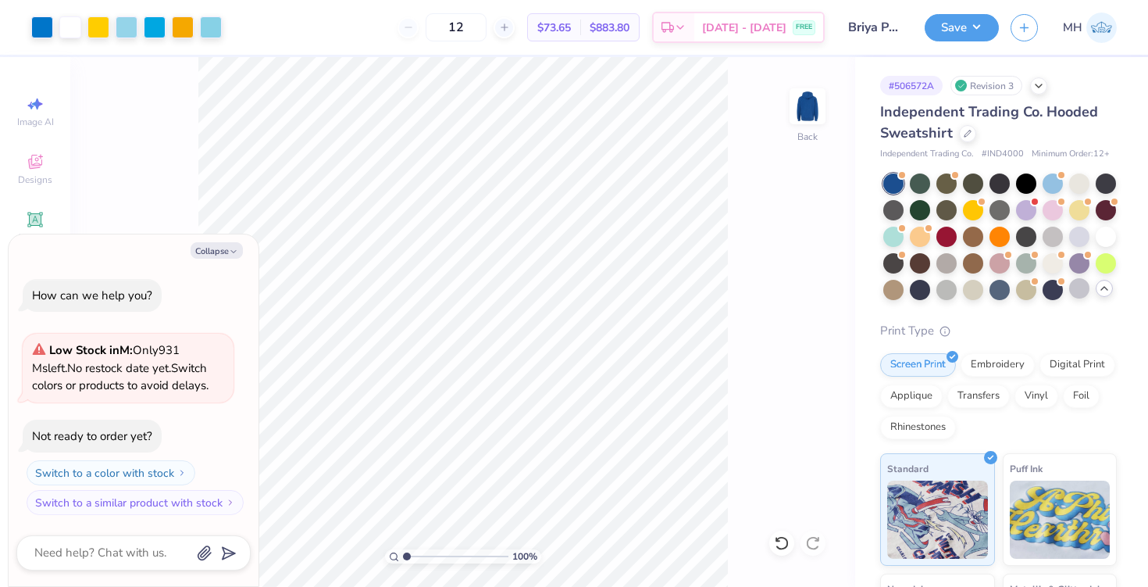
click at [963, 45] on div "Save MH" at bounding box center [1036, 27] width 223 height 55
click at [963, 29] on button "Save" at bounding box center [962, 25] width 74 height 27
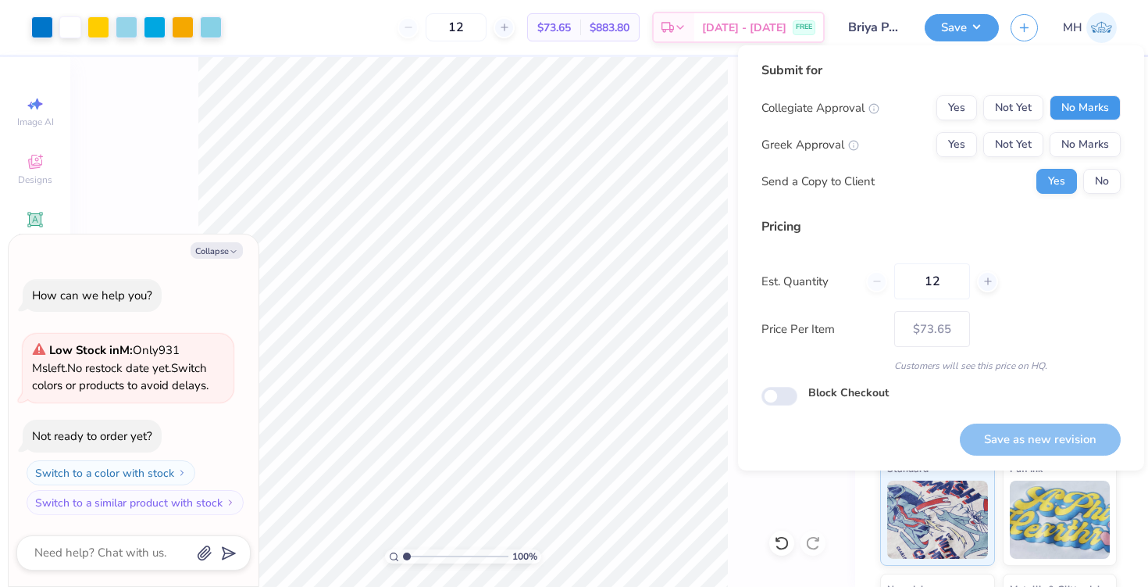
click at [1097, 108] on button "No Marks" at bounding box center [1085, 107] width 71 height 25
click at [1099, 140] on button "No Marks" at bounding box center [1085, 144] width 71 height 25
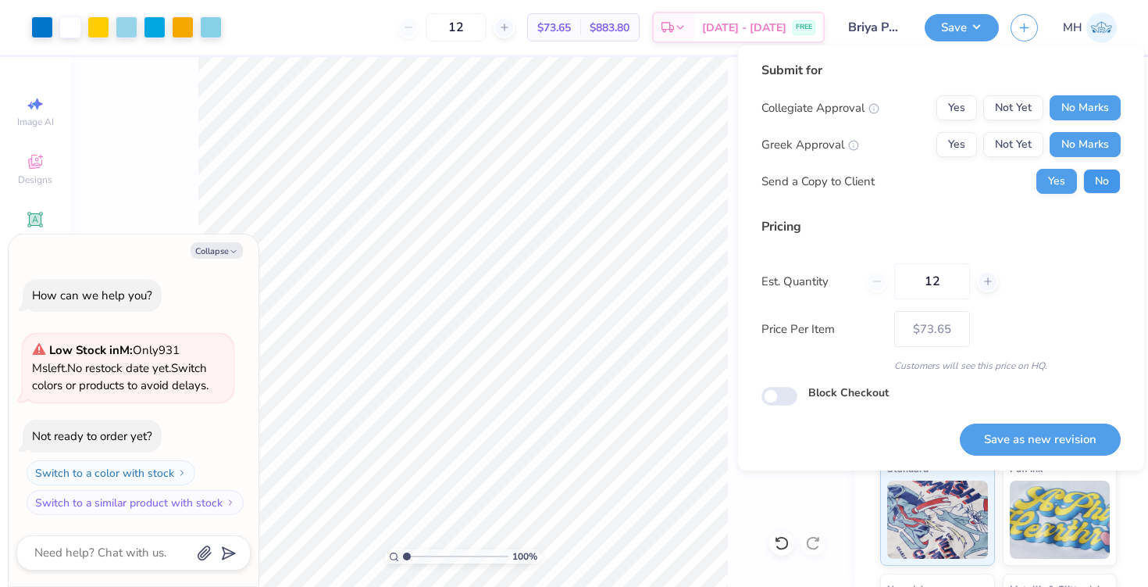
click at [1101, 177] on button "No" at bounding box center [1102, 181] width 37 height 25
type textarea "x"
click at [1045, 444] on button "Save as new revision" at bounding box center [1040, 439] width 161 height 32
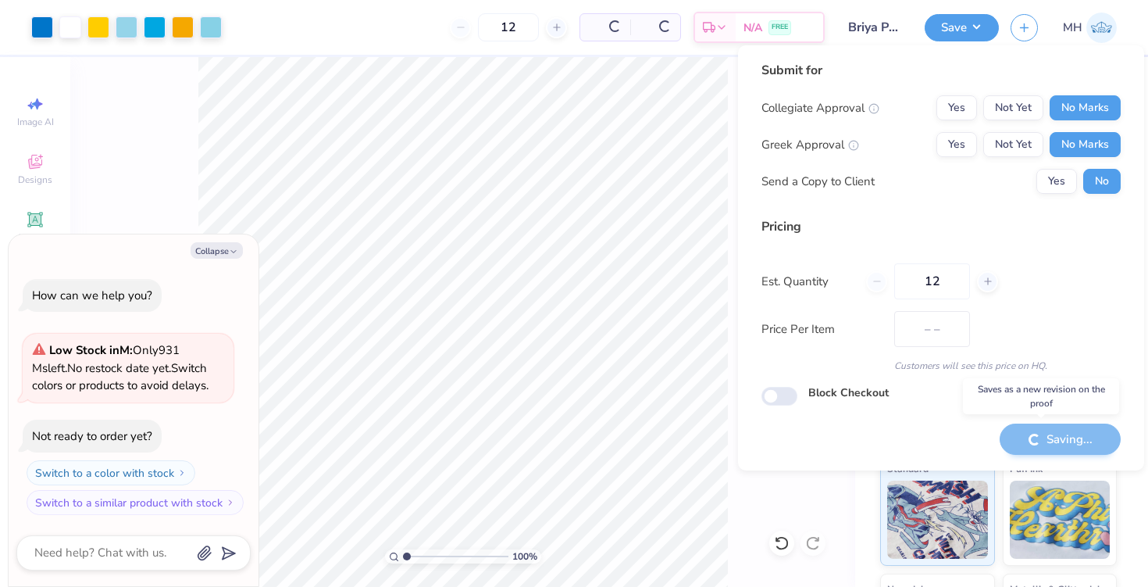
type input "$73.65"
type textarea "x"
checkbox input "true"
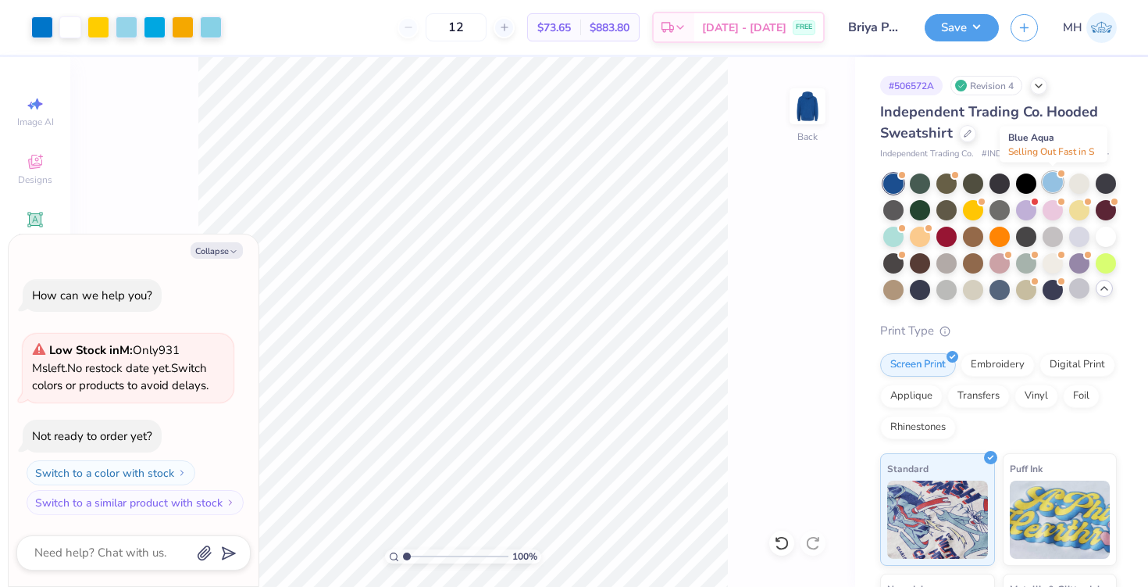
click at [1054, 179] on div at bounding box center [1053, 182] width 20 height 20
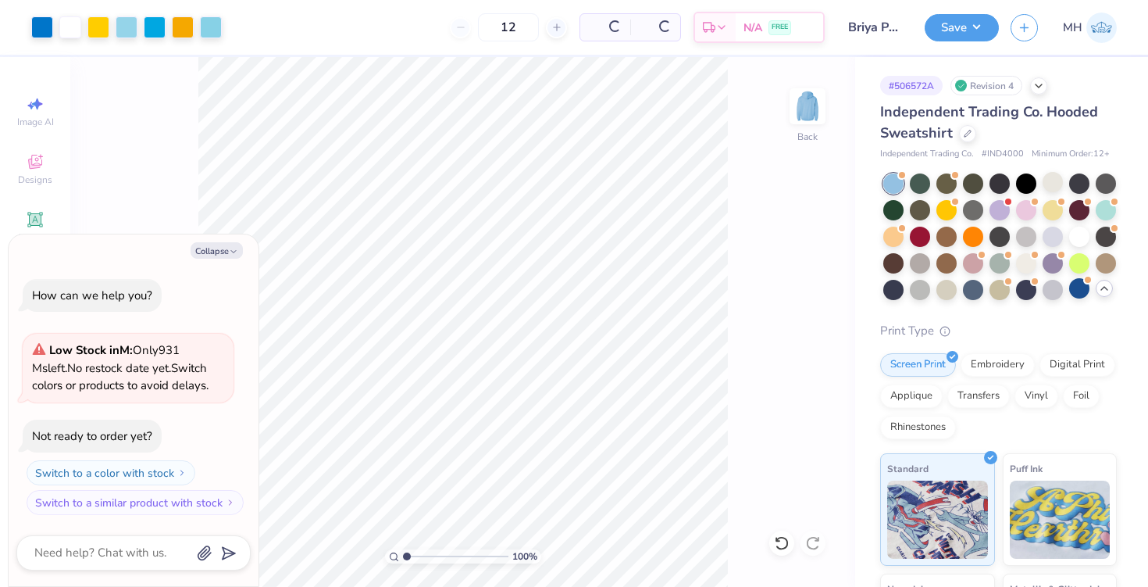
scroll to position [86, 0]
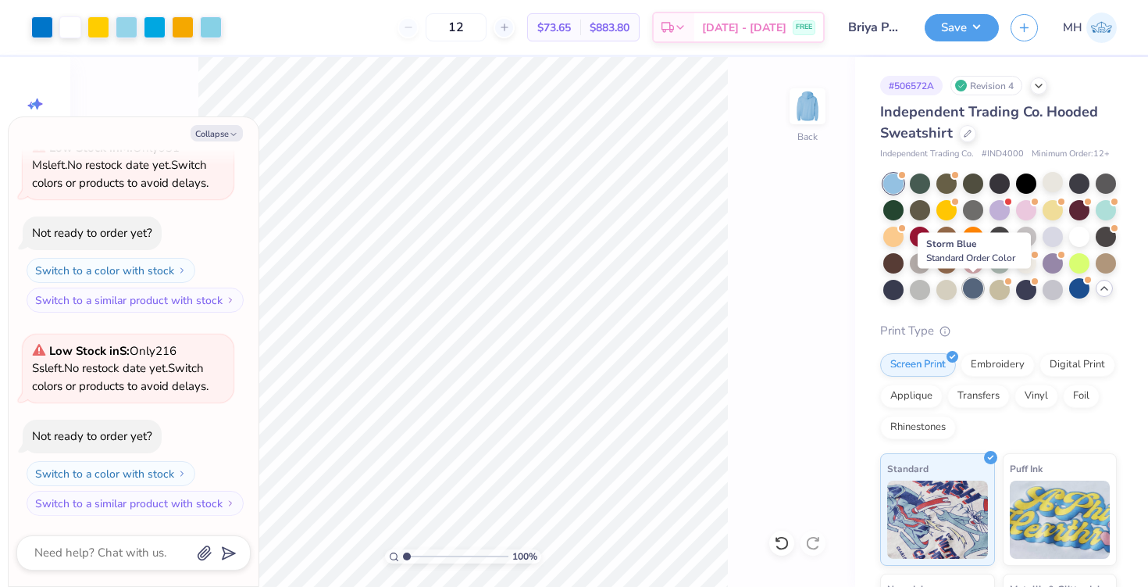
click at [974, 291] on div at bounding box center [973, 288] width 20 height 20
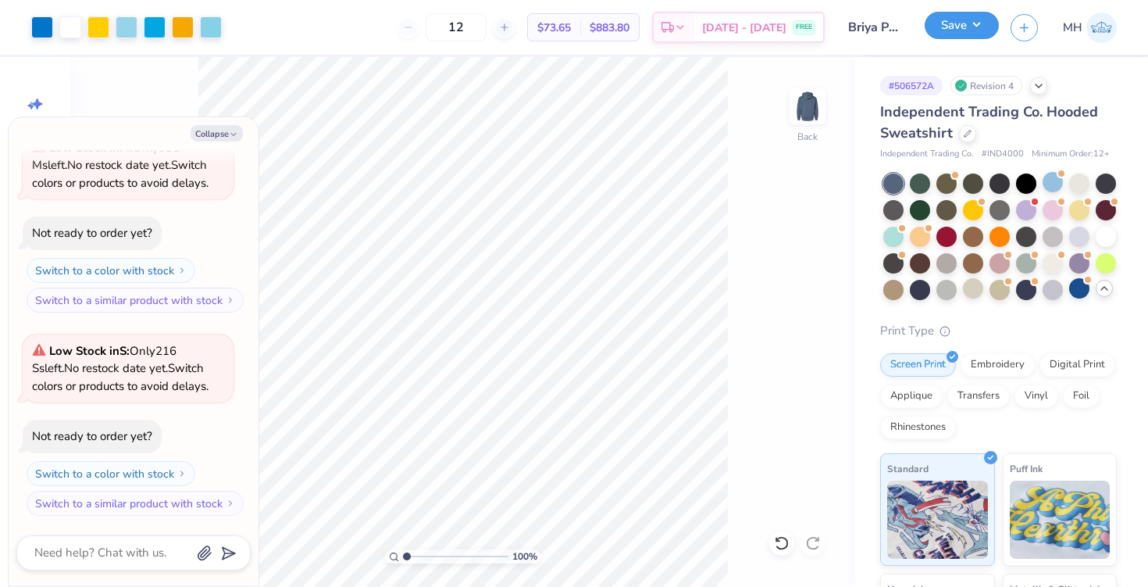
click at [982, 26] on button "Save" at bounding box center [962, 25] width 74 height 27
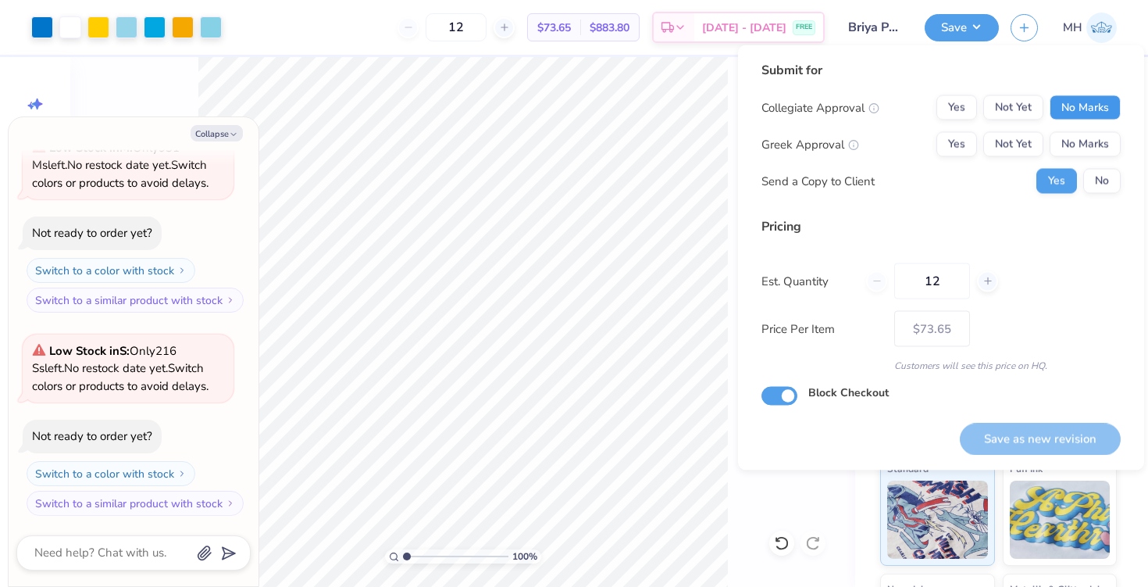
click at [1109, 109] on button "No Marks" at bounding box center [1085, 107] width 71 height 25
click at [1108, 146] on button "No Marks" at bounding box center [1085, 144] width 71 height 25
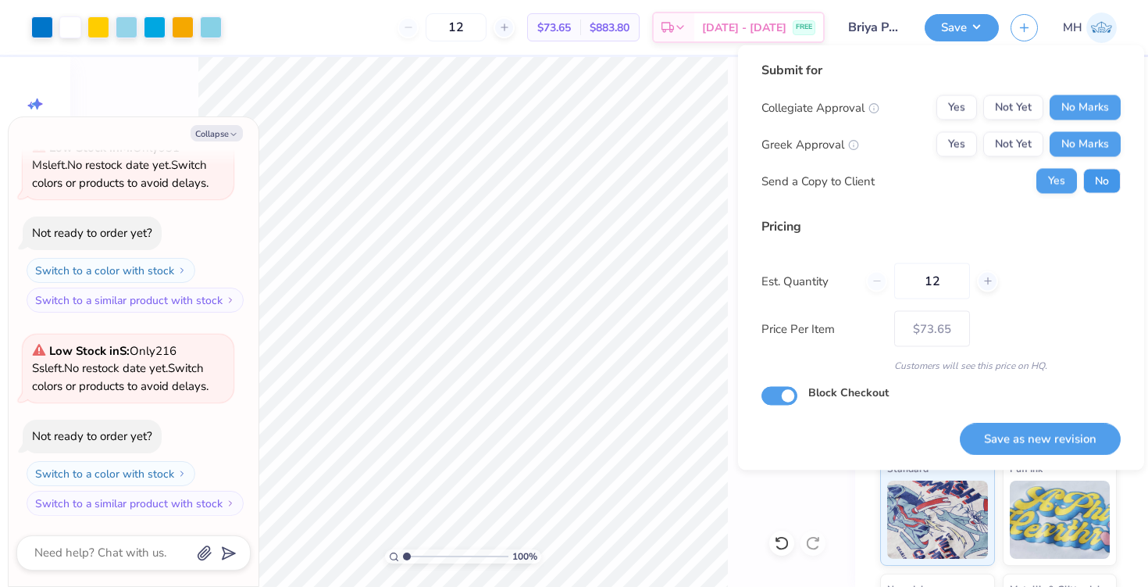
click at [1108, 171] on button "No" at bounding box center [1102, 181] width 37 height 25
type textarea "x"
click at [1051, 433] on button "Save as new revision" at bounding box center [1040, 439] width 161 height 32
type input "$73.65"
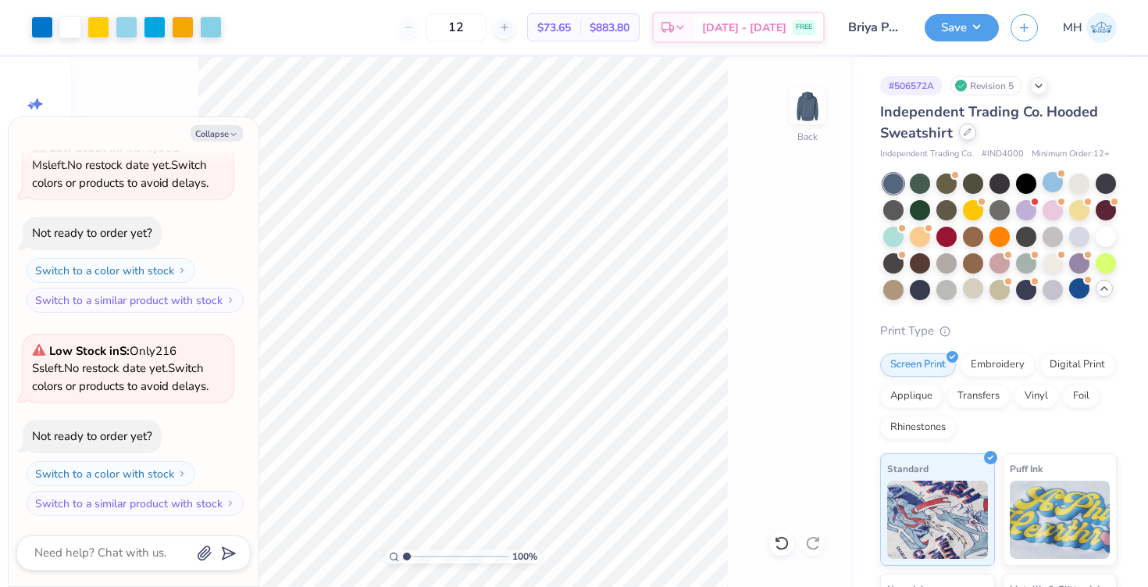
click at [969, 134] on icon at bounding box center [968, 132] width 8 height 8
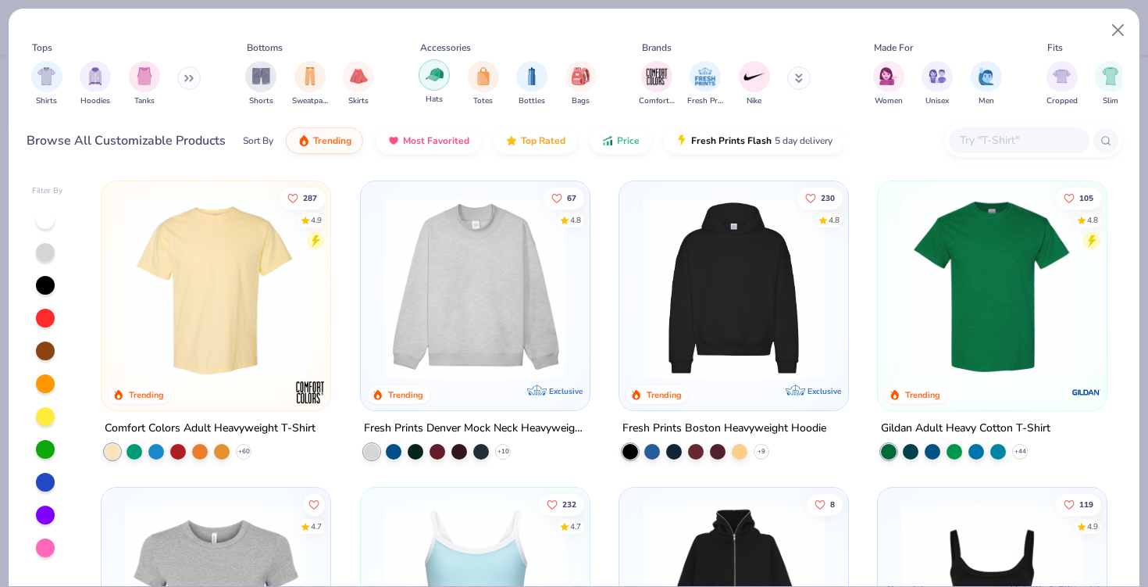
click at [442, 73] on img "filter for Hats" at bounding box center [435, 75] width 18 height 18
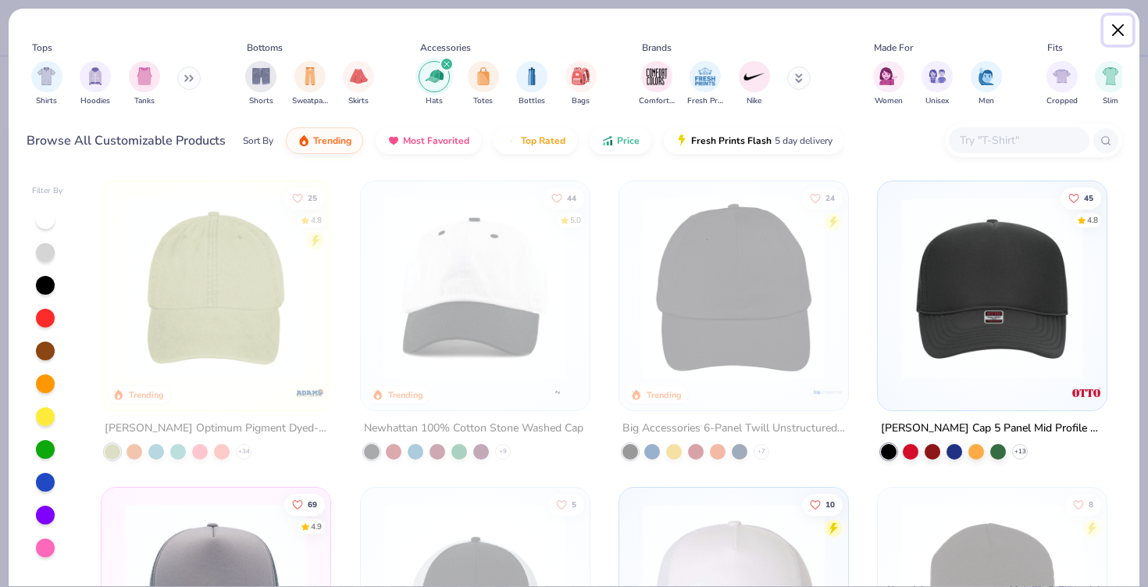
click at [1119, 27] on button "Close" at bounding box center [1119, 31] width 30 height 30
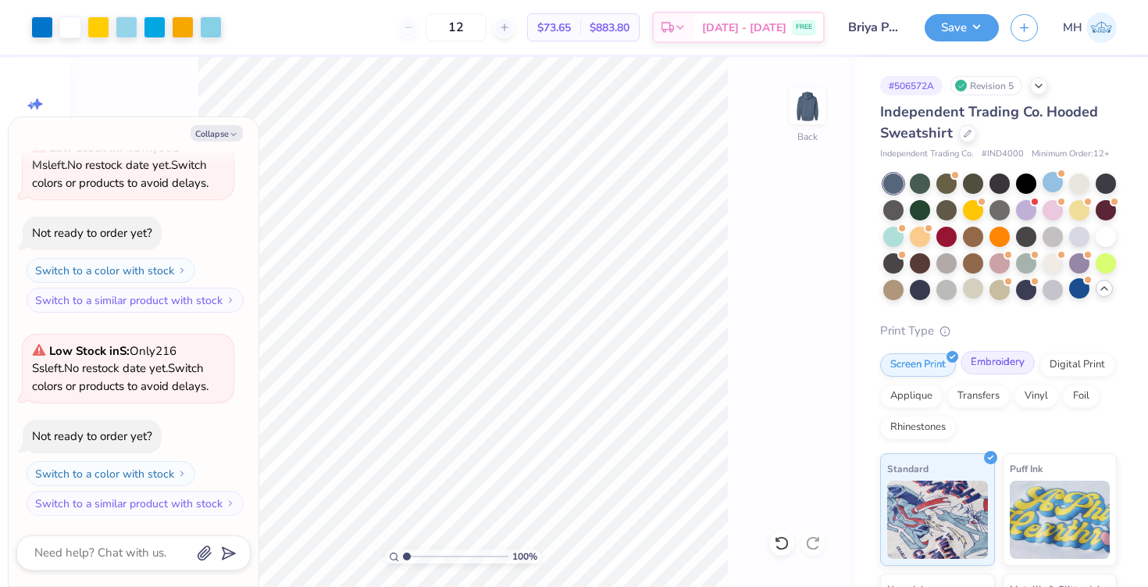
click at [973, 365] on div "Embroidery" at bounding box center [998, 362] width 74 height 23
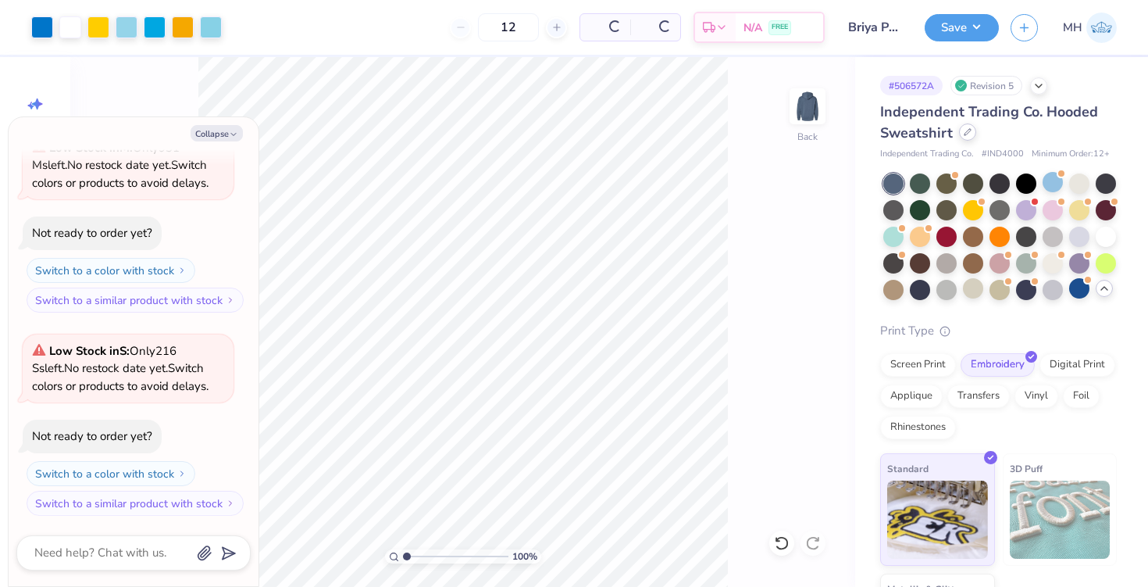
click at [971, 129] on div at bounding box center [967, 131] width 17 height 17
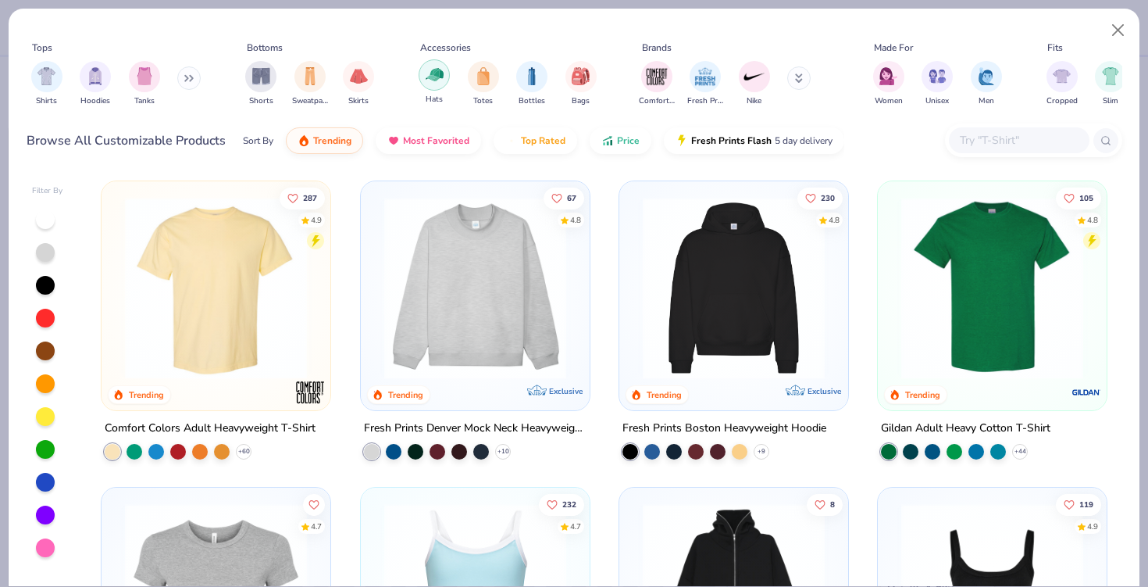
click at [445, 81] on div "filter for Hats" at bounding box center [434, 74] width 31 height 31
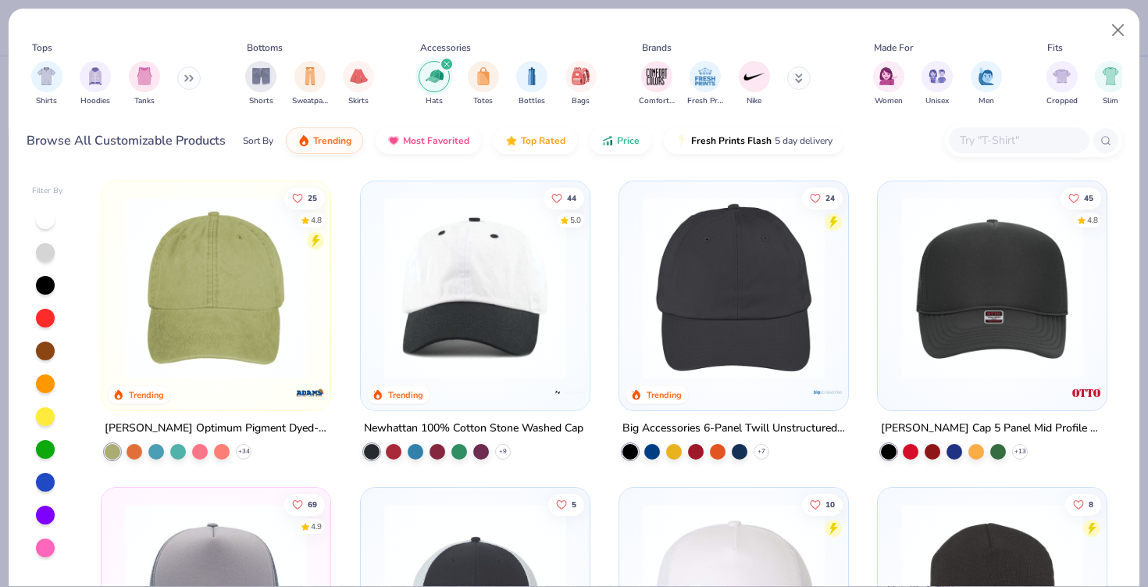
click at [263, 344] on img at bounding box center [216, 288] width 198 height 182
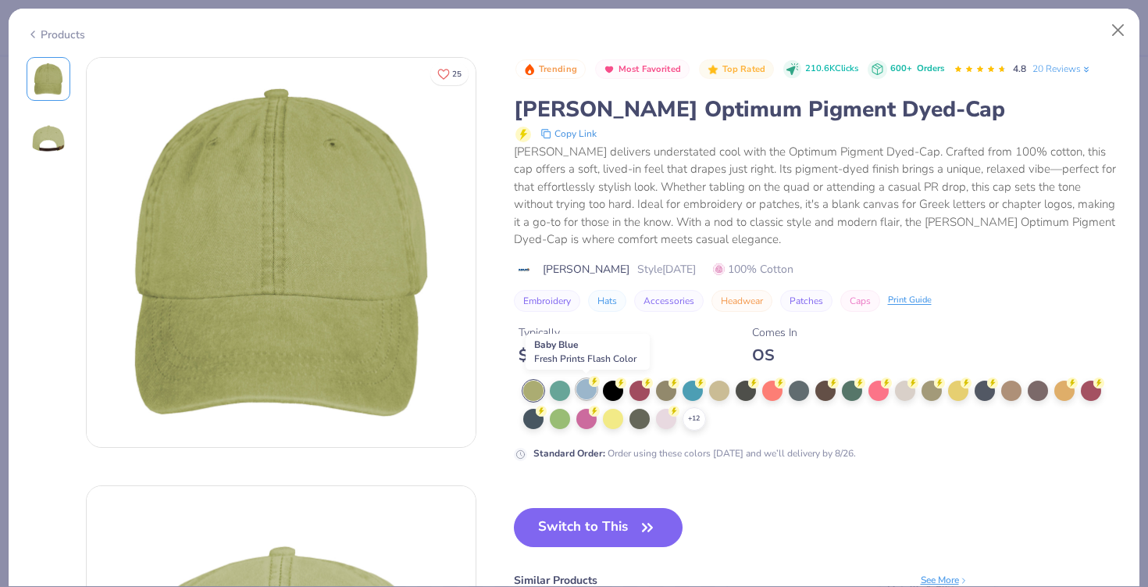
click at [581, 391] on div at bounding box center [587, 389] width 20 height 20
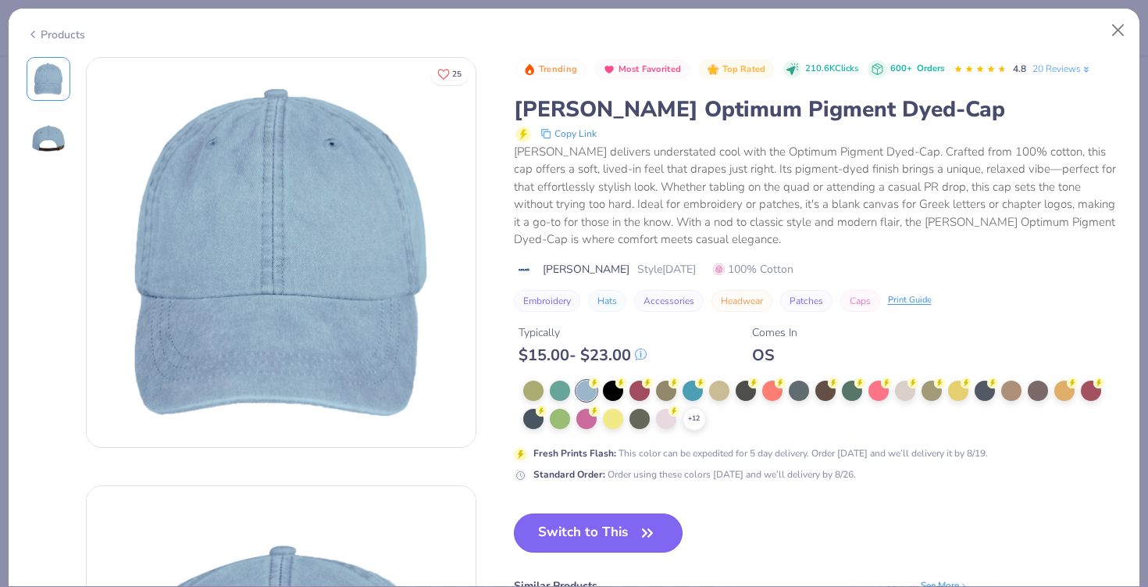
click at [599, 539] on button "Switch to This" at bounding box center [599, 532] width 170 height 39
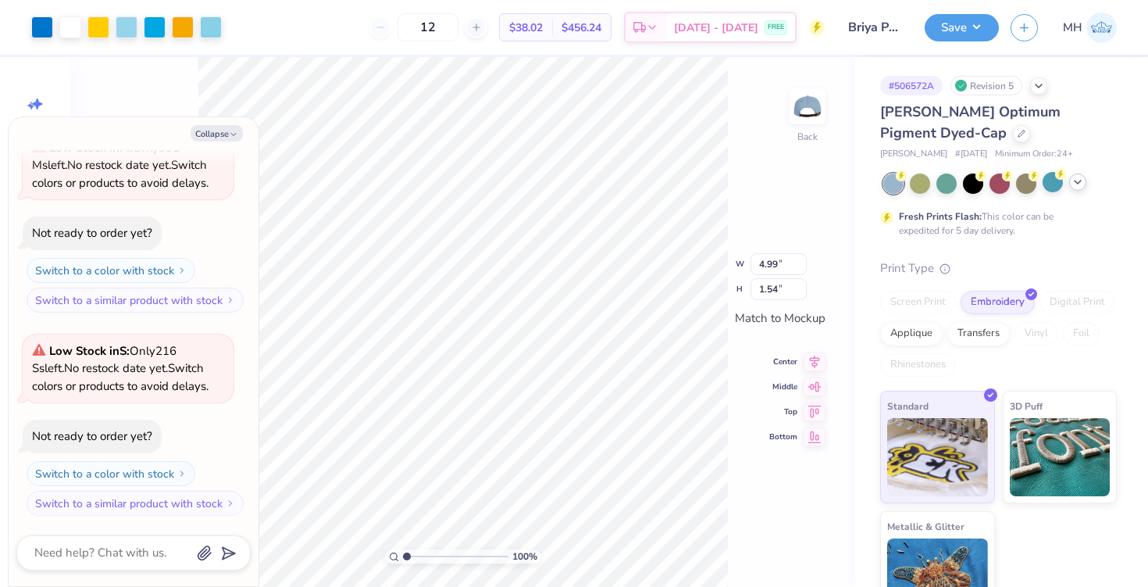
type textarea "x"
type input "4.16"
type input "1.28"
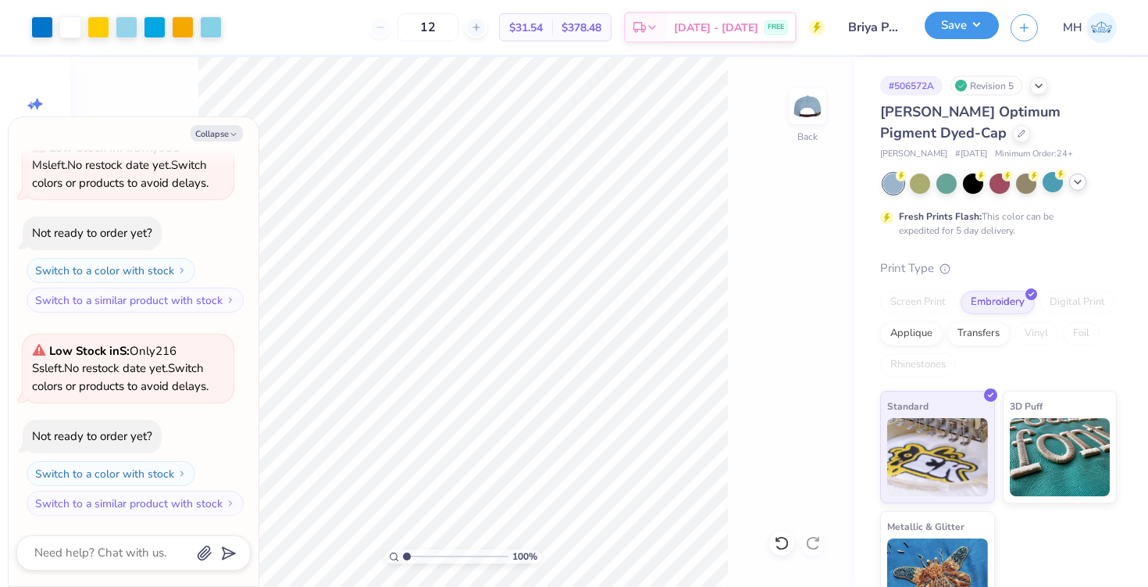
click at [951, 35] on button "Save" at bounding box center [962, 25] width 74 height 27
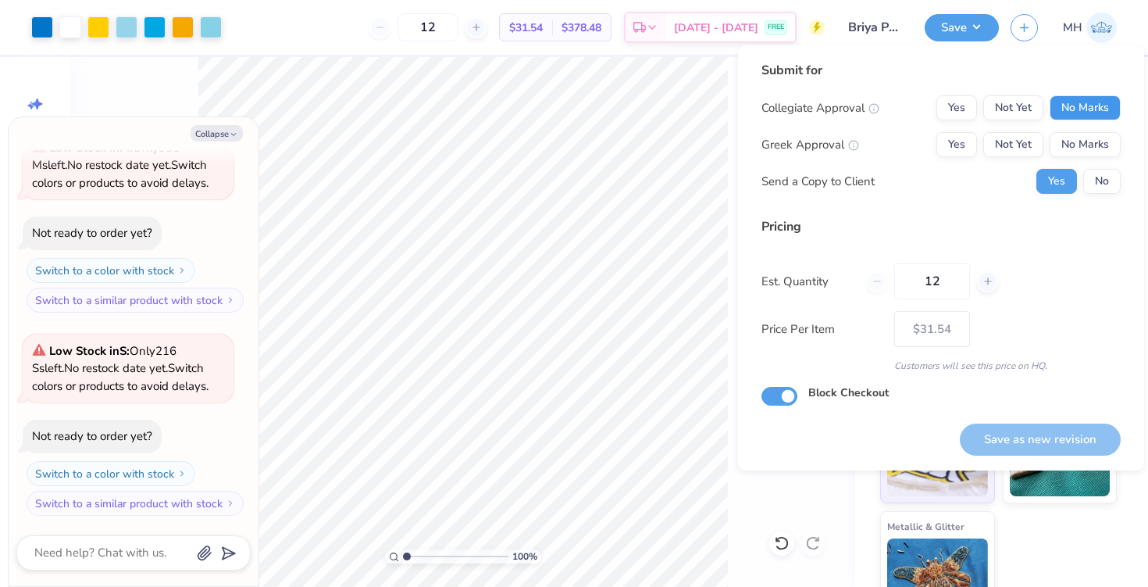
click at [1068, 97] on button "No Marks" at bounding box center [1085, 107] width 71 height 25
click at [1079, 130] on div "Collegiate Approval Yes Not Yet No Marks Greek Approval Yes Not Yet No Marks Se…" at bounding box center [941, 144] width 359 height 98
click at [1081, 141] on button "No Marks" at bounding box center [1085, 144] width 71 height 25
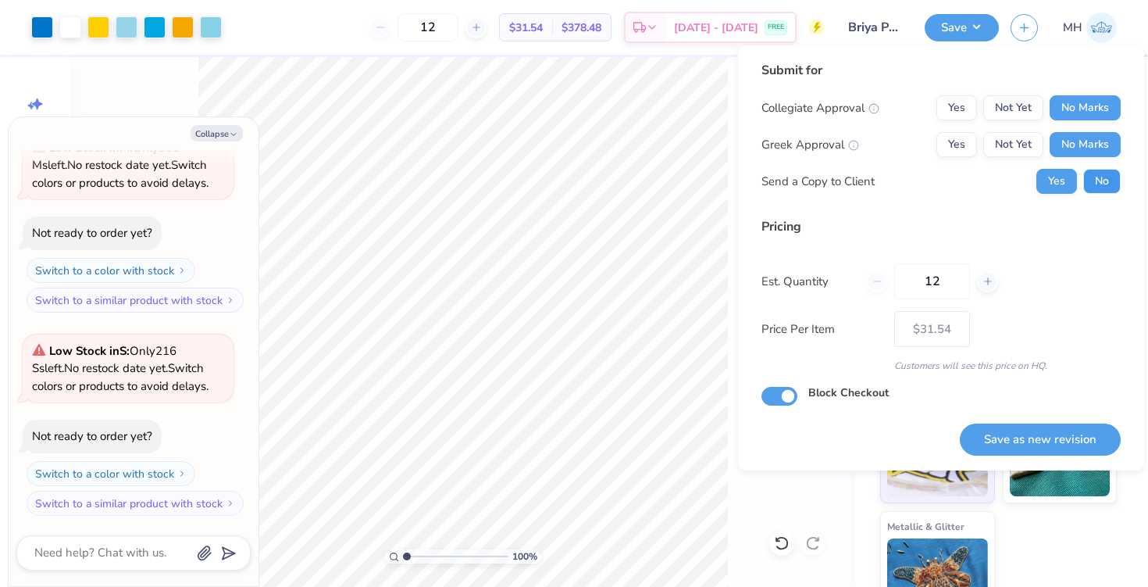
click at [1094, 178] on button "No" at bounding box center [1102, 181] width 37 height 25
type textarea "x"
click at [1062, 434] on button "Save as new revision" at bounding box center [1040, 439] width 161 height 32
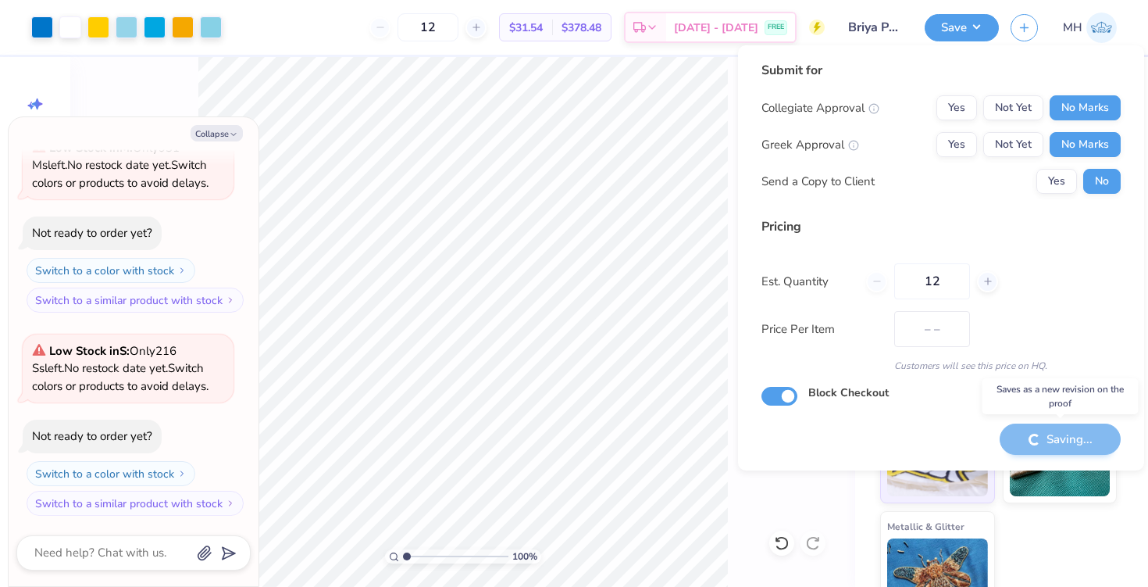
type input "$31.54"
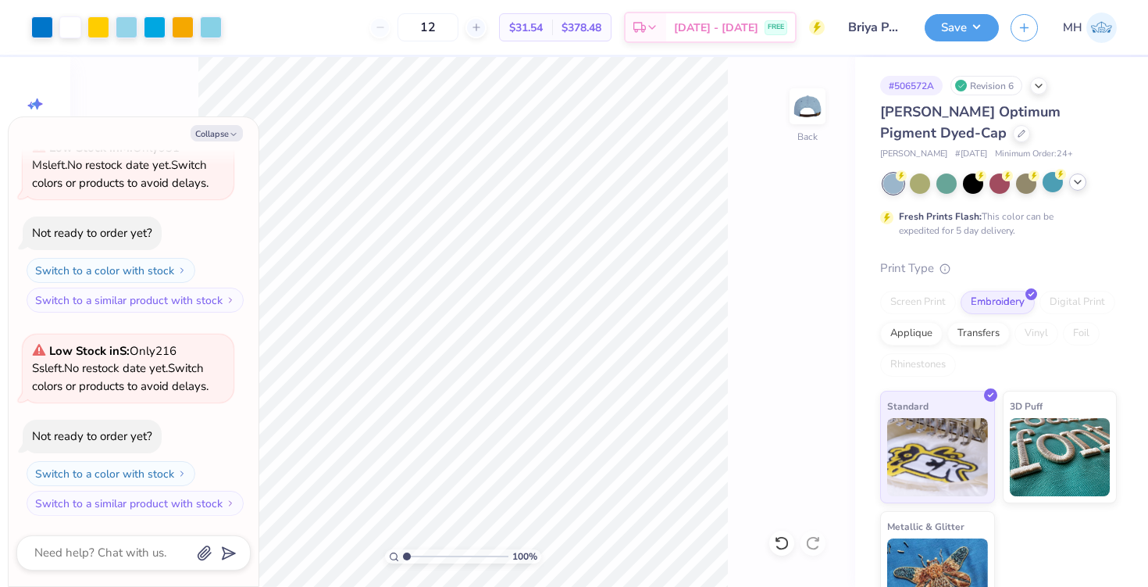
click at [1076, 184] on icon at bounding box center [1078, 182] width 12 height 12
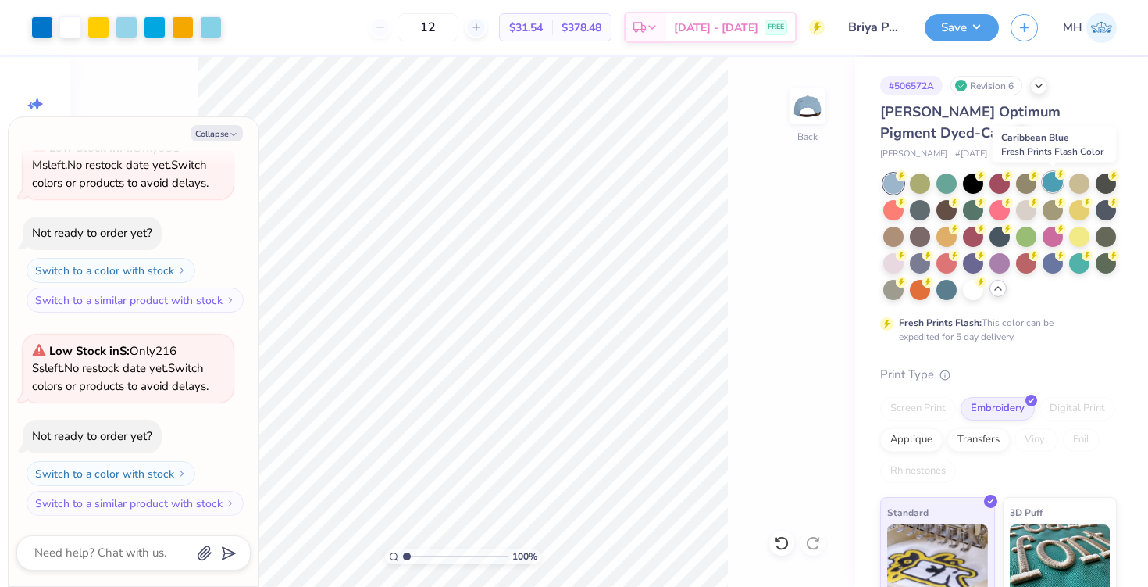
click at [1053, 178] on div at bounding box center [1053, 182] width 20 height 20
click at [969, 10] on div "Save MH" at bounding box center [1036, 27] width 223 height 55
click at [972, 20] on button "Save" at bounding box center [962, 25] width 74 height 27
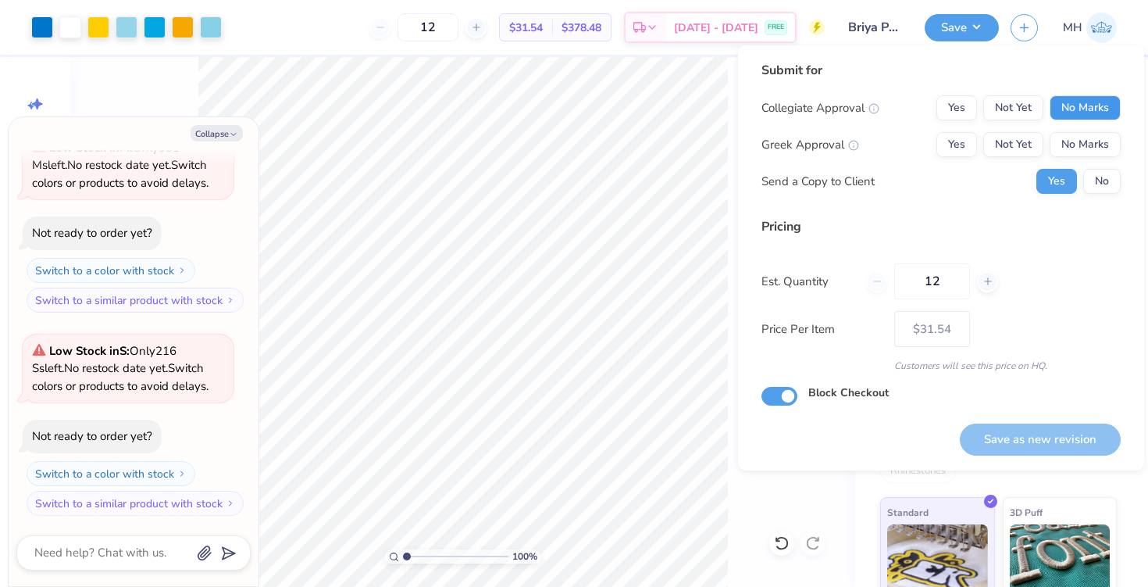
click at [1068, 117] on button "No Marks" at bounding box center [1085, 107] width 71 height 25
click at [1074, 134] on button "No Marks" at bounding box center [1085, 144] width 71 height 25
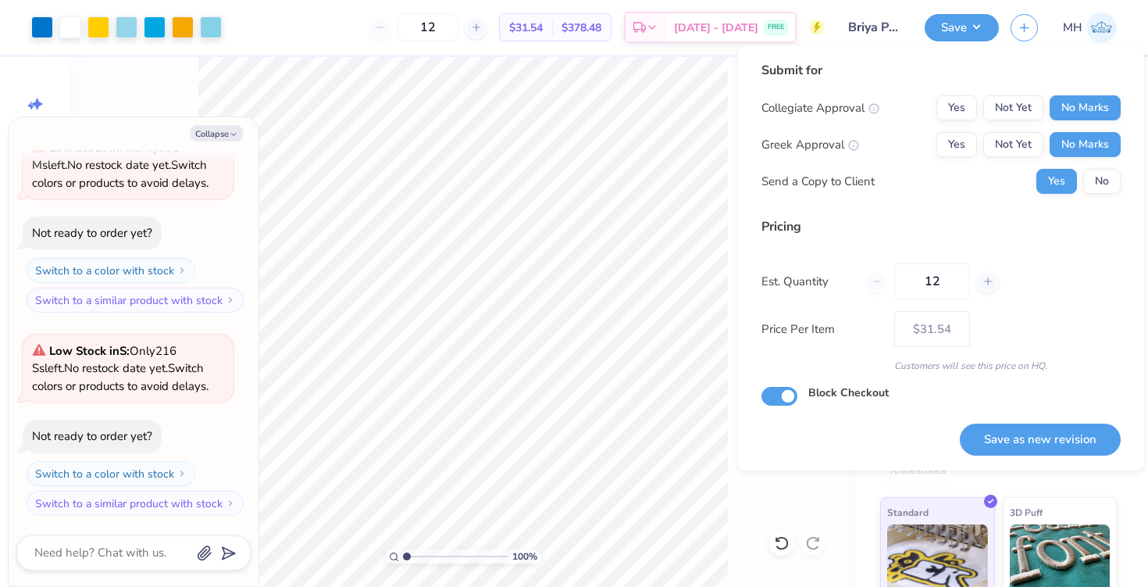
click at [1084, 192] on div "Yes No" at bounding box center [1079, 181] width 84 height 25
click at [1087, 184] on button "No" at bounding box center [1102, 181] width 37 height 25
type textarea "x"
click at [1034, 448] on button "Save as new revision" at bounding box center [1040, 439] width 161 height 32
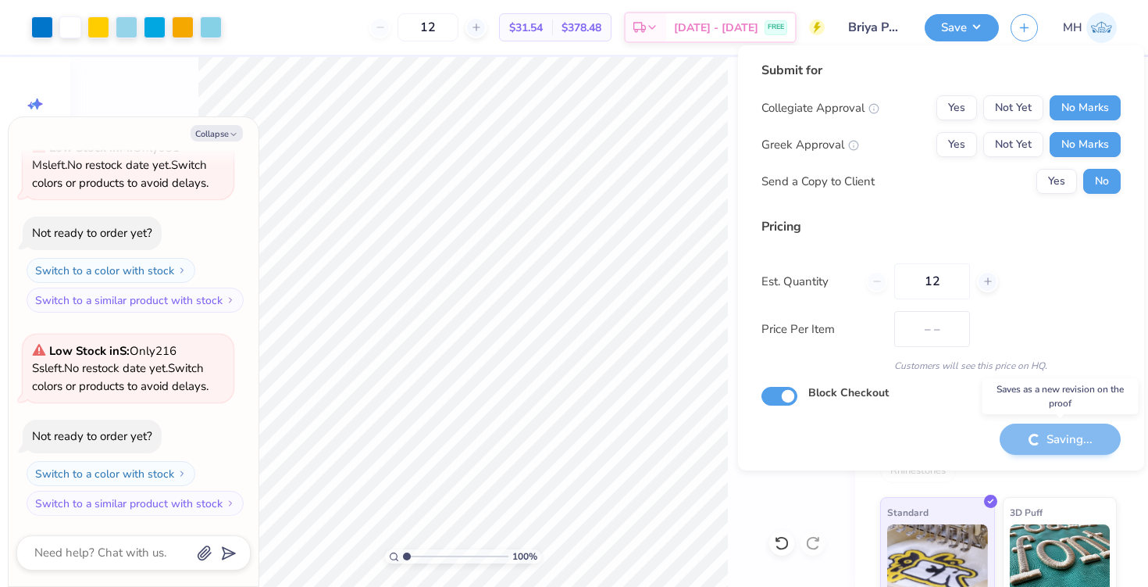
type input "$31.54"
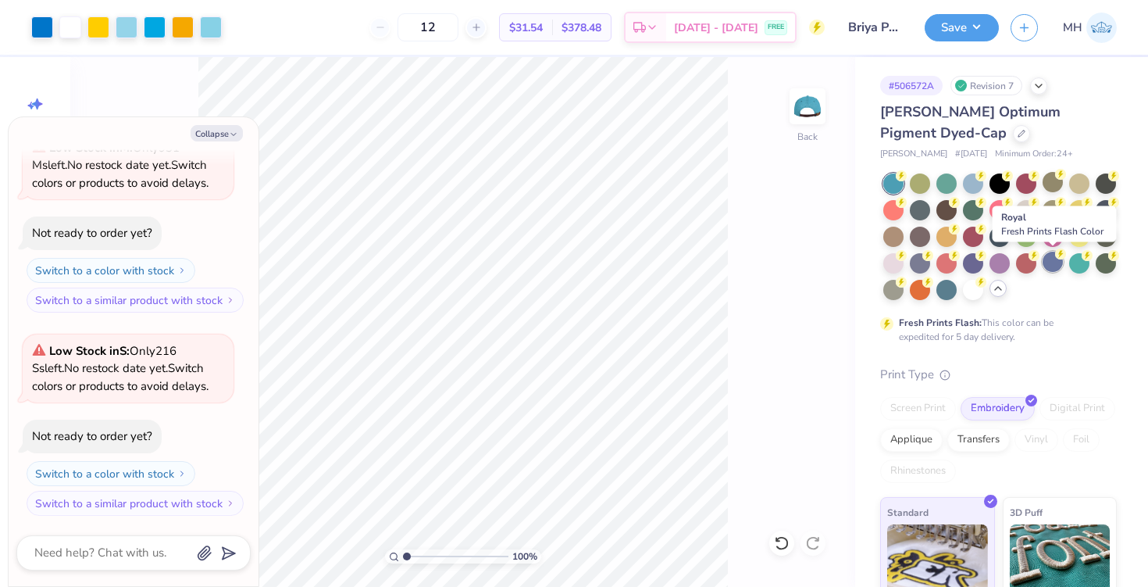
click at [1057, 259] on div at bounding box center [1053, 262] width 20 height 20
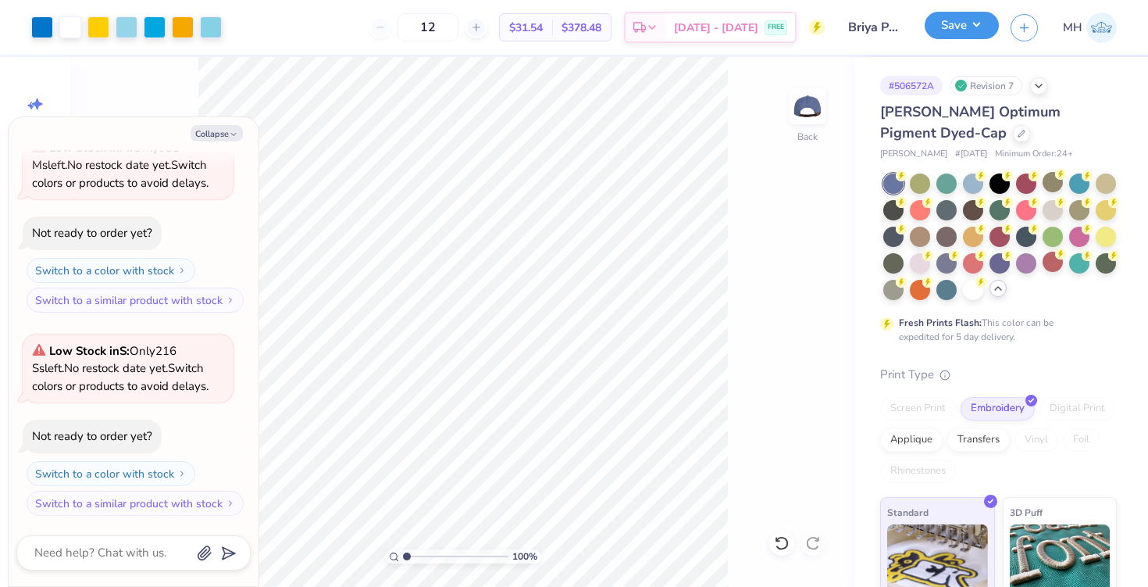
click at [960, 30] on button "Save" at bounding box center [962, 25] width 74 height 27
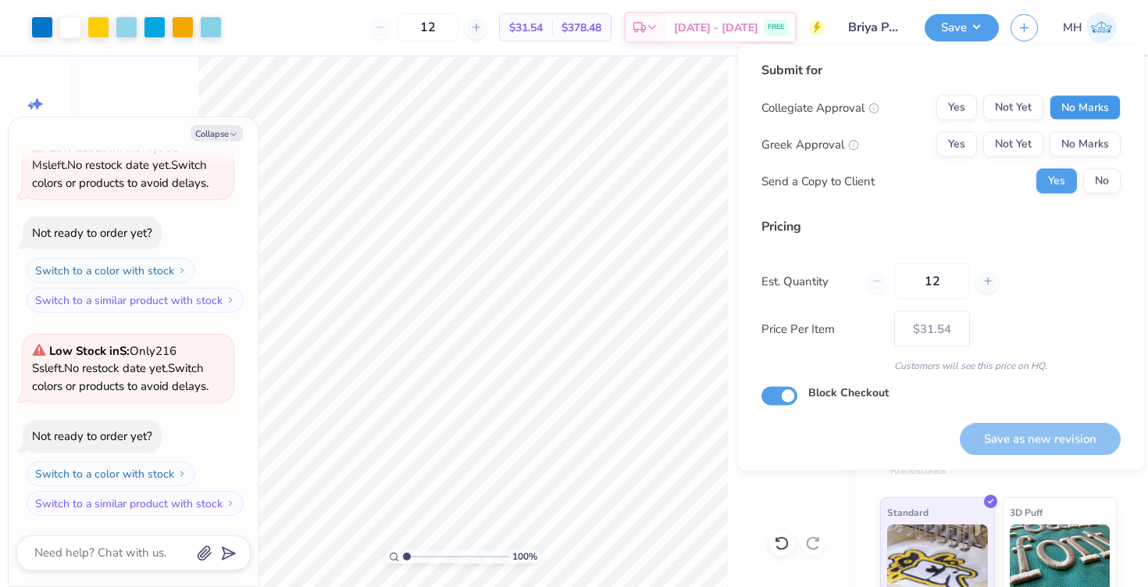
click at [1067, 106] on button "No Marks" at bounding box center [1085, 107] width 71 height 25
click at [1087, 135] on button "No Marks" at bounding box center [1085, 144] width 71 height 25
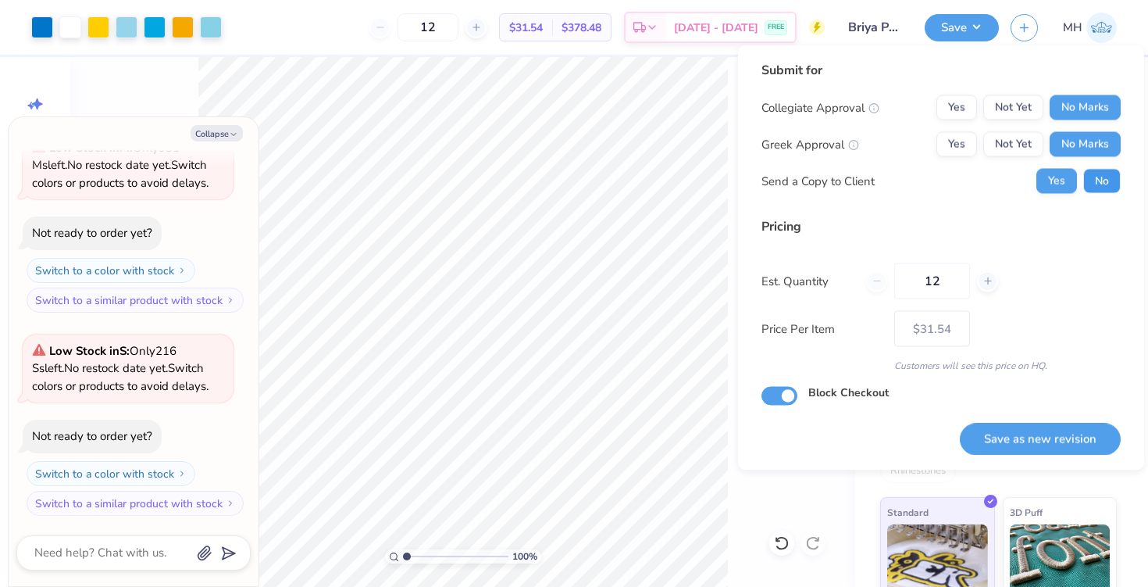
click at [1102, 176] on button "No" at bounding box center [1102, 181] width 37 height 25
type textarea "x"
click at [1068, 434] on button "Save as new revision" at bounding box center [1040, 439] width 161 height 32
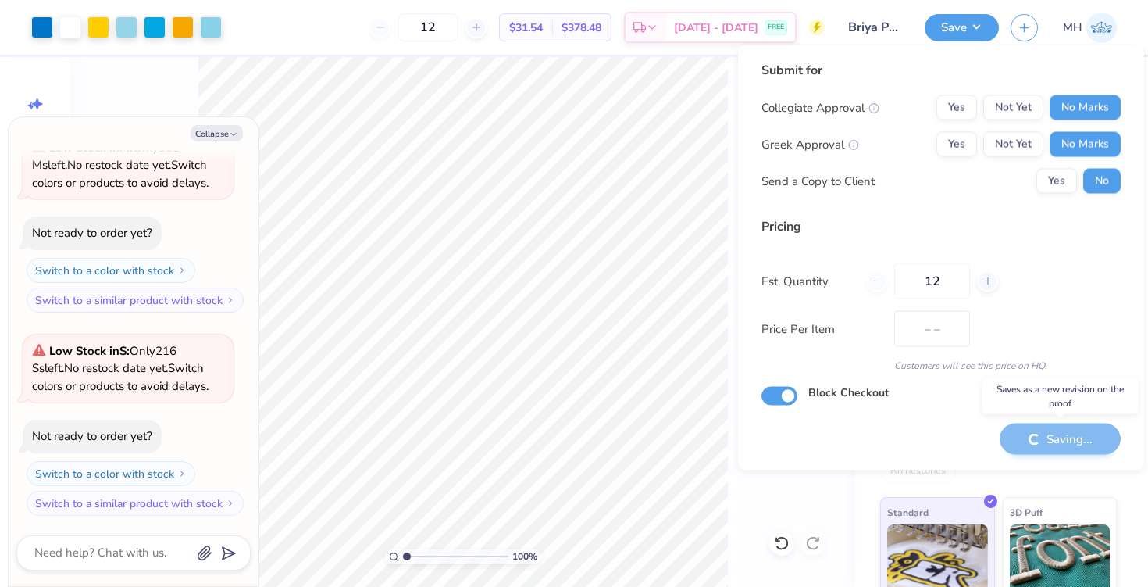
type input "$31.54"
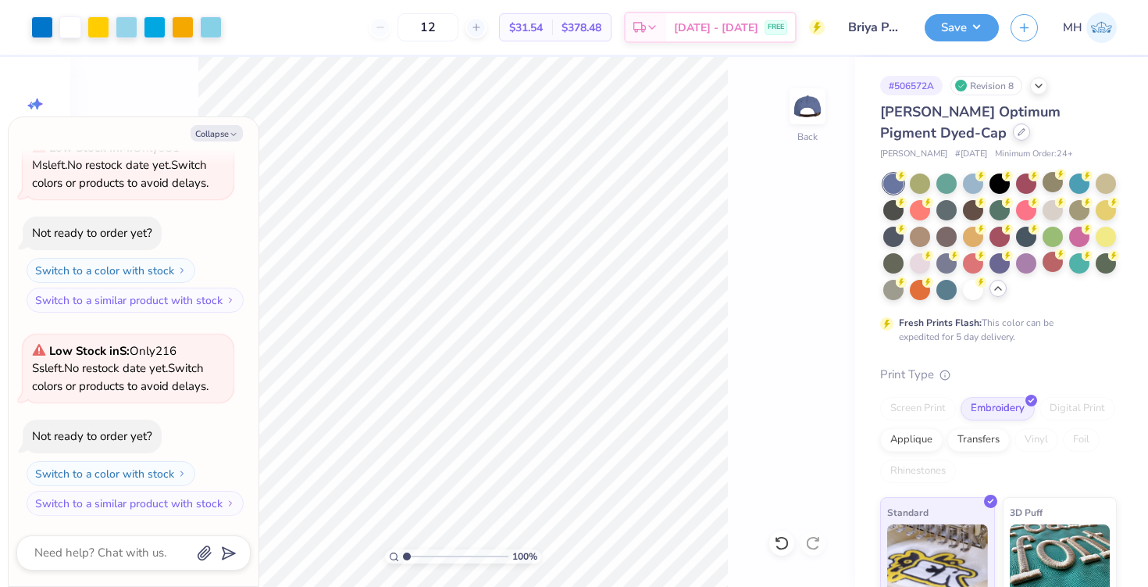
click at [1018, 135] on icon at bounding box center [1022, 132] width 8 height 8
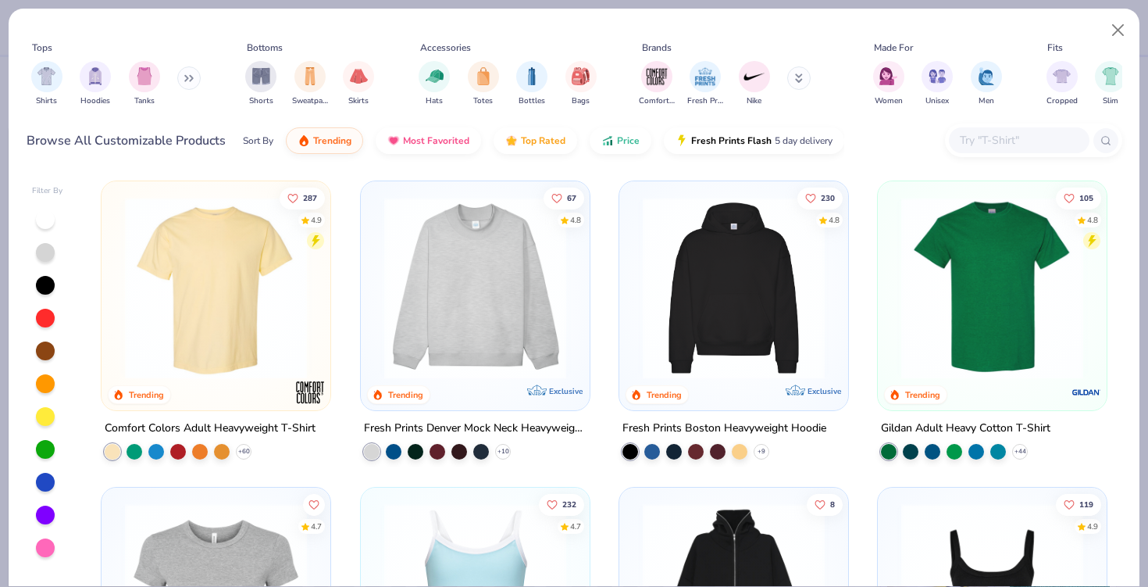
click at [193, 80] on icon at bounding box center [192, 78] width 2 height 5
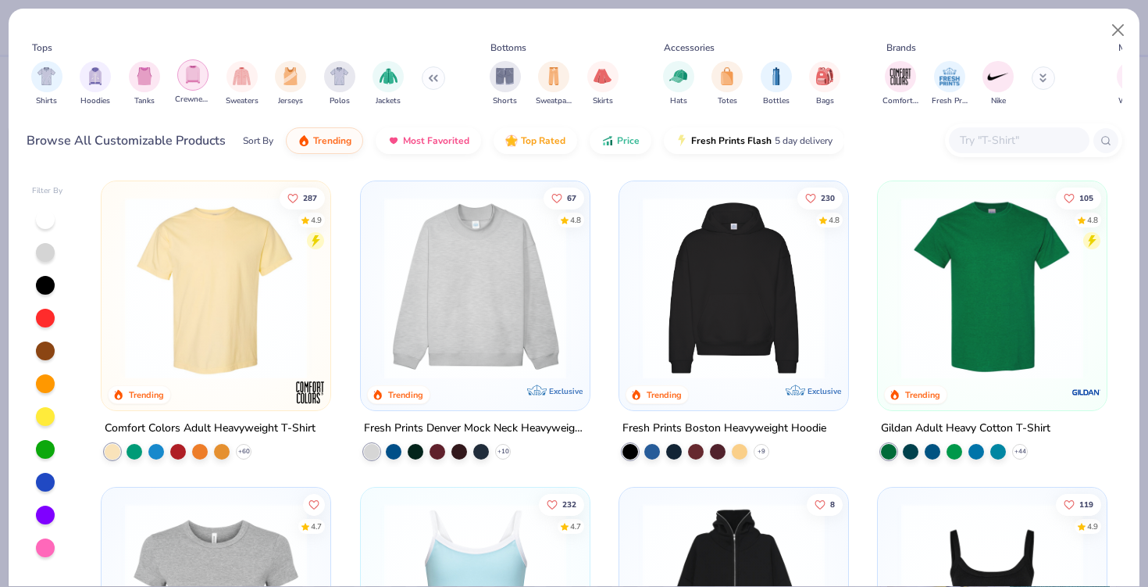
click at [205, 81] on div "filter for Crewnecks" at bounding box center [192, 74] width 31 height 31
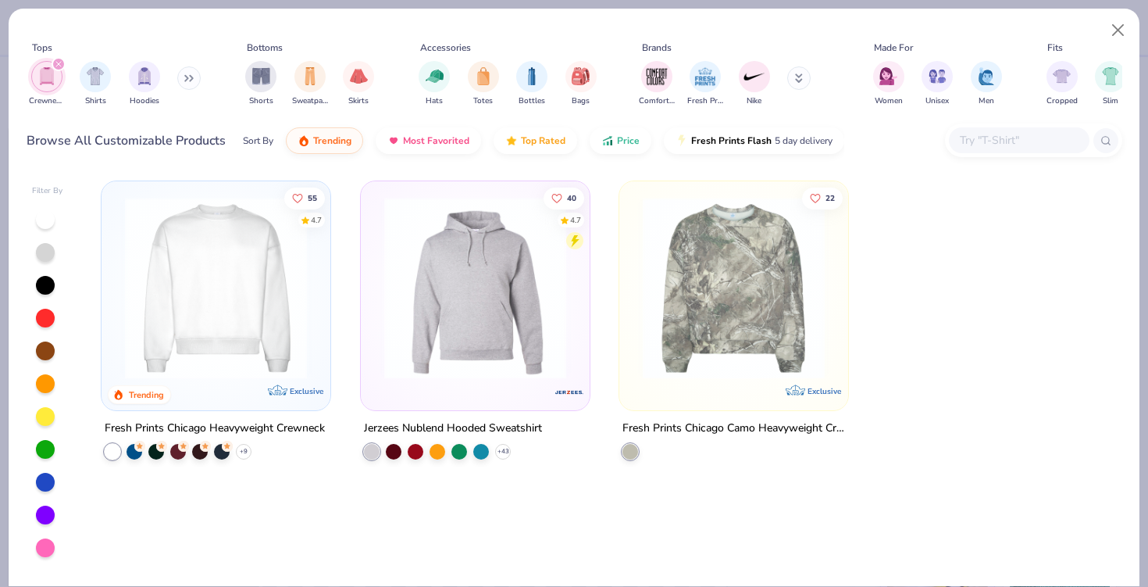
click at [53, 64] on div "filter for Crewnecks" at bounding box center [59, 64] width 14 height 14
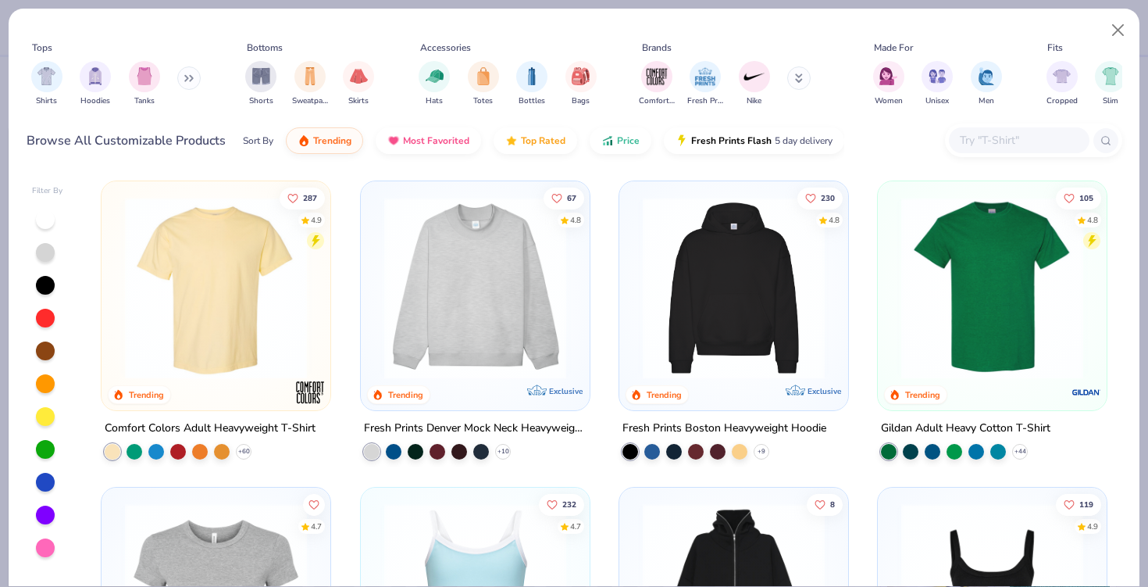
click at [188, 73] on button at bounding box center [188, 77] width 23 height 23
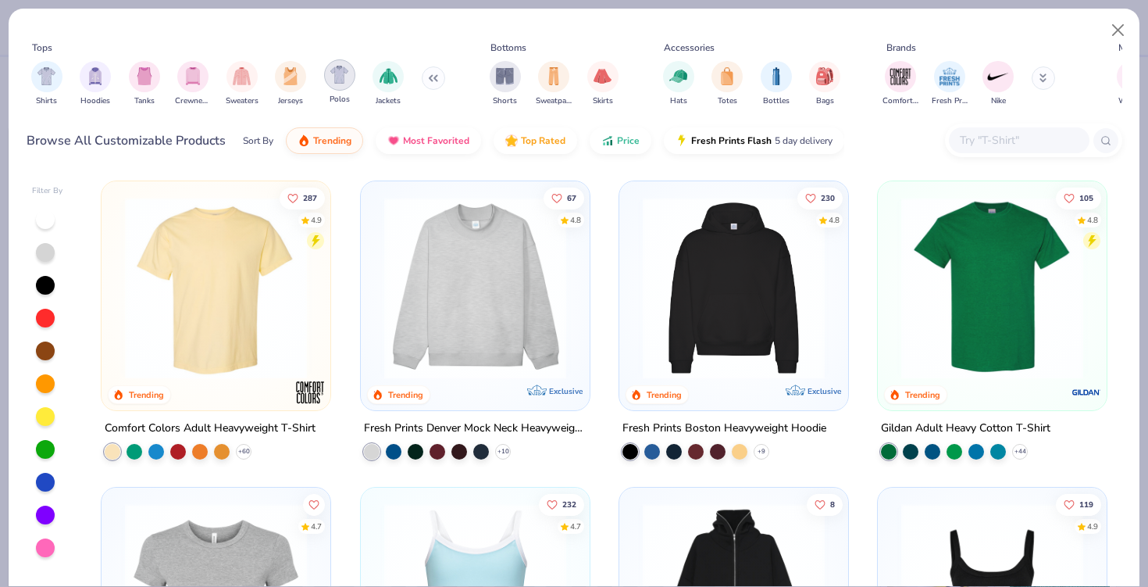
click at [336, 68] on img "filter for Polos" at bounding box center [339, 75] width 18 height 18
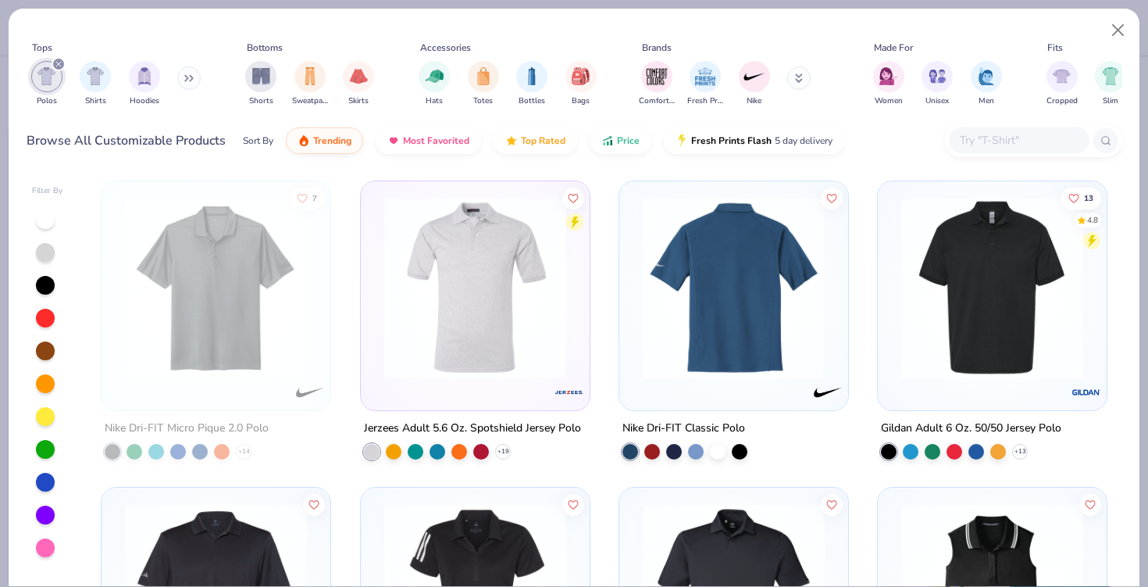
click at [635, 353] on img at bounding box center [536, 288] width 198 height 182
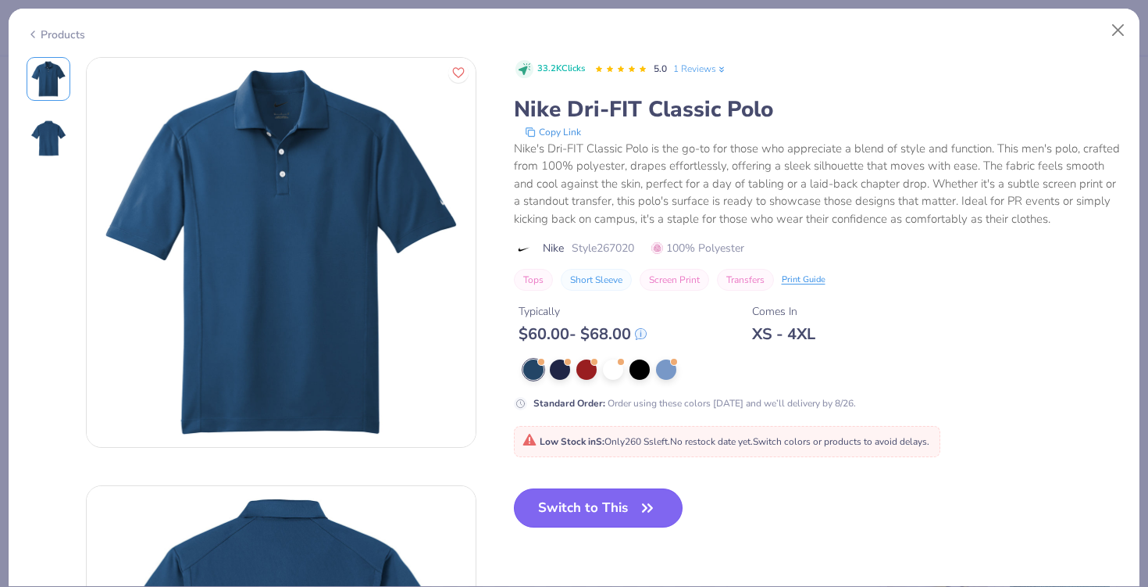
click at [619, 513] on button "Switch to This" at bounding box center [599, 507] width 170 height 39
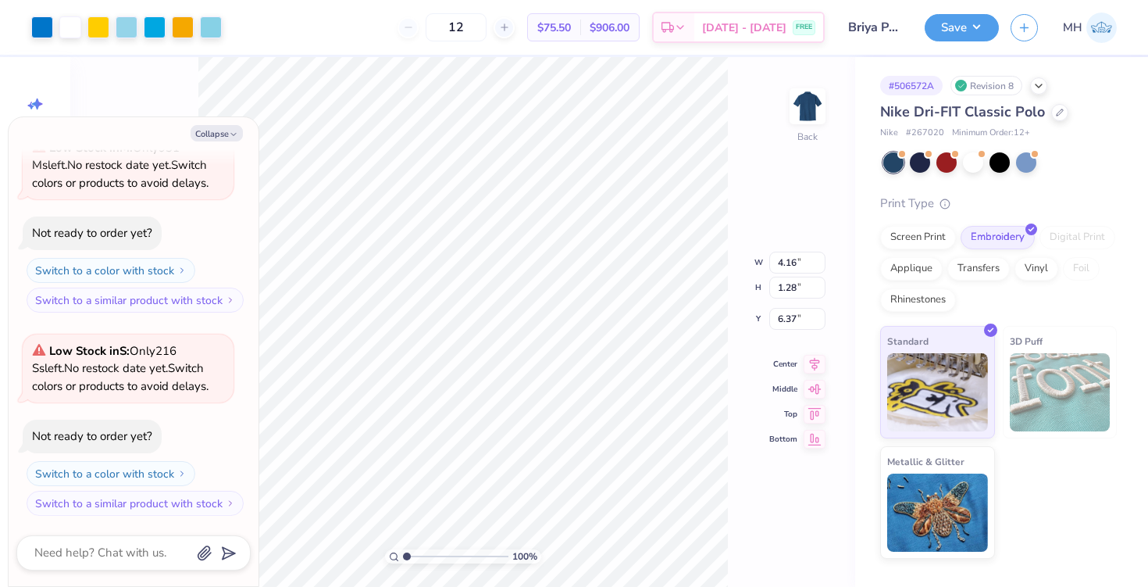
type textarea "x"
type input "6.47"
type input "1.99"
type input "5.66"
type textarea "x"
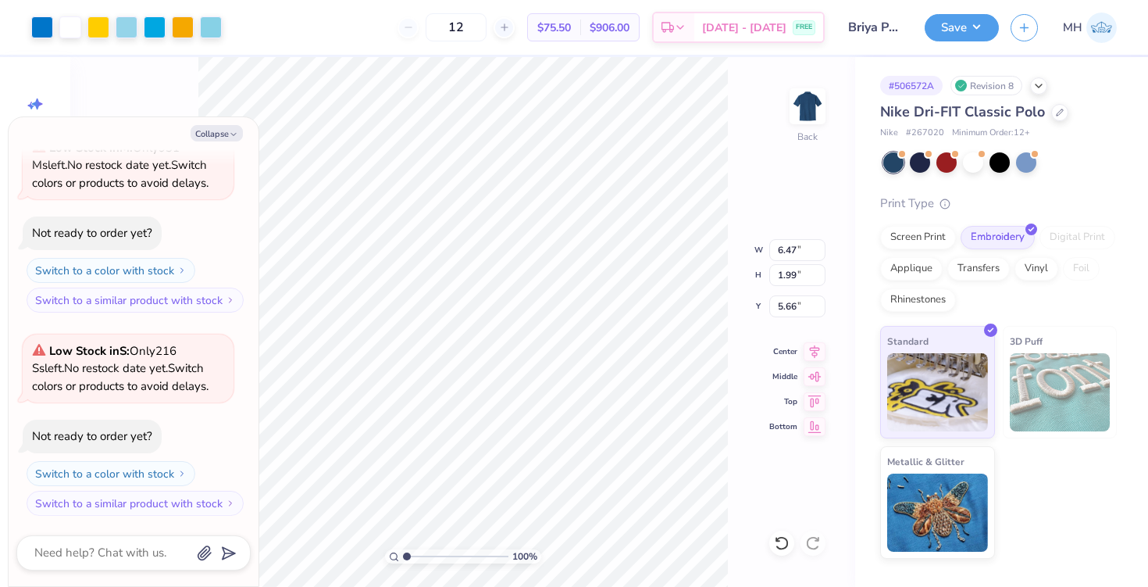
type input "3.00"
type textarea "x"
type input "5.92"
type input "1.82"
click at [970, 35] on button "Save" at bounding box center [962, 25] width 74 height 27
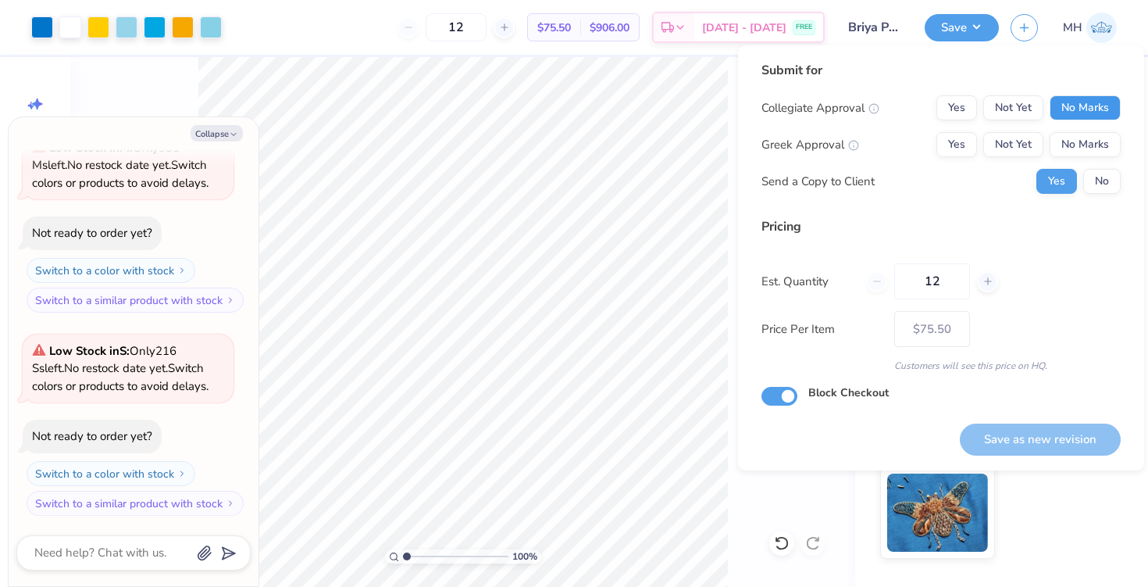
click at [1073, 105] on button "No Marks" at bounding box center [1085, 107] width 71 height 25
click at [1083, 141] on button "No Marks" at bounding box center [1085, 144] width 71 height 25
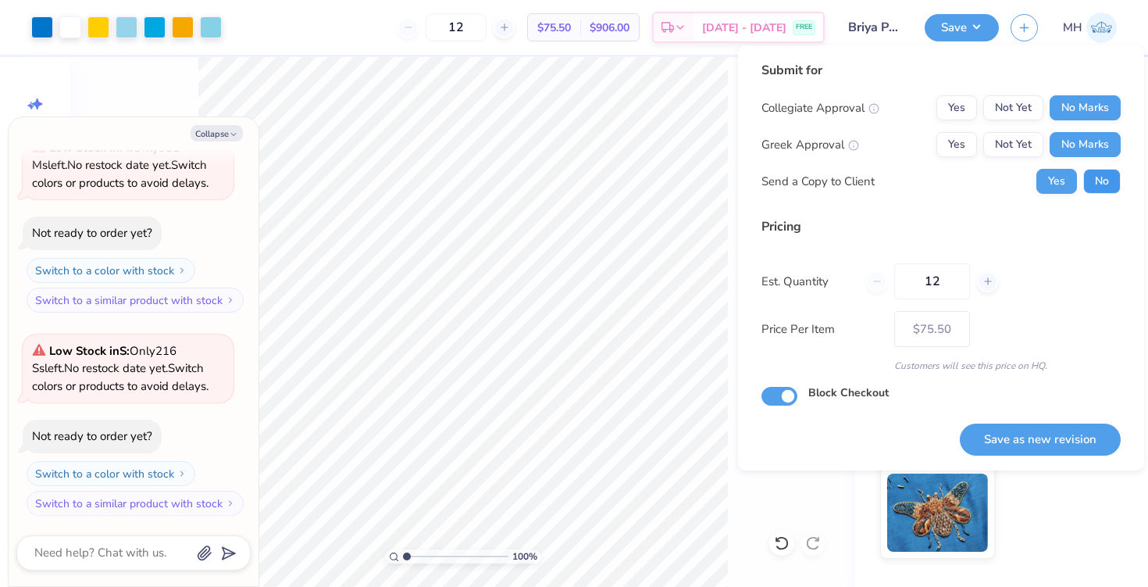
click at [1103, 176] on button "No" at bounding box center [1102, 181] width 37 height 25
type textarea "x"
click at [1053, 445] on button "Save as new revision" at bounding box center [1040, 439] width 161 height 32
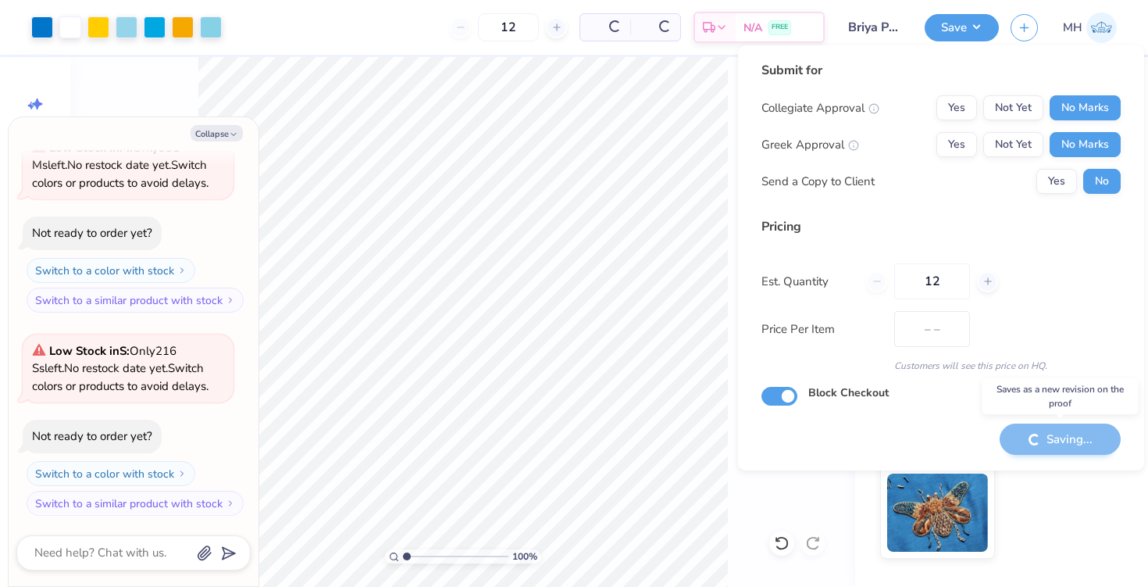
type input "$75.50"
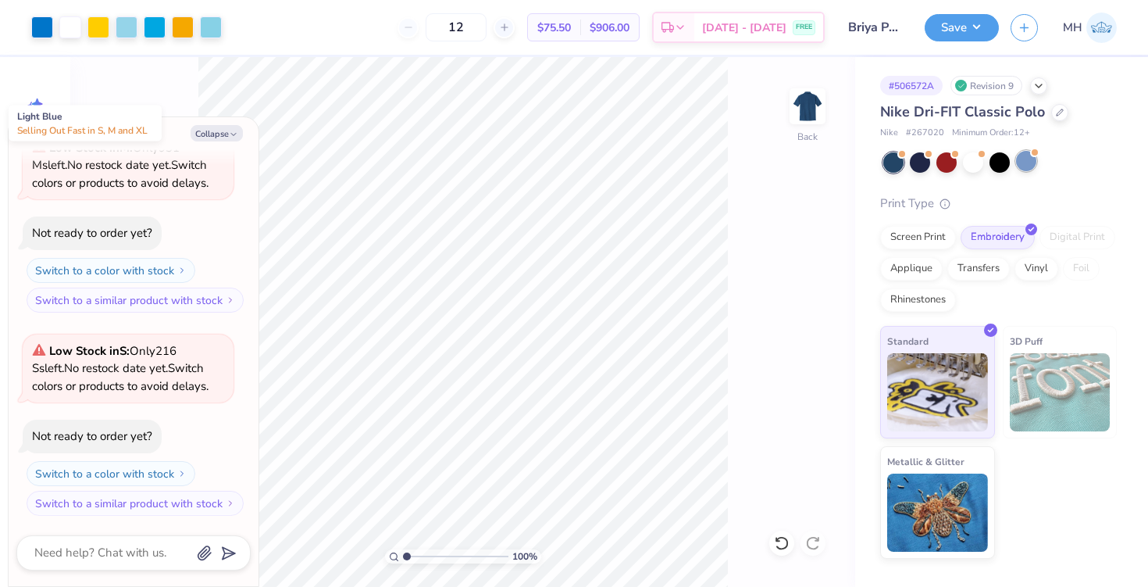
click at [1027, 166] on div at bounding box center [1026, 161] width 20 height 20
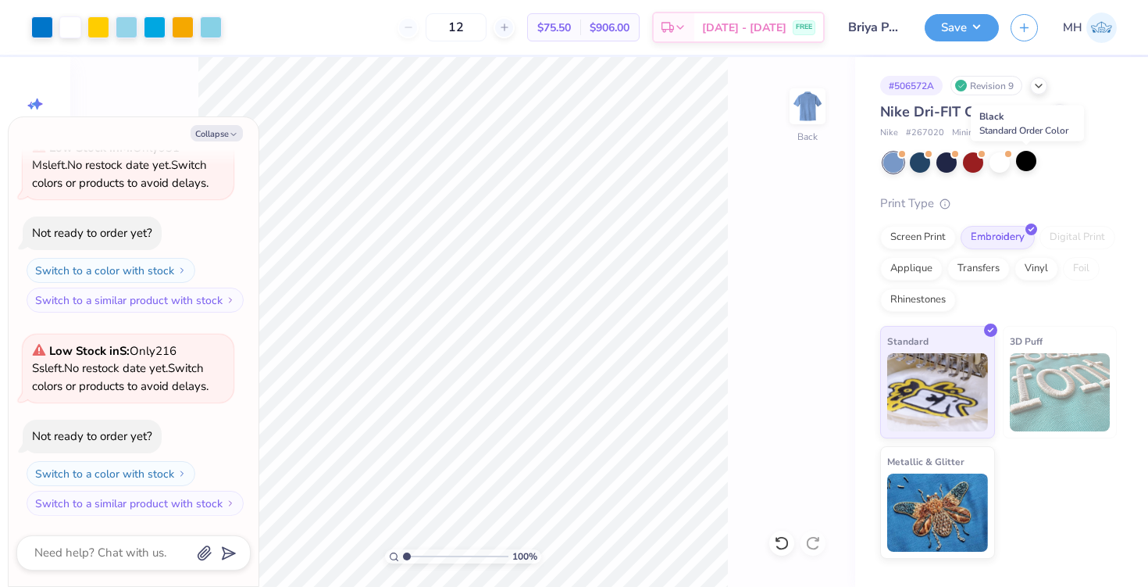
scroll to position [307, 0]
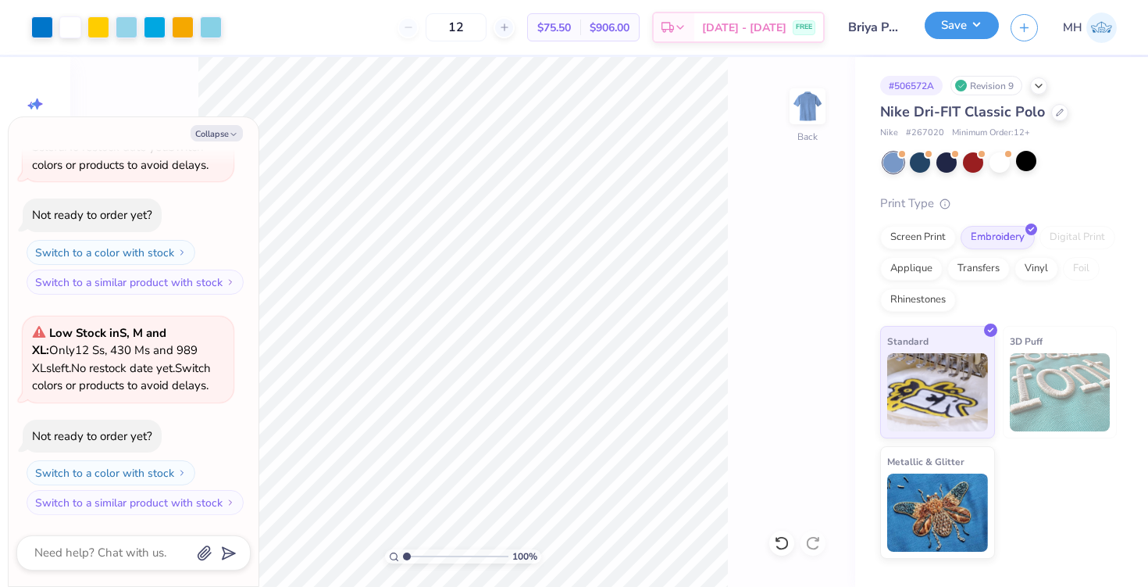
click at [961, 13] on button "Save" at bounding box center [962, 25] width 74 height 27
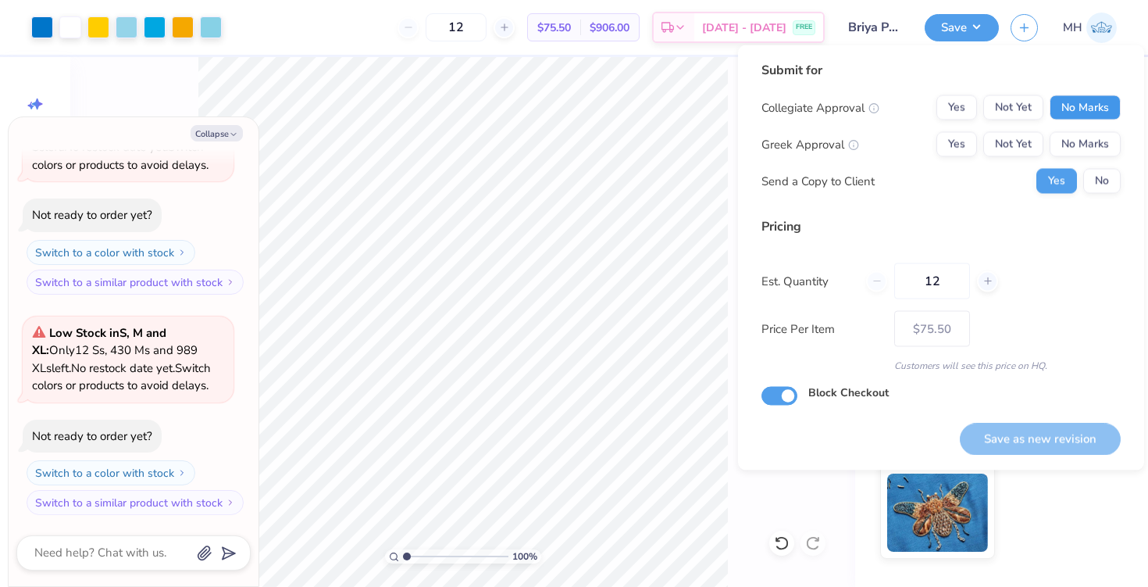
click at [1089, 114] on button "No Marks" at bounding box center [1085, 107] width 71 height 25
click at [1097, 144] on button "No Marks" at bounding box center [1085, 144] width 71 height 25
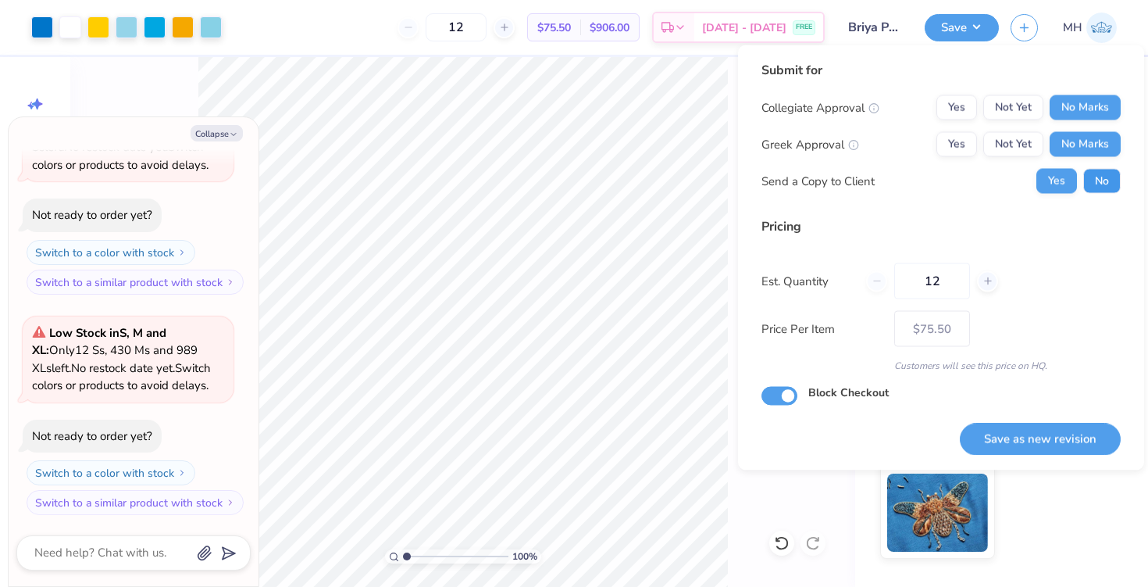
click at [1112, 191] on button "No" at bounding box center [1102, 181] width 37 height 25
type textarea "x"
click at [1055, 433] on button "Save as new revision" at bounding box center [1040, 439] width 161 height 32
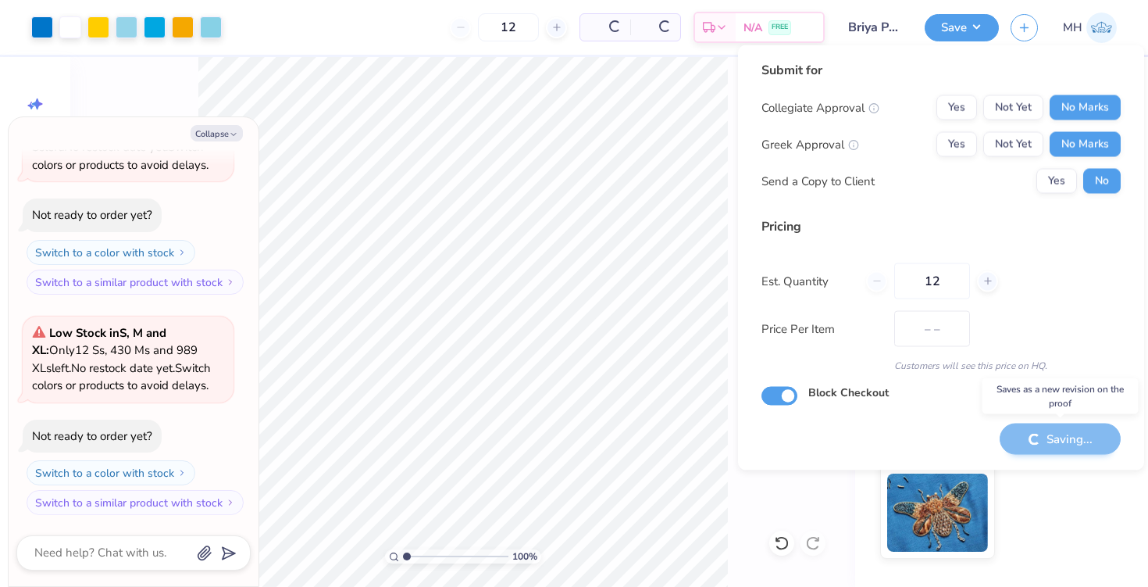
type input "$75.50"
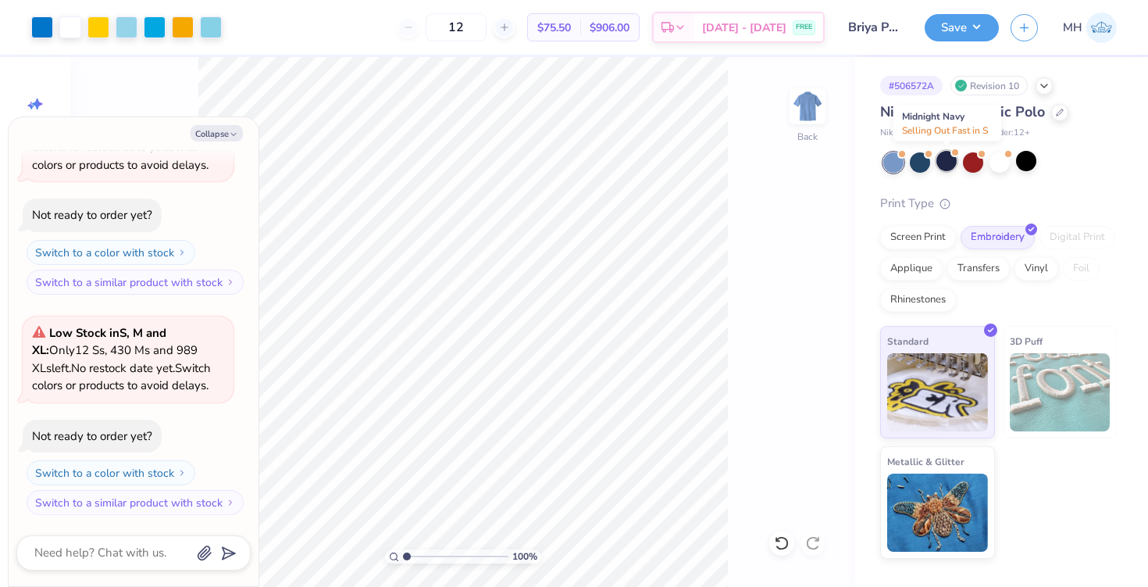
click at [949, 161] on div at bounding box center [947, 161] width 20 height 20
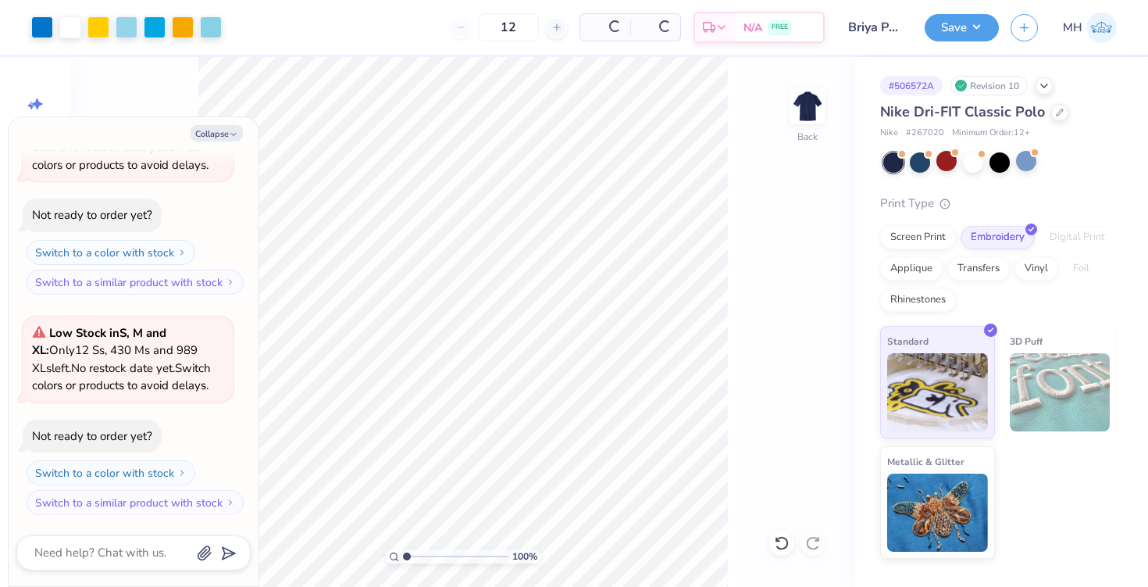
scroll to position [510, 0]
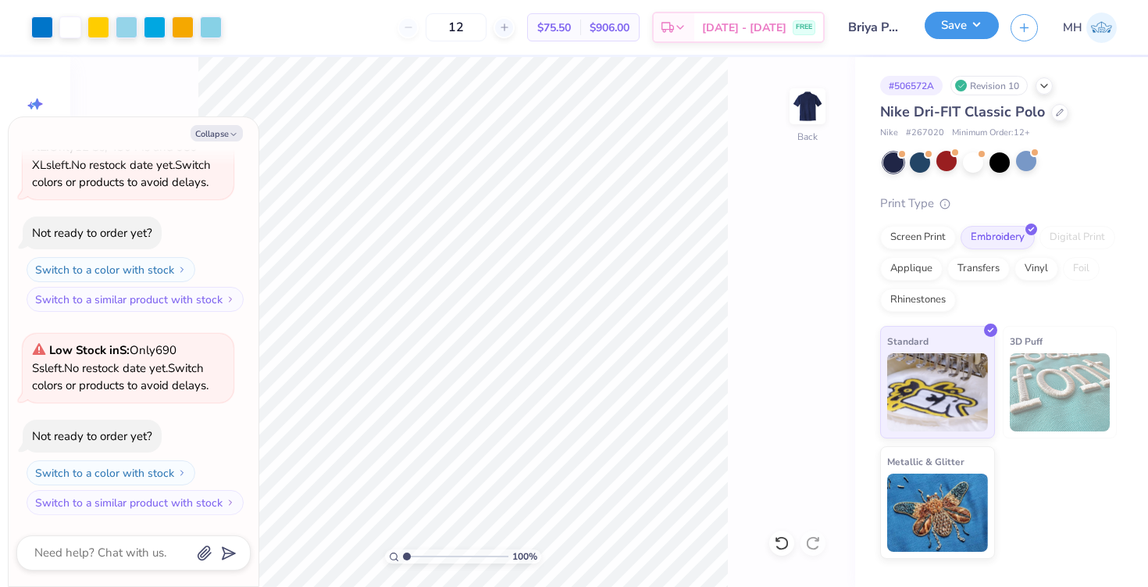
click at [965, 34] on button "Save" at bounding box center [962, 25] width 74 height 27
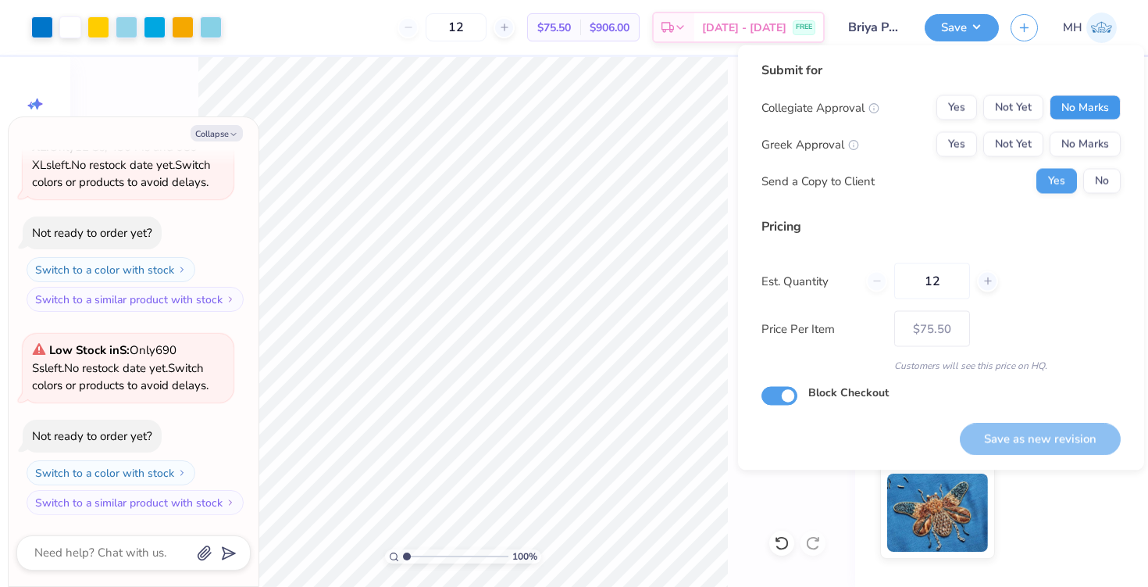
click at [1062, 112] on button "No Marks" at bounding box center [1085, 107] width 71 height 25
click at [1073, 136] on button "No Marks" at bounding box center [1085, 144] width 71 height 25
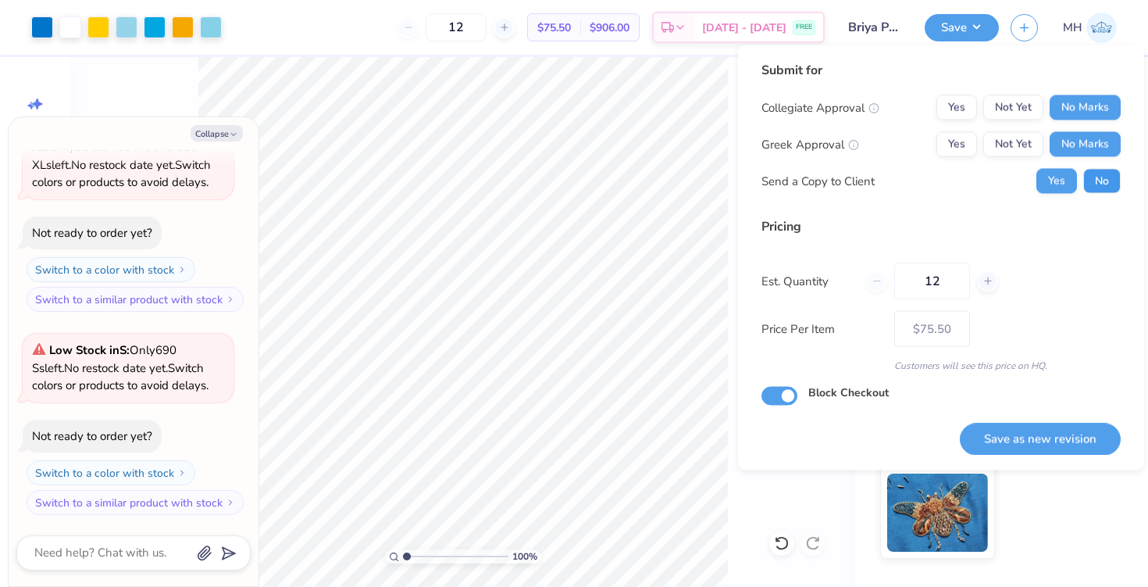
click at [1111, 192] on button "No" at bounding box center [1102, 181] width 37 height 25
type textarea "x"
click at [1049, 442] on button "Save as new revision" at bounding box center [1040, 439] width 161 height 32
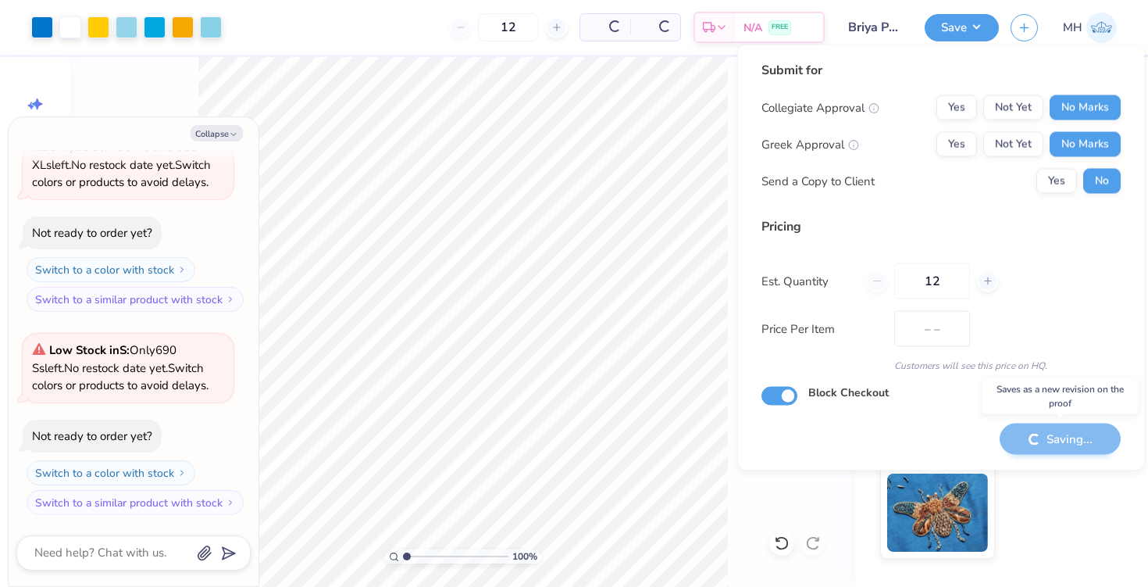
type input "$75.50"
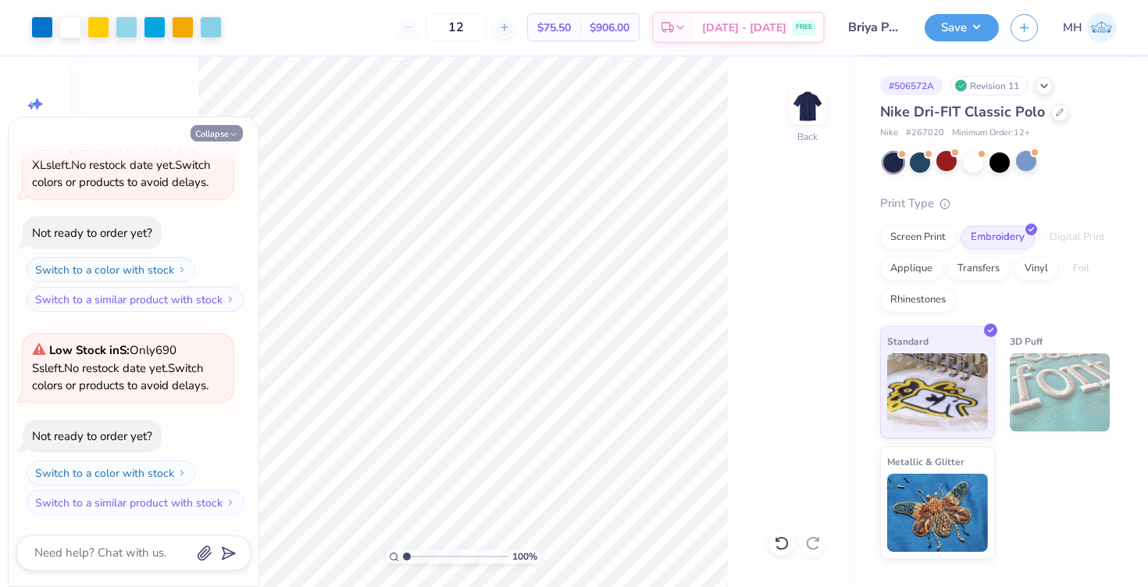
click at [225, 135] on button "Collapse" at bounding box center [217, 133] width 52 height 16
type textarea "x"
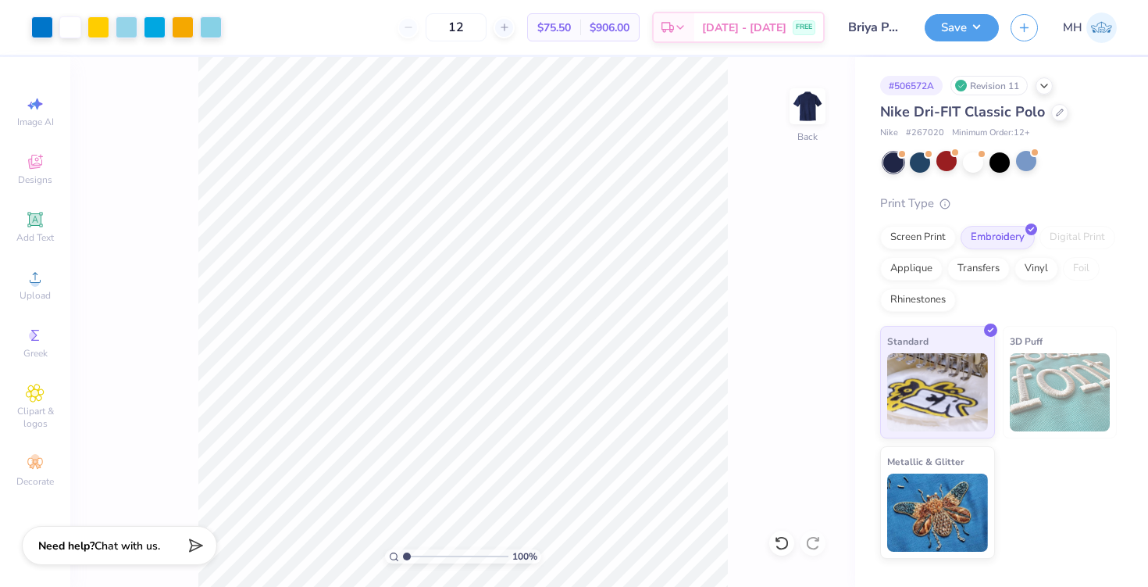
click at [945, 224] on div "Print Type Screen Print Embroidery Digital Print Applique Transfers Vinyl Foil …" at bounding box center [998, 377] width 237 height 365
click at [945, 227] on div at bounding box center [951, 227] width 13 height 13
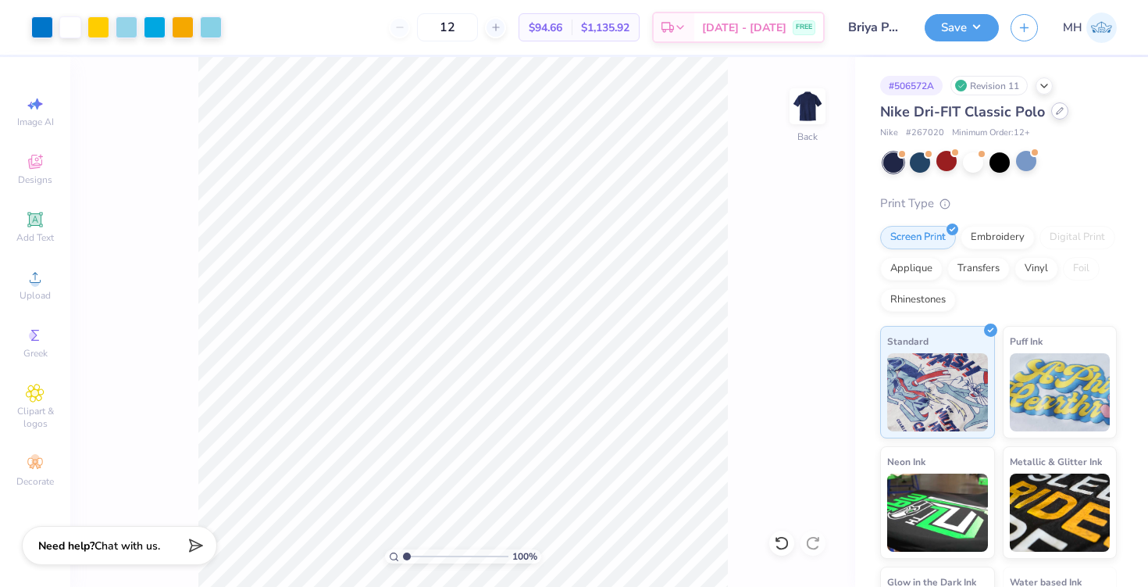
click at [1052, 120] on div "Nike Dri-FIT Classic Polo" at bounding box center [998, 112] width 237 height 21
click at [1053, 116] on div at bounding box center [1059, 110] width 17 height 17
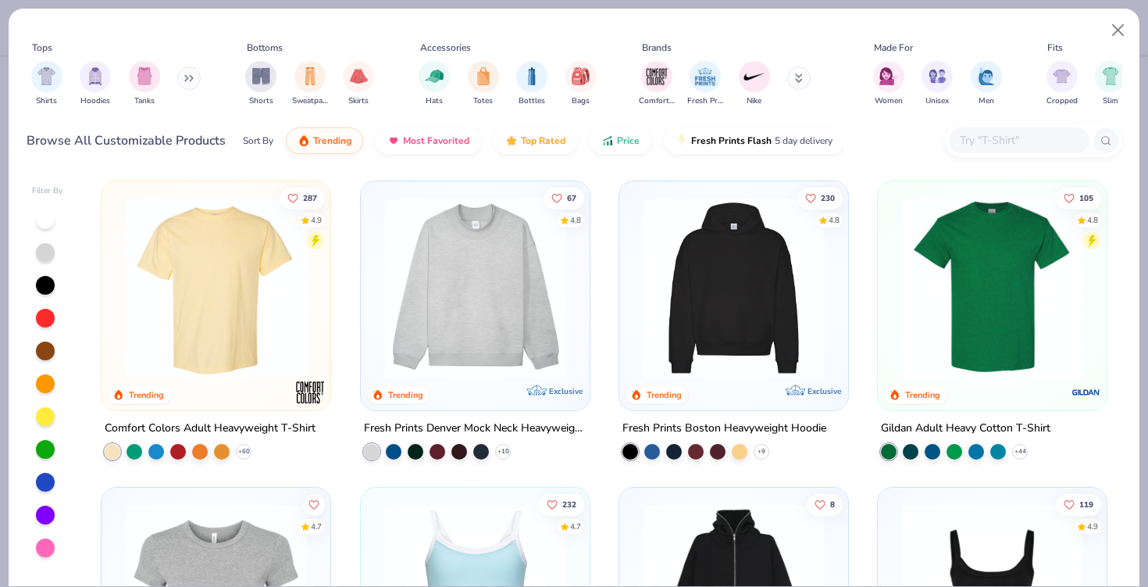
click at [191, 70] on button at bounding box center [188, 77] width 23 height 23
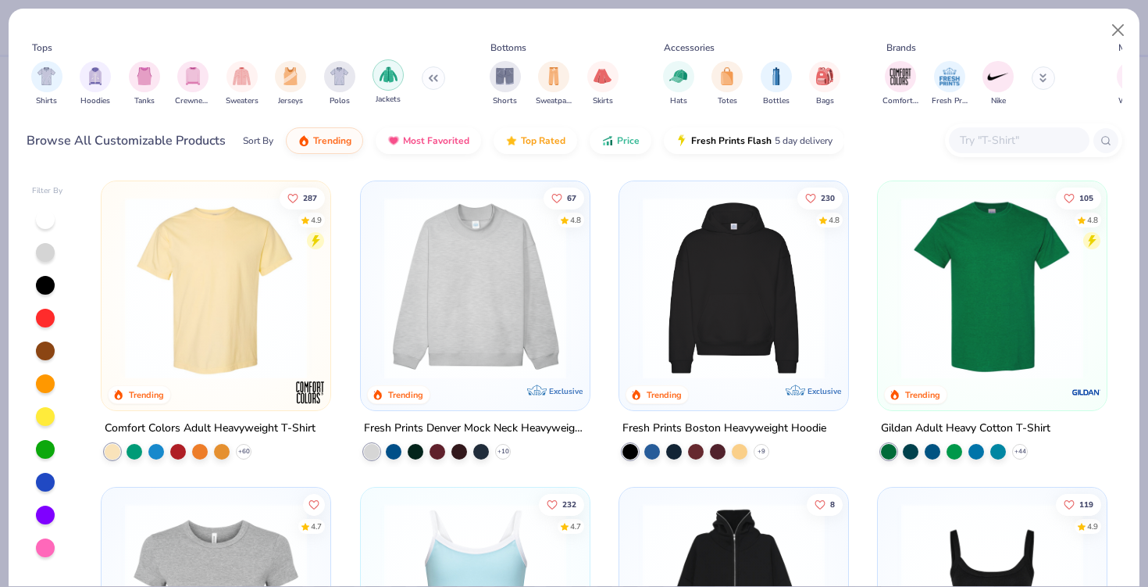
click at [387, 77] on img "filter for Jackets" at bounding box center [389, 75] width 18 height 18
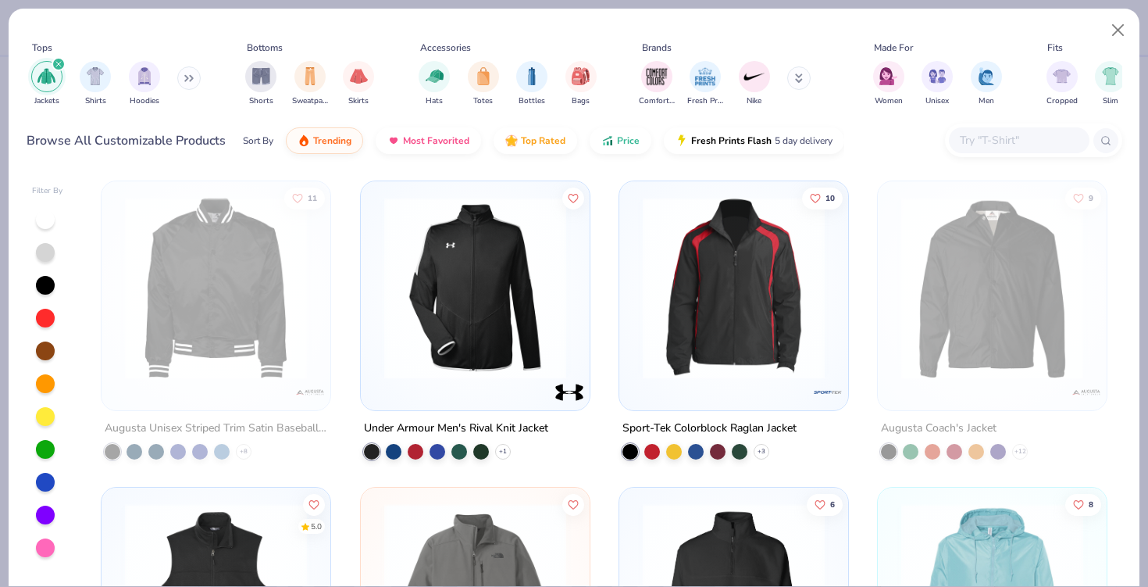
click at [61, 64] on div "filter for Jackets" at bounding box center [59, 64] width 14 height 14
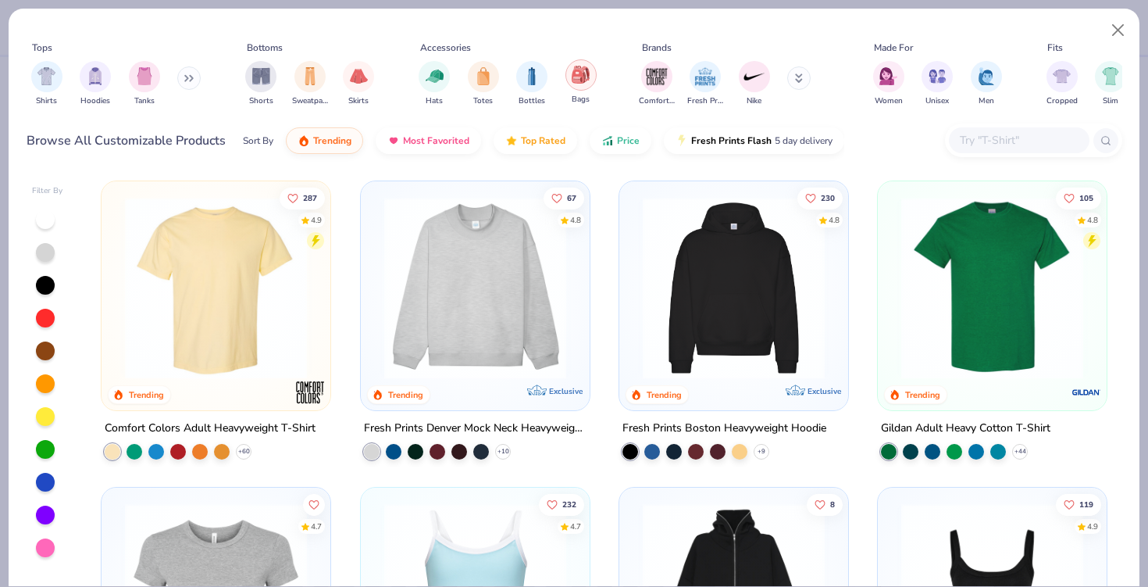
click at [571, 78] on div "filter for Bags" at bounding box center [581, 74] width 31 height 31
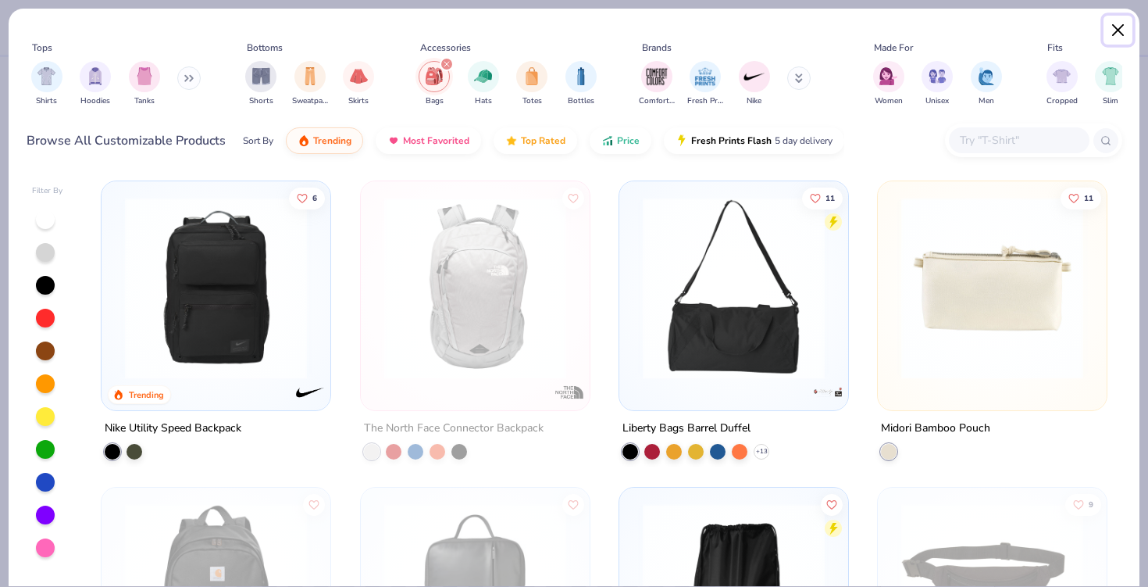
click at [1119, 30] on button "Close" at bounding box center [1119, 31] width 30 height 30
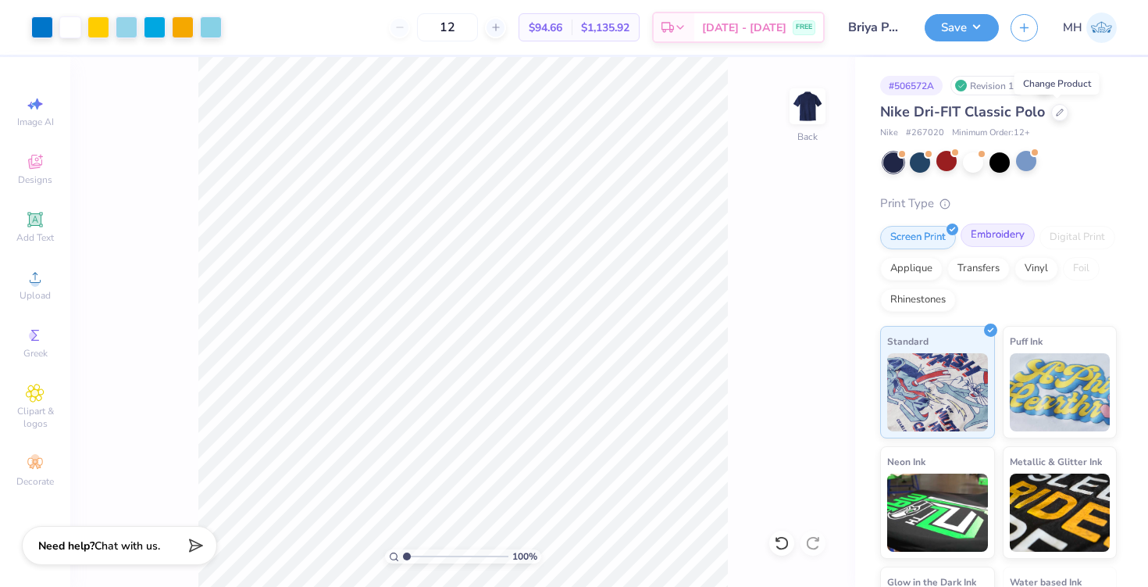
click at [978, 237] on div "Embroidery" at bounding box center [998, 234] width 74 height 23
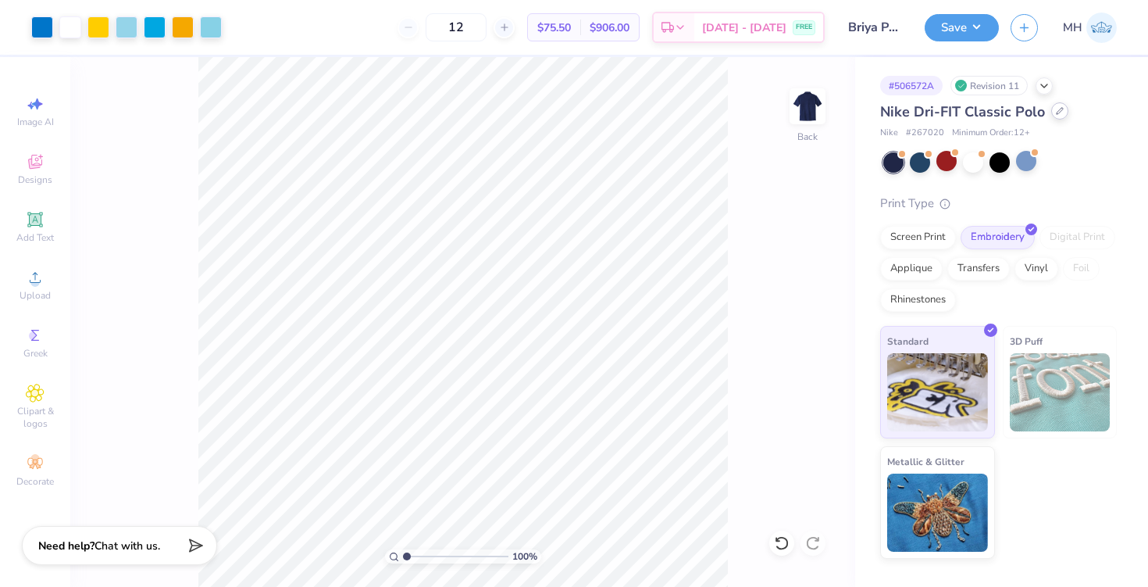
click at [1058, 116] on div at bounding box center [1059, 110] width 17 height 17
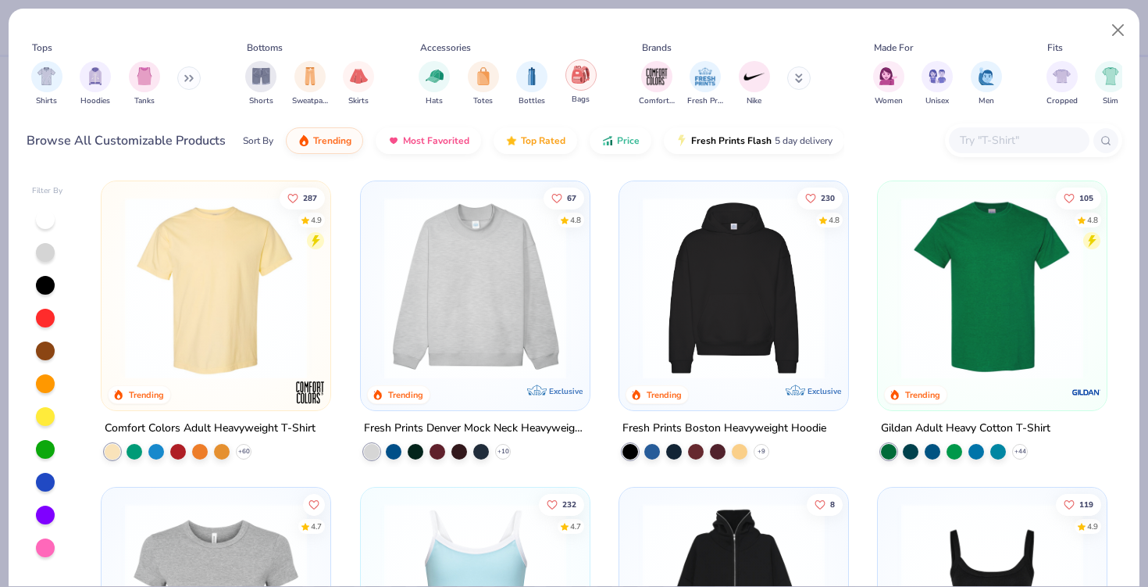
click at [589, 72] on div "filter for Bags" at bounding box center [581, 74] width 31 height 31
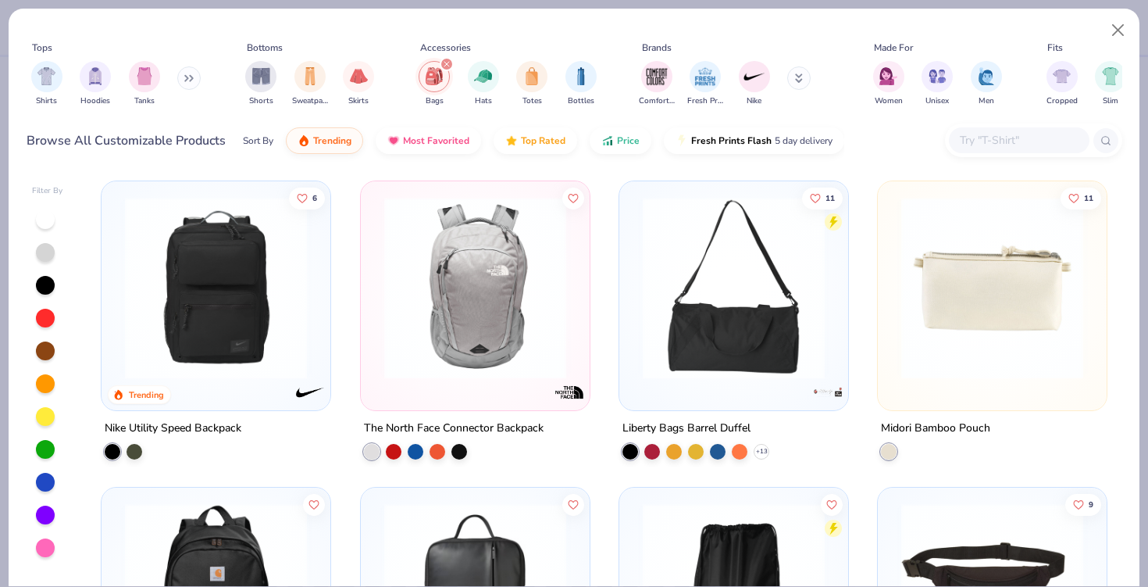
click at [448, 342] on img at bounding box center [476, 288] width 198 height 182
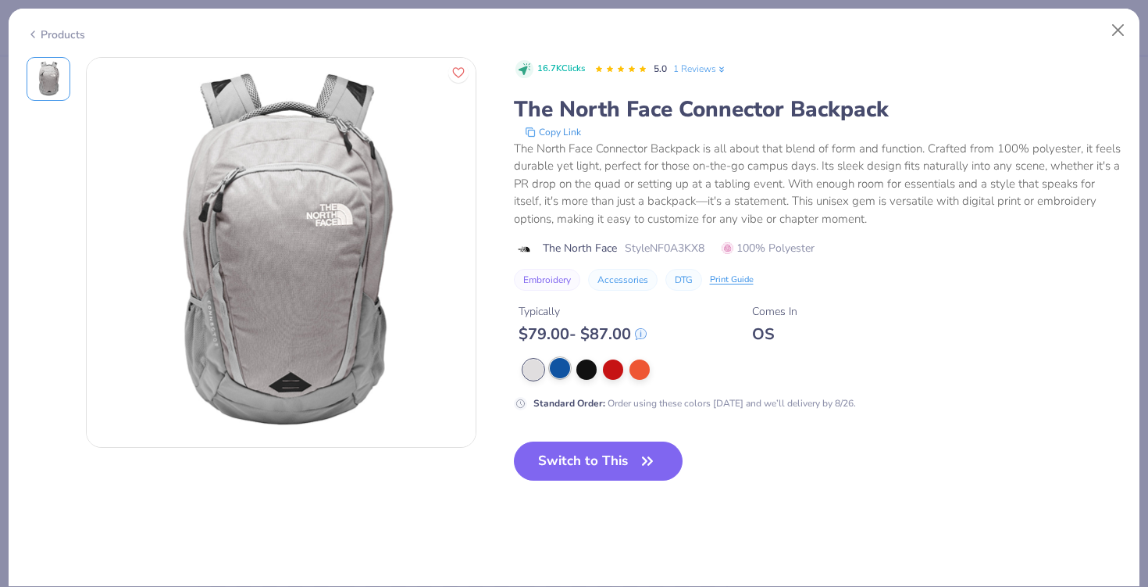
click at [559, 375] on div at bounding box center [560, 368] width 20 height 20
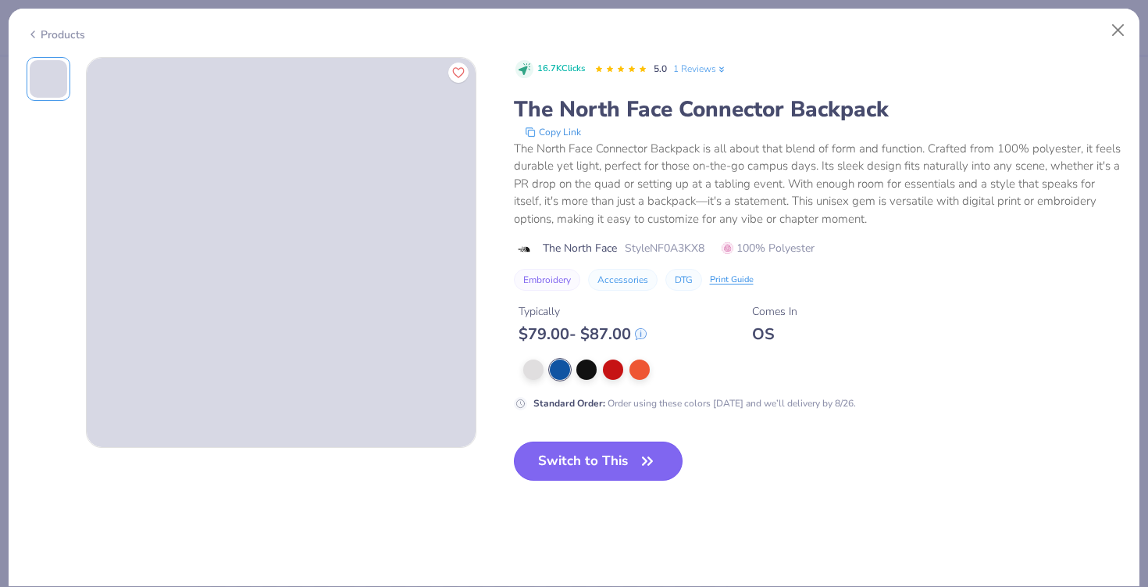
click at [587, 465] on button "Switch to This" at bounding box center [599, 460] width 170 height 39
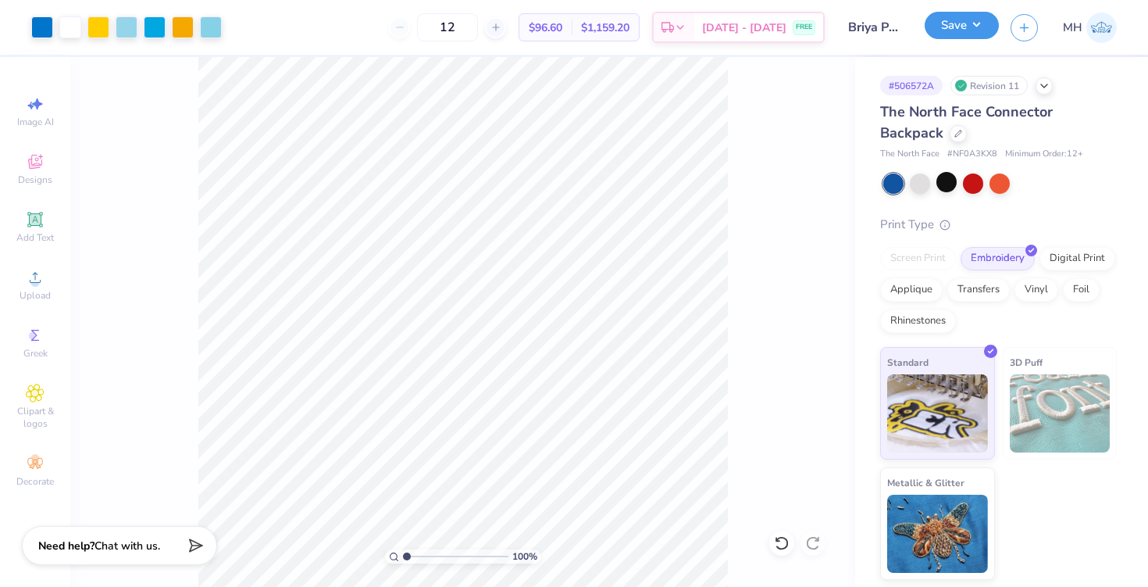
click at [940, 37] on button "Save" at bounding box center [962, 25] width 74 height 27
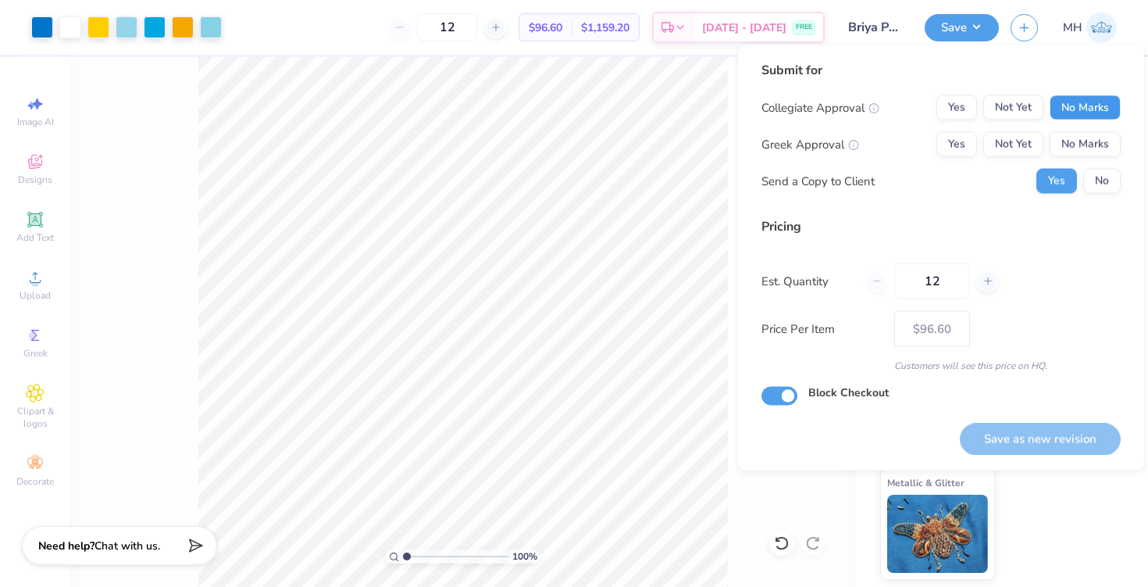
click at [1088, 105] on button "No Marks" at bounding box center [1085, 107] width 71 height 25
click at [1093, 138] on button "No Marks" at bounding box center [1085, 144] width 71 height 25
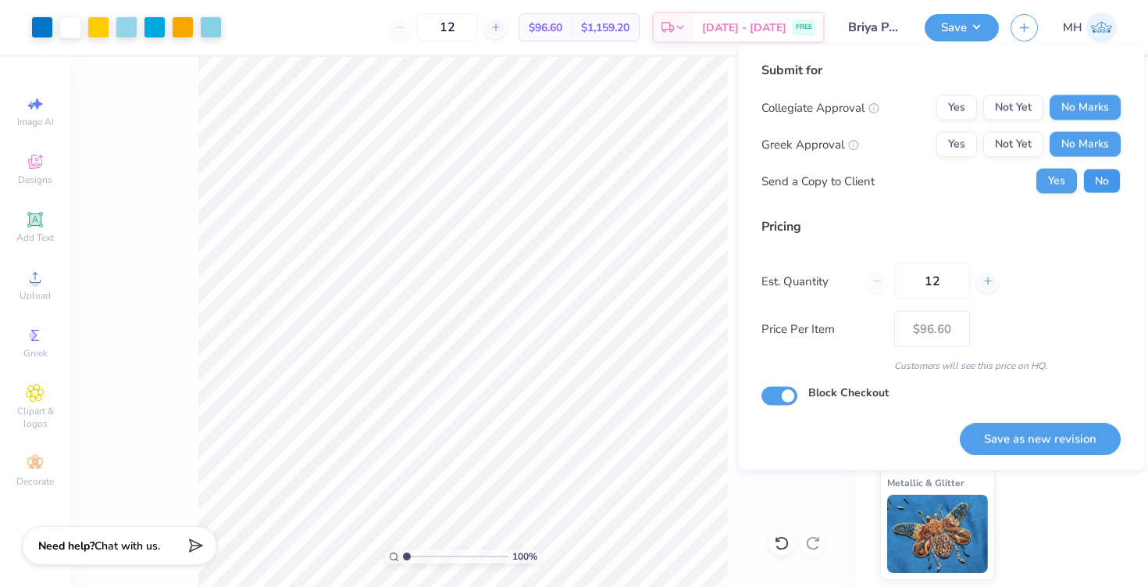
click at [1105, 180] on button "No" at bounding box center [1102, 181] width 37 height 25
click at [1037, 444] on button "Save as new revision" at bounding box center [1040, 439] width 161 height 32
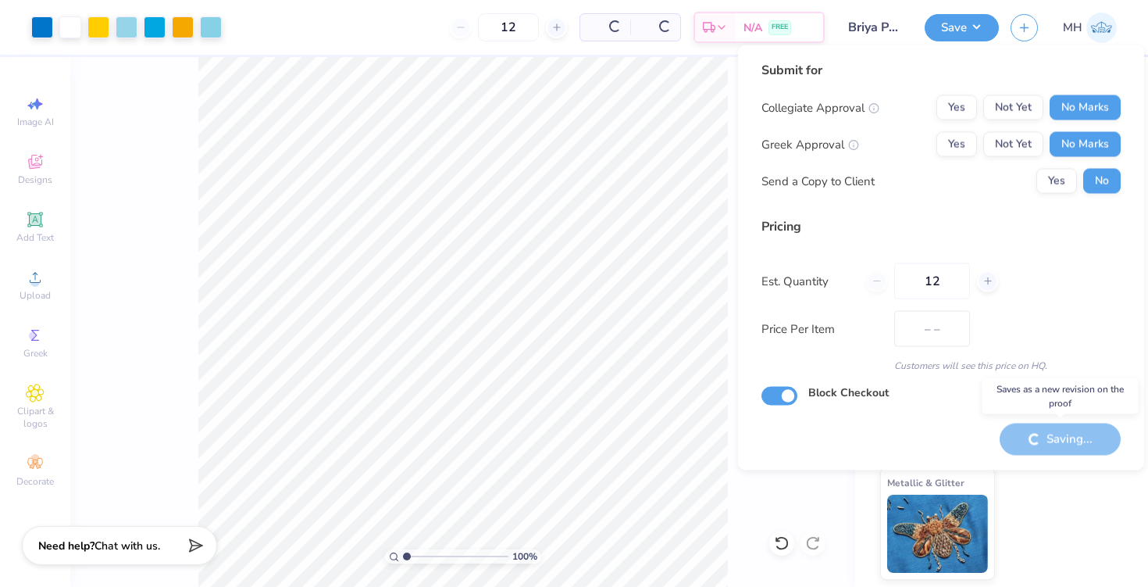
type input "$96.60"
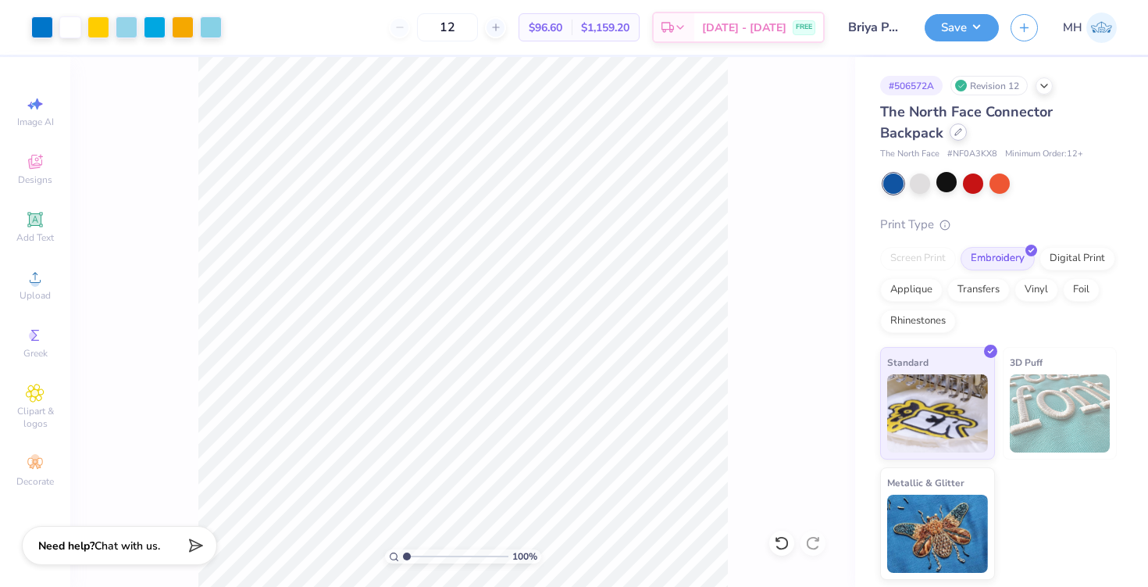
click at [955, 133] on icon at bounding box center [959, 132] width 8 height 8
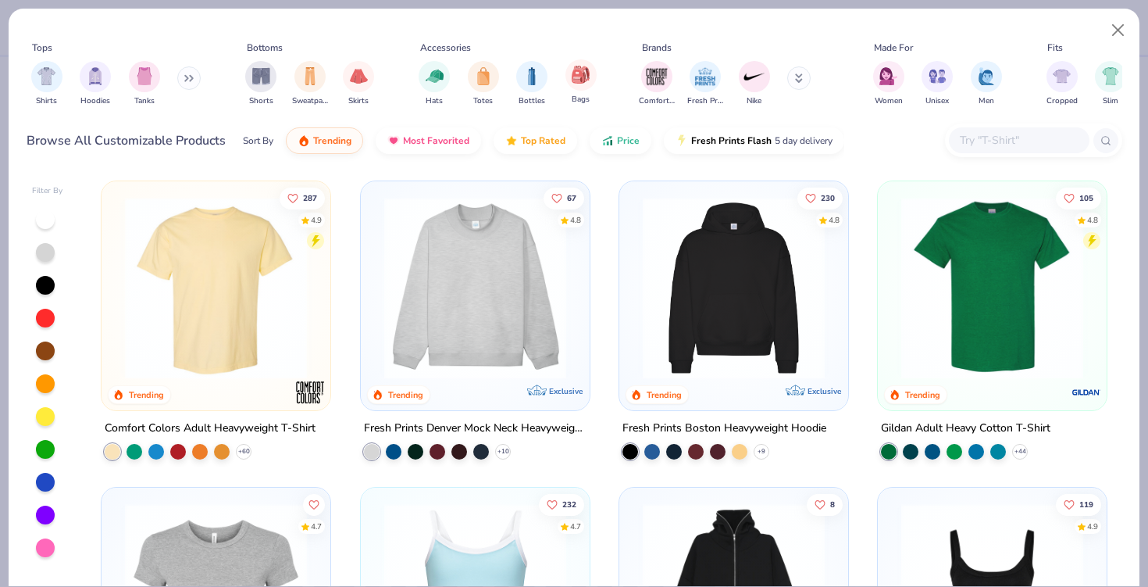
click at [579, 91] on div "Bags" at bounding box center [581, 82] width 31 height 46
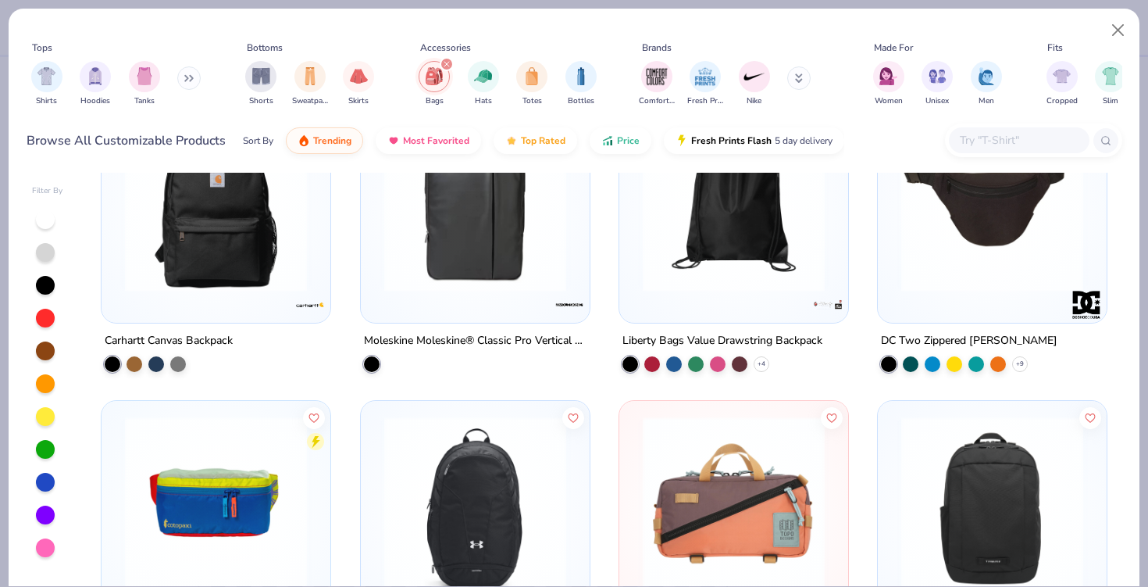
scroll to position [413, 0]
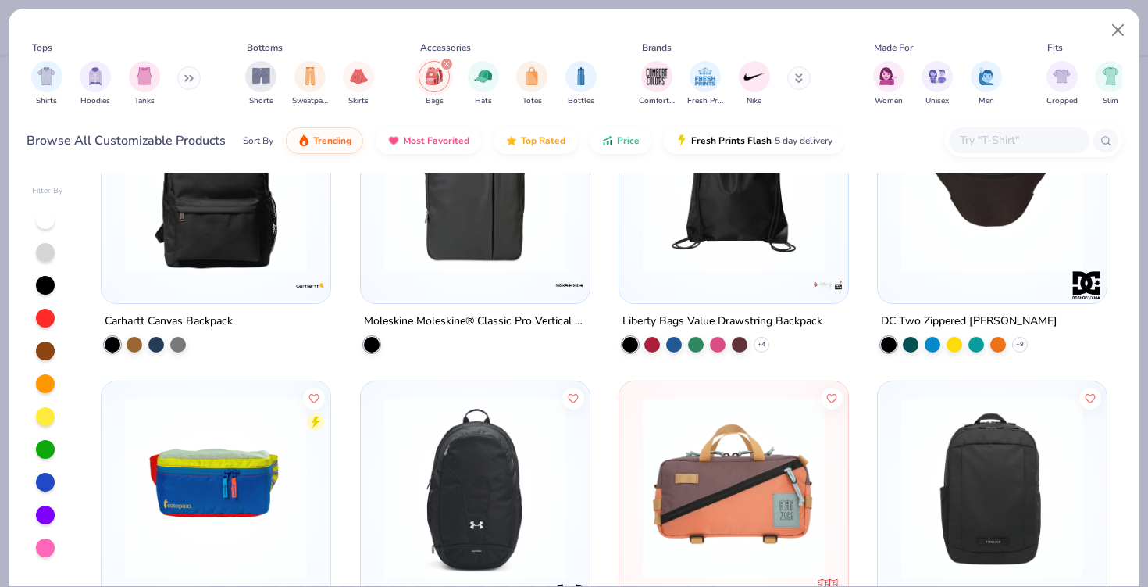
click at [502, 453] on img at bounding box center [476, 487] width 198 height 182
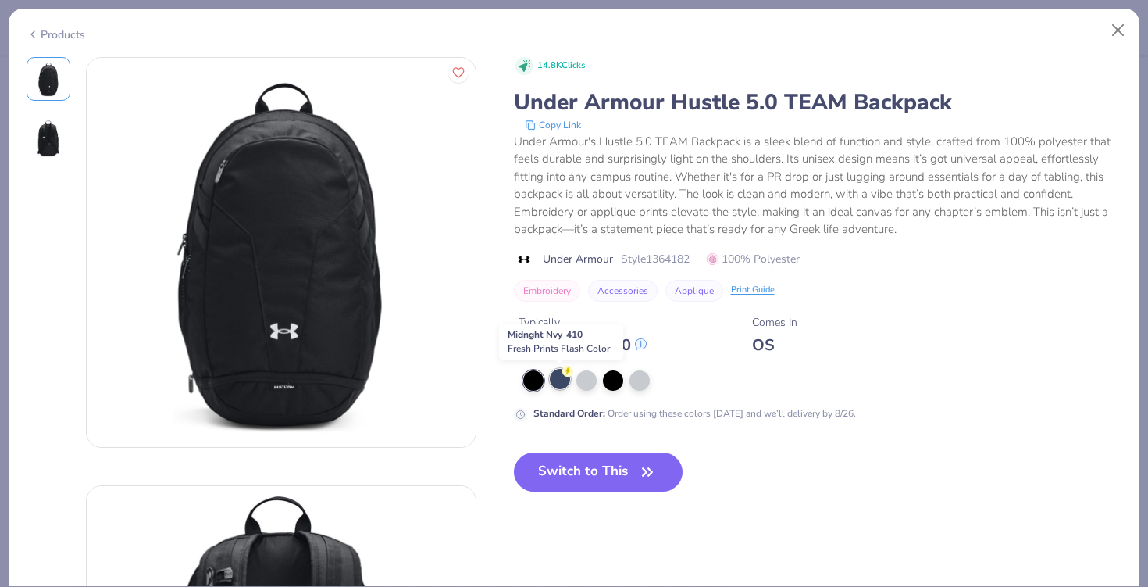
click at [564, 380] on div at bounding box center [560, 379] width 20 height 20
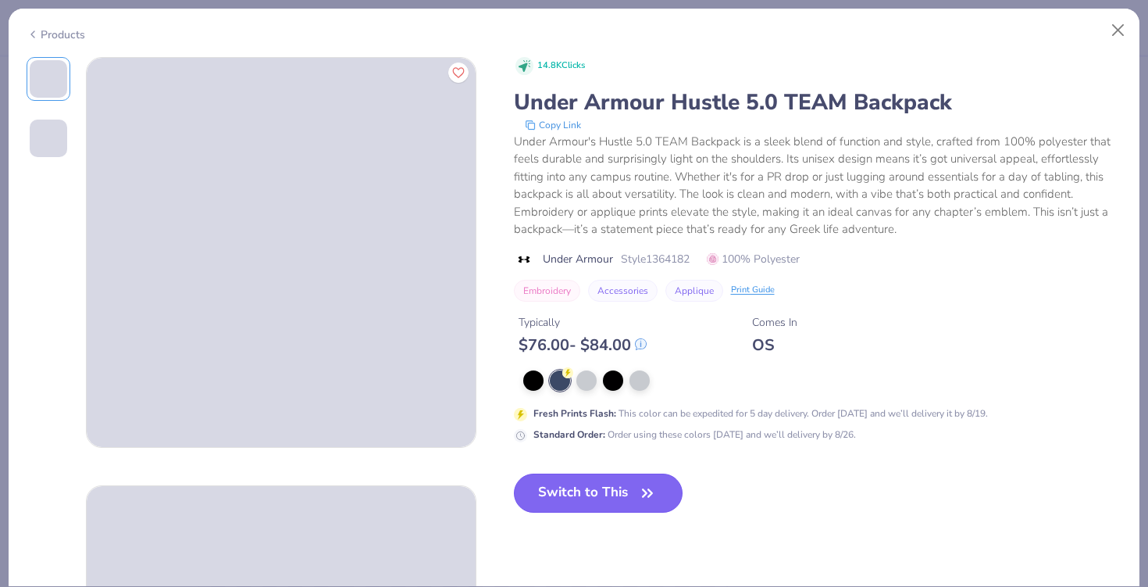
click at [582, 491] on button "Switch to This" at bounding box center [599, 492] width 170 height 39
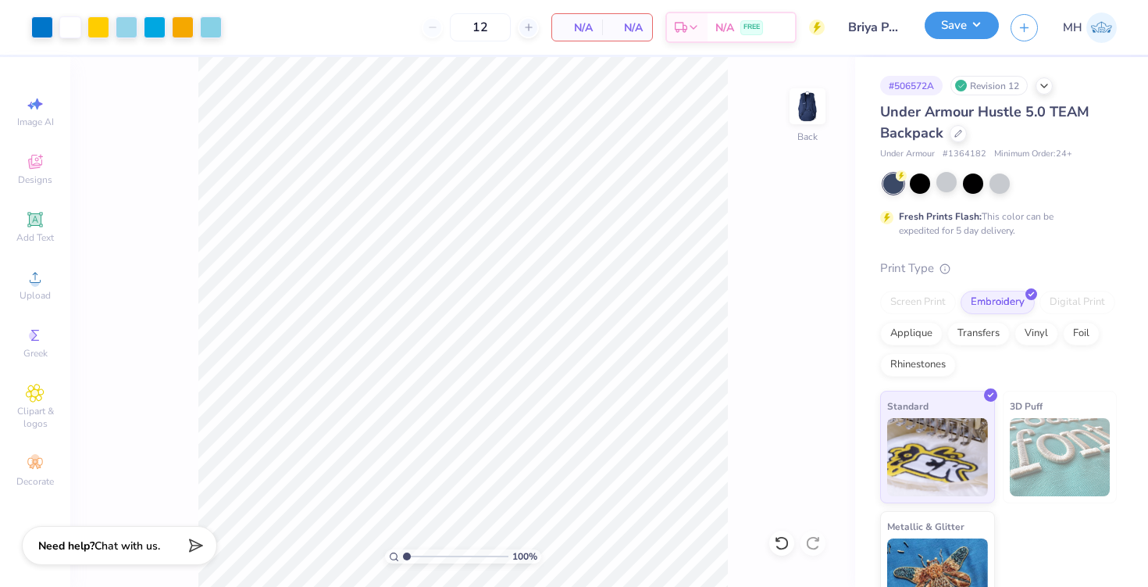
click at [976, 14] on button "Save" at bounding box center [962, 25] width 74 height 27
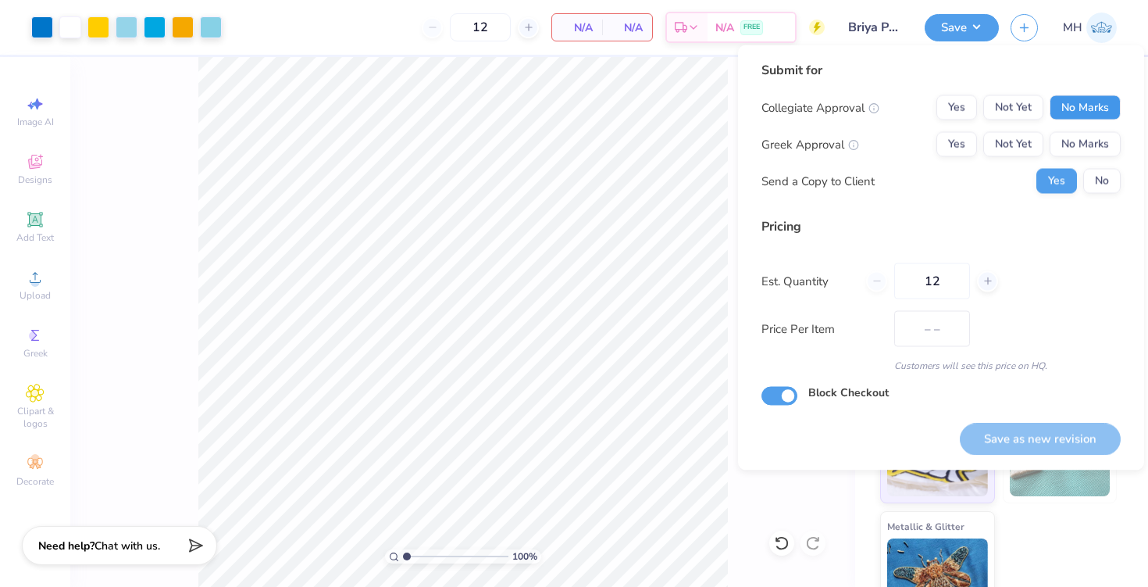
click at [1069, 102] on button "No Marks" at bounding box center [1085, 107] width 71 height 25
click at [1086, 127] on div "Collegiate Approval Yes Not Yet No Marks Greek Approval Yes Not Yet No Marks Se…" at bounding box center [941, 144] width 359 height 98
click at [1088, 134] on button "No Marks" at bounding box center [1085, 144] width 71 height 25
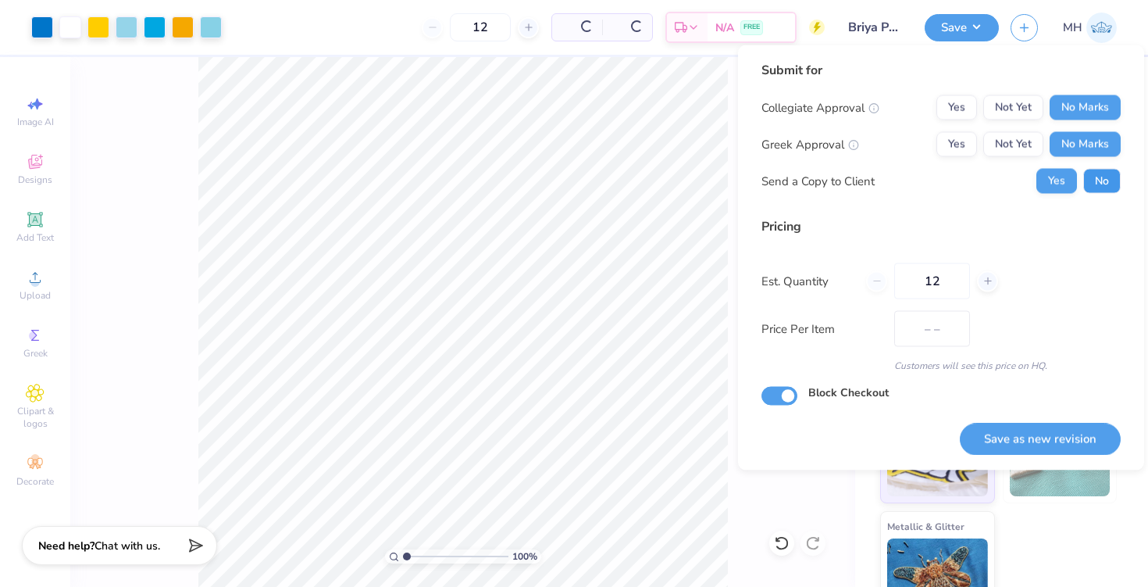
click at [1102, 169] on button "No" at bounding box center [1102, 181] width 37 height 25
click at [1042, 450] on button "Save as new revision" at bounding box center [1040, 439] width 161 height 32
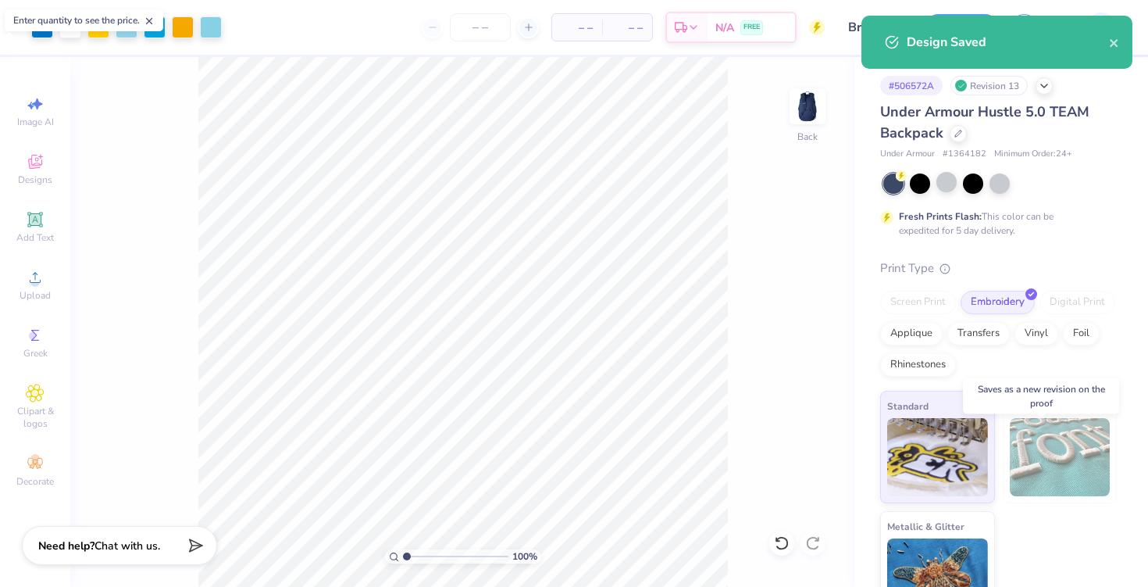
type input "$NaN"
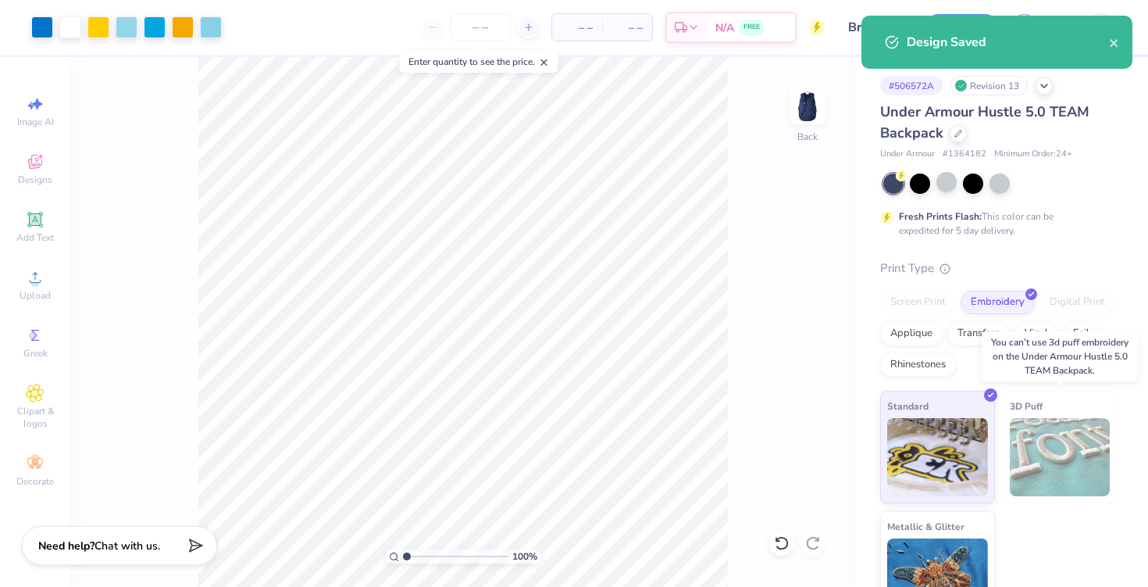
type input "0"
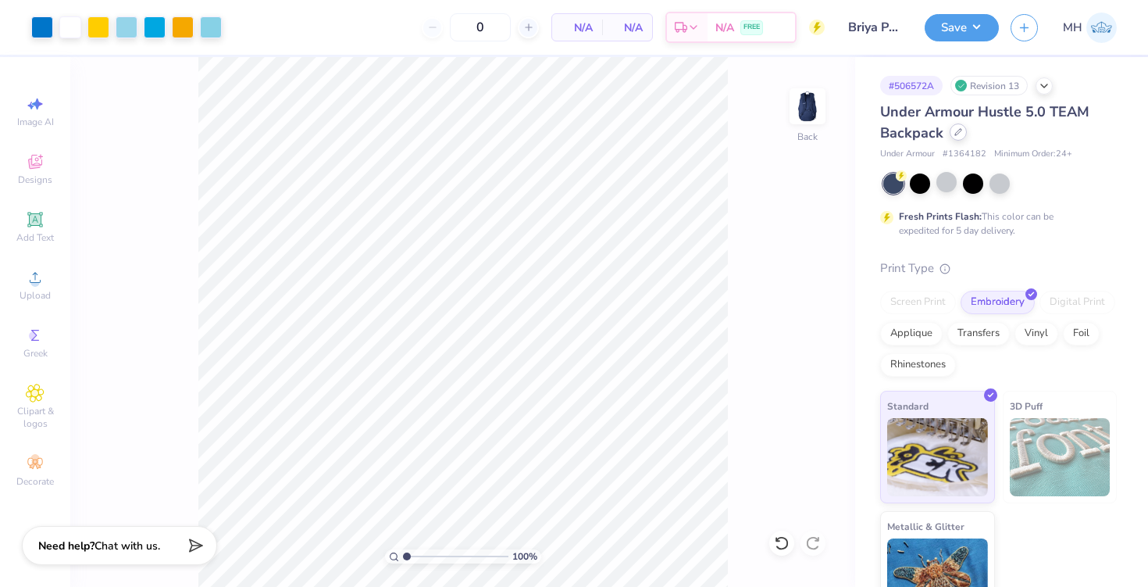
click at [955, 134] on icon at bounding box center [958, 132] width 6 height 6
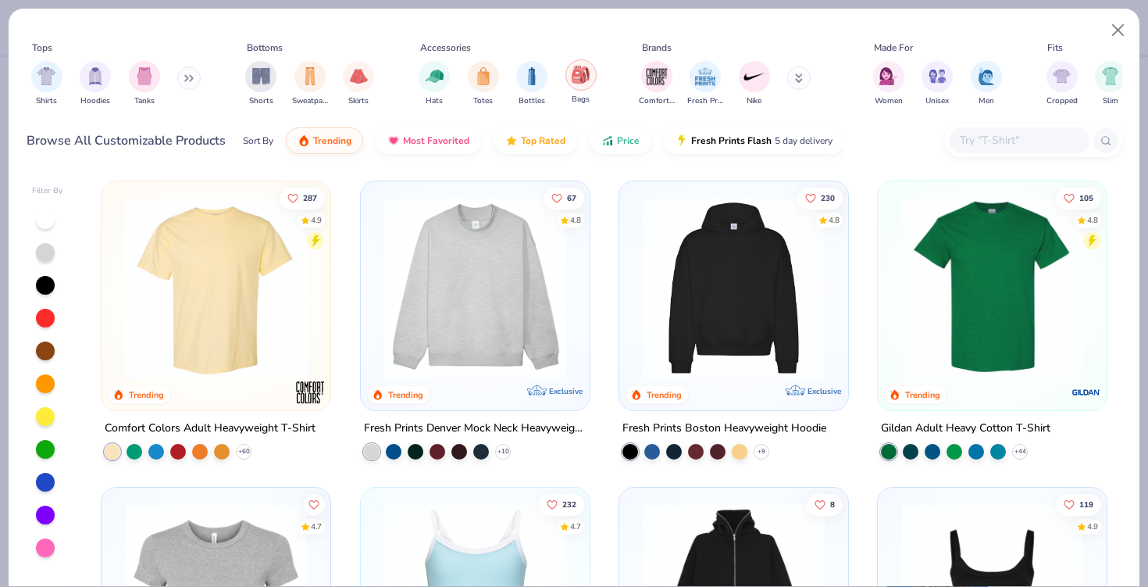
click at [584, 82] on img "filter for Bags" at bounding box center [580, 75] width 17 height 18
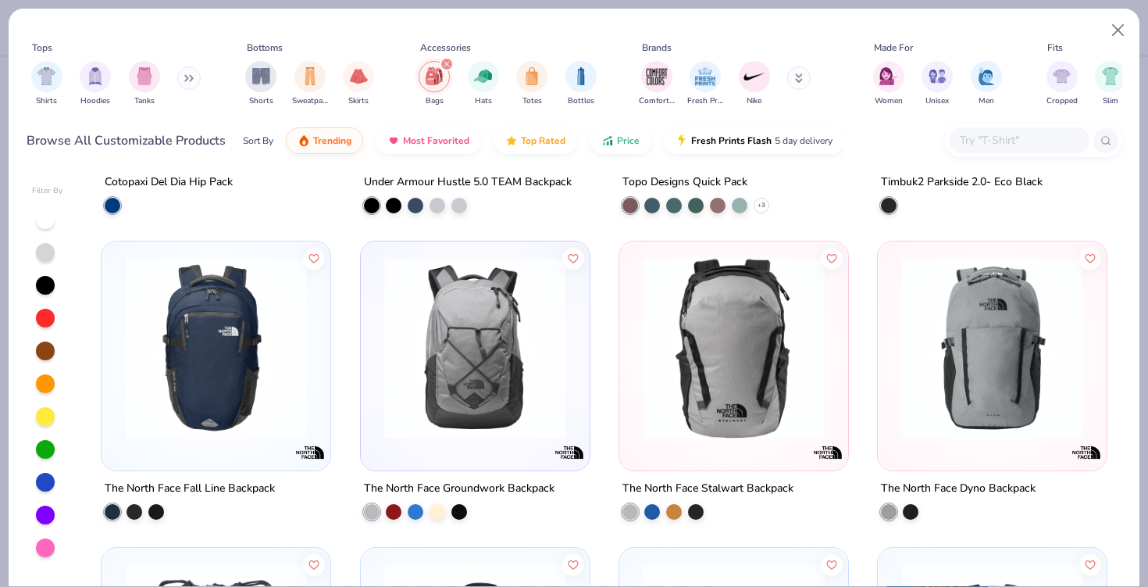
scroll to position [866, 0]
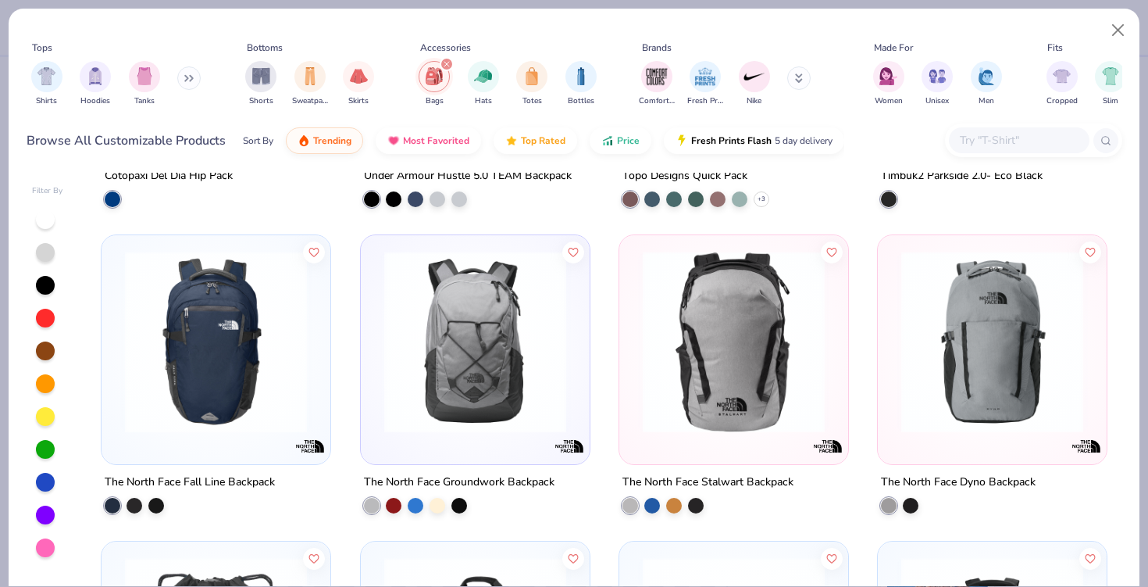
click at [741, 399] on img at bounding box center [734, 342] width 198 height 182
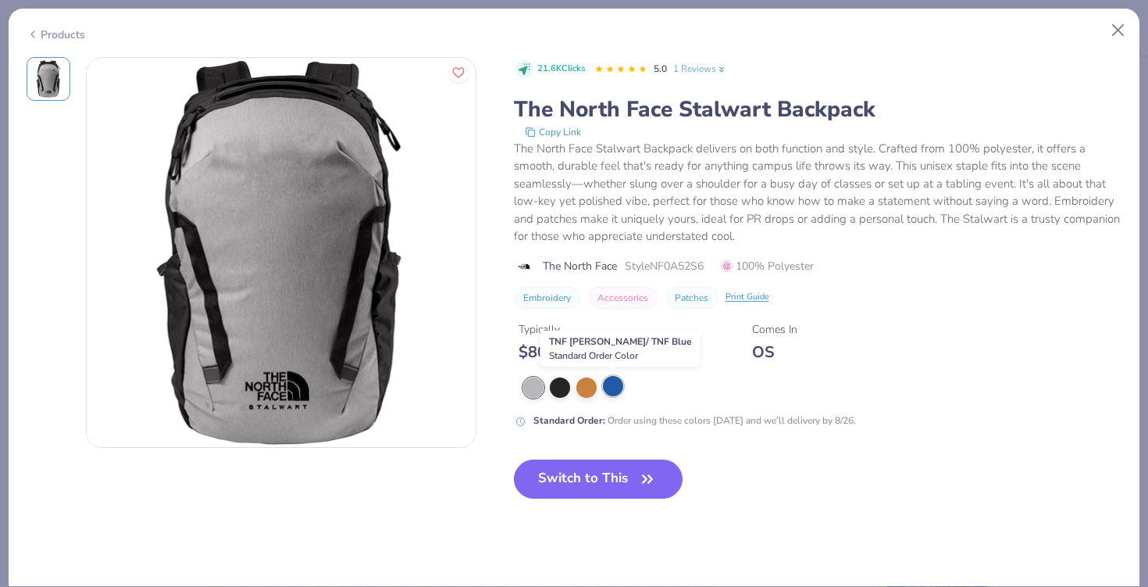
click at [618, 384] on div at bounding box center [613, 386] width 20 height 20
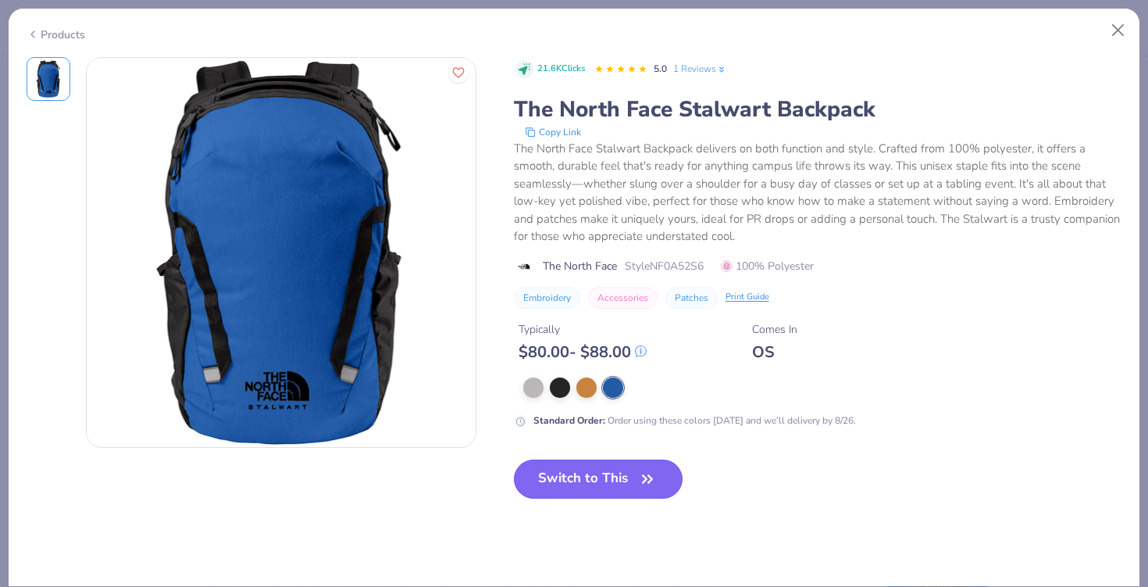
click at [623, 490] on button "Switch to This" at bounding box center [599, 478] width 170 height 39
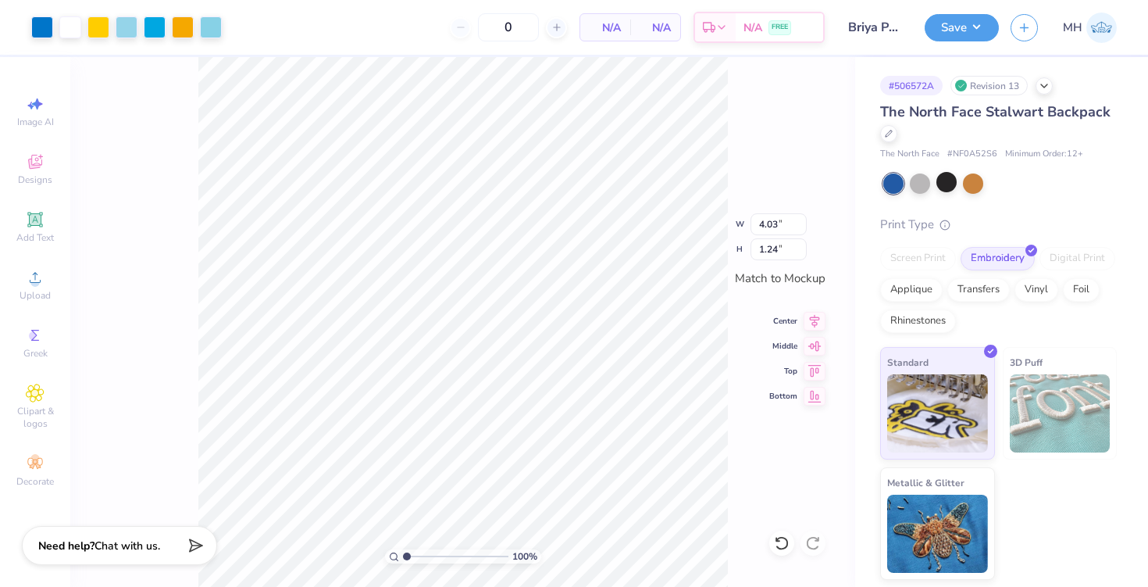
type input "5.85"
type input "1.80"
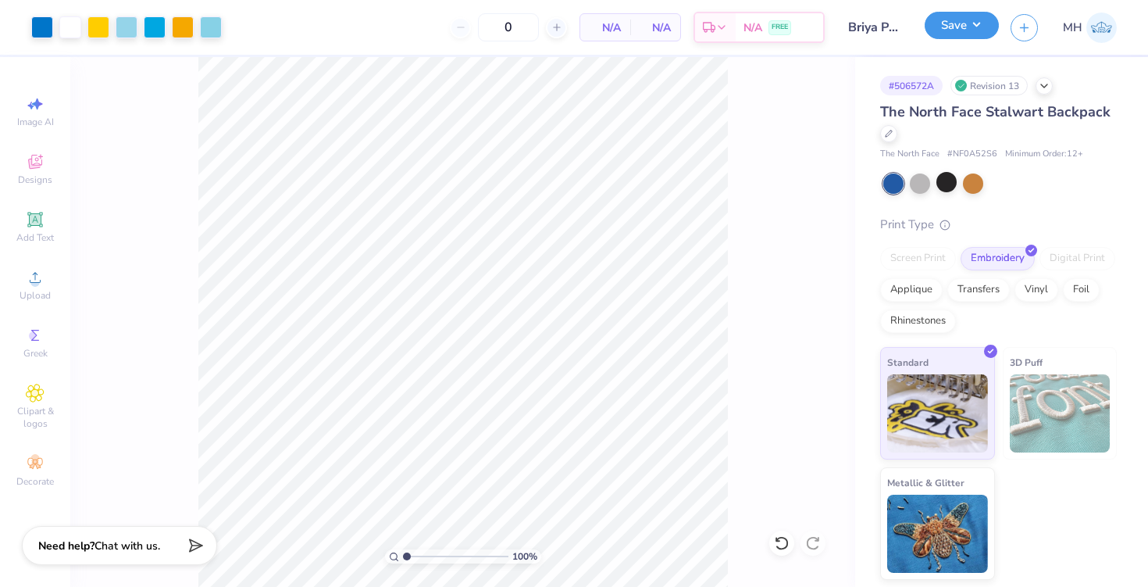
click at [950, 32] on button "Save" at bounding box center [962, 25] width 74 height 27
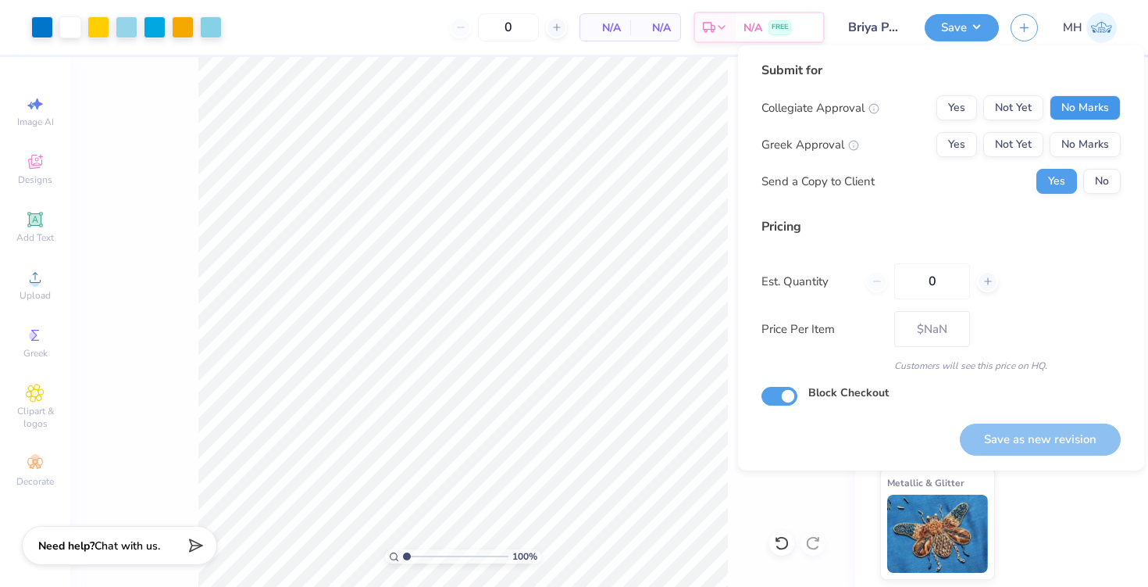
click at [1088, 100] on button "No Marks" at bounding box center [1085, 107] width 71 height 25
click at [1090, 140] on button "No Marks" at bounding box center [1085, 144] width 71 height 25
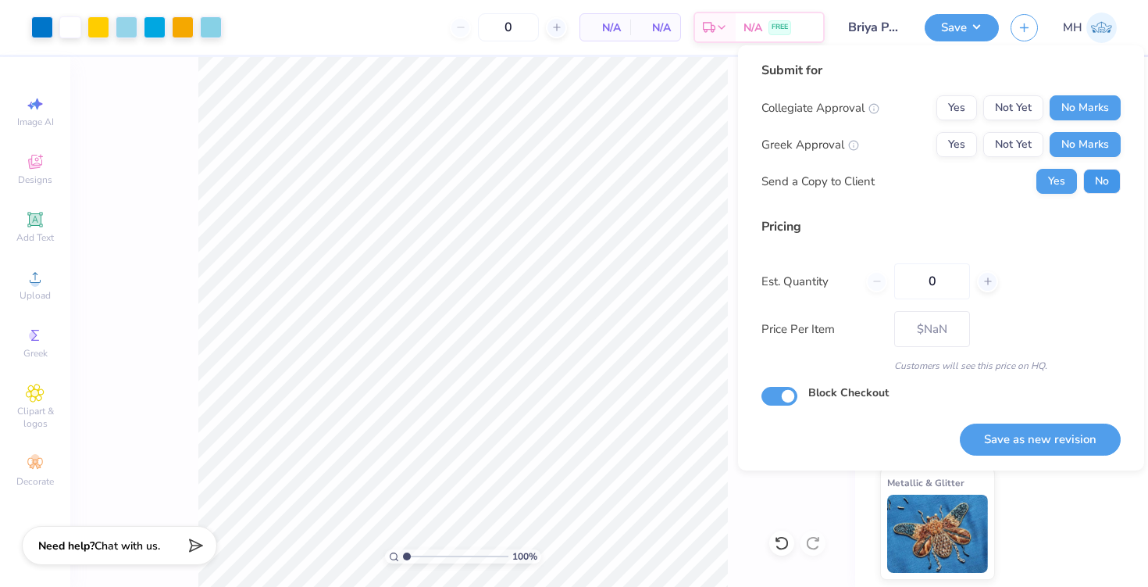
click at [1100, 191] on button "No" at bounding box center [1102, 181] width 37 height 25
click at [1045, 444] on button "Save as new revision" at bounding box center [1040, 439] width 161 height 32
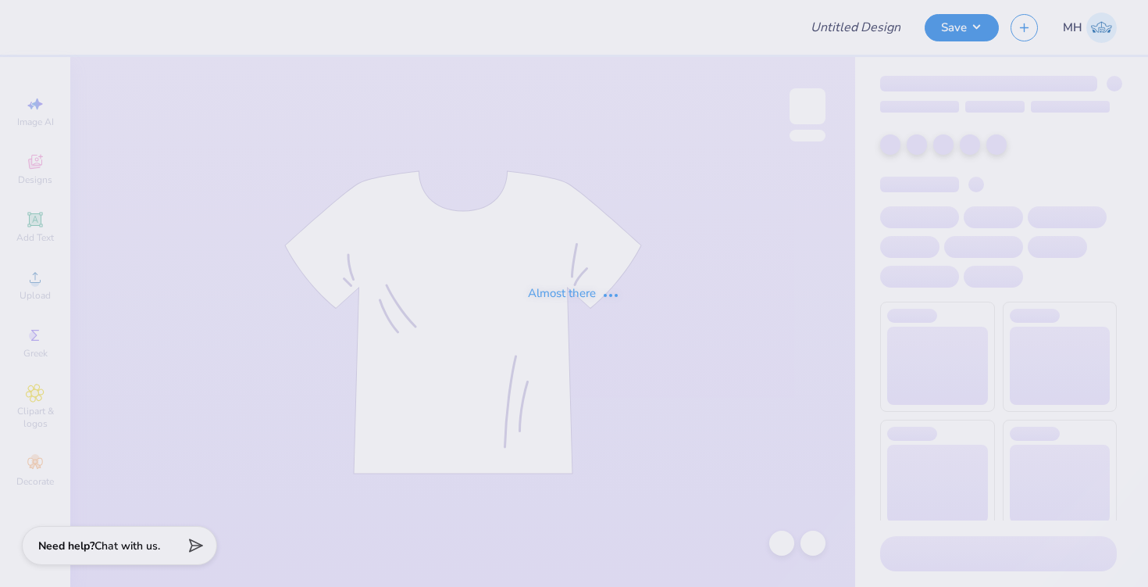
type input "Briya PCS"
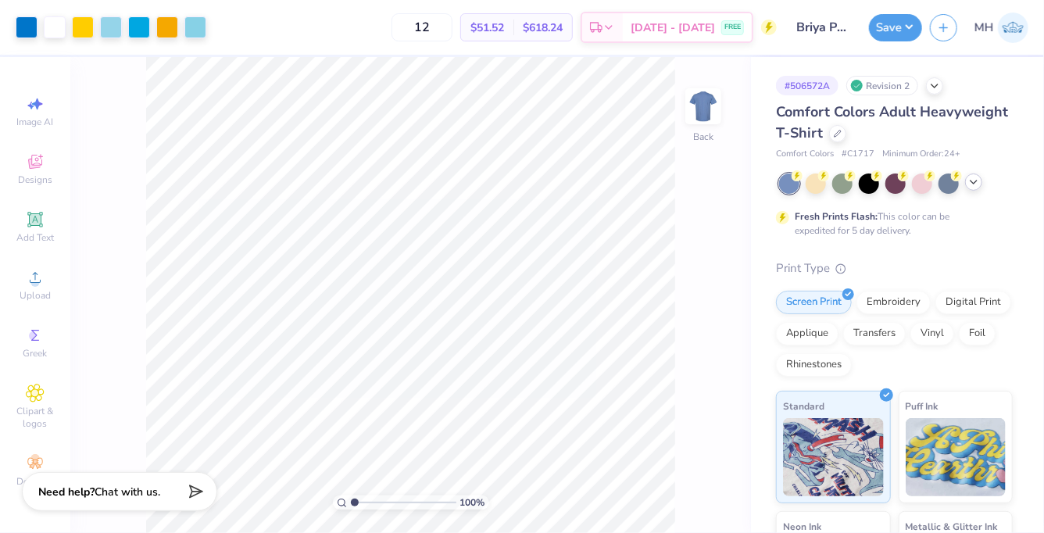
click at [977, 182] on icon at bounding box center [973, 182] width 12 height 12
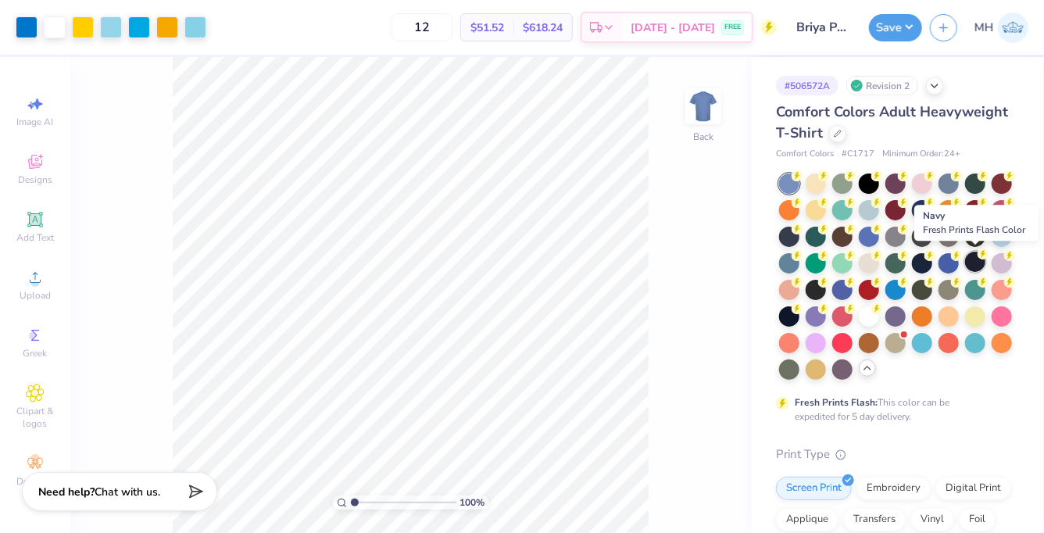
click at [976, 259] on div at bounding box center [975, 262] width 20 height 20
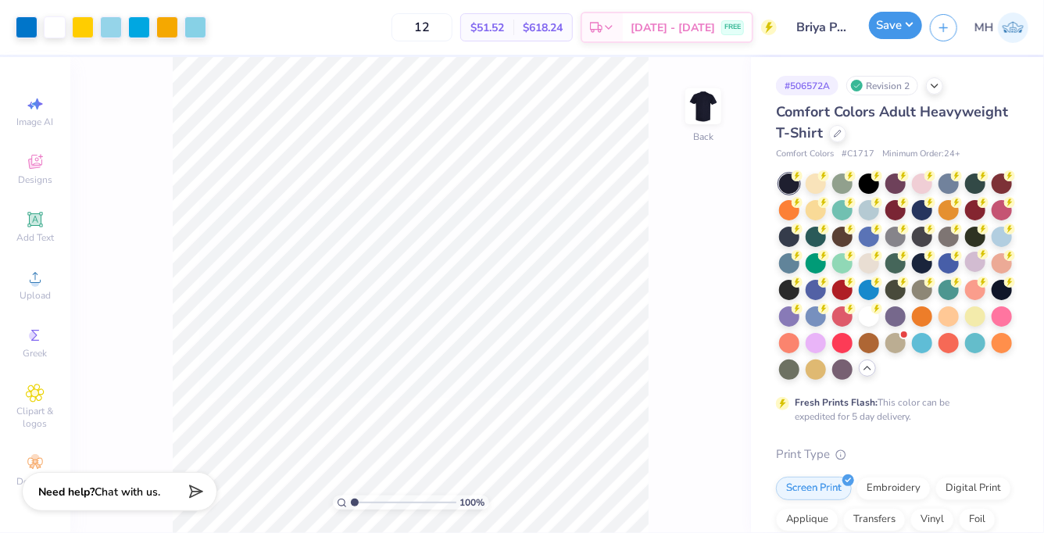
click at [880, 30] on button "Save" at bounding box center [895, 25] width 53 height 27
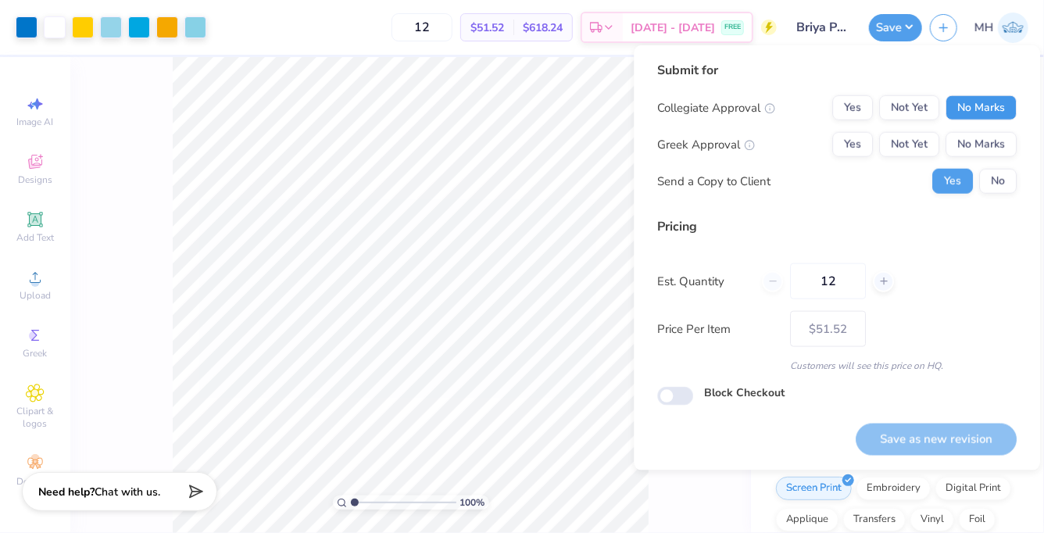
click at [956, 99] on button "No Marks" at bounding box center [980, 107] width 71 height 25
click at [974, 141] on button "No Marks" at bounding box center [980, 144] width 71 height 25
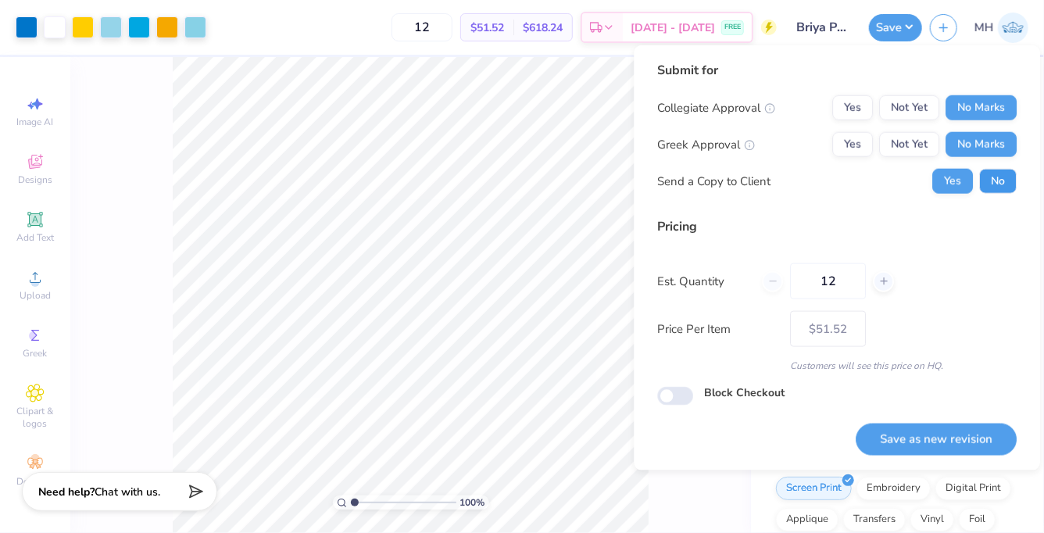
click at [997, 191] on button "No" at bounding box center [997, 181] width 37 height 25
click at [947, 433] on button "Save as new revision" at bounding box center [935, 439] width 161 height 32
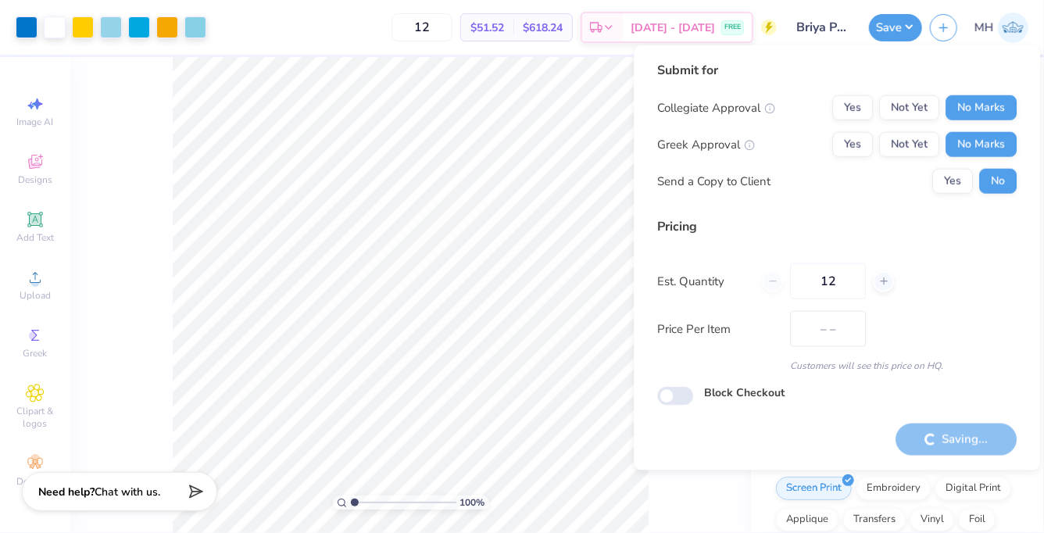
type input "$51.52"
